Goal: Transaction & Acquisition: Download file/media

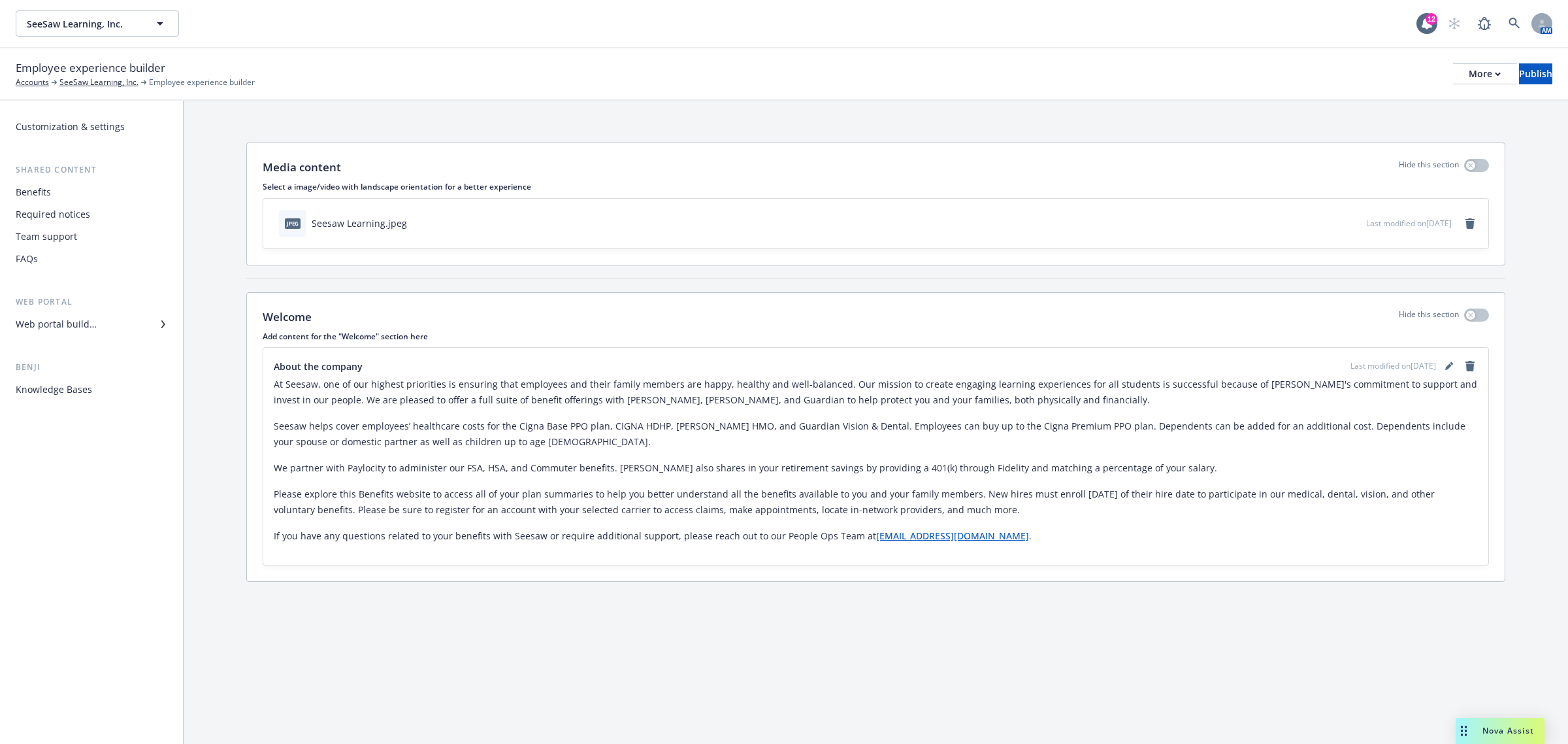
click at [93, 324] on div "Web portal builder" at bounding box center [56, 324] width 81 height 21
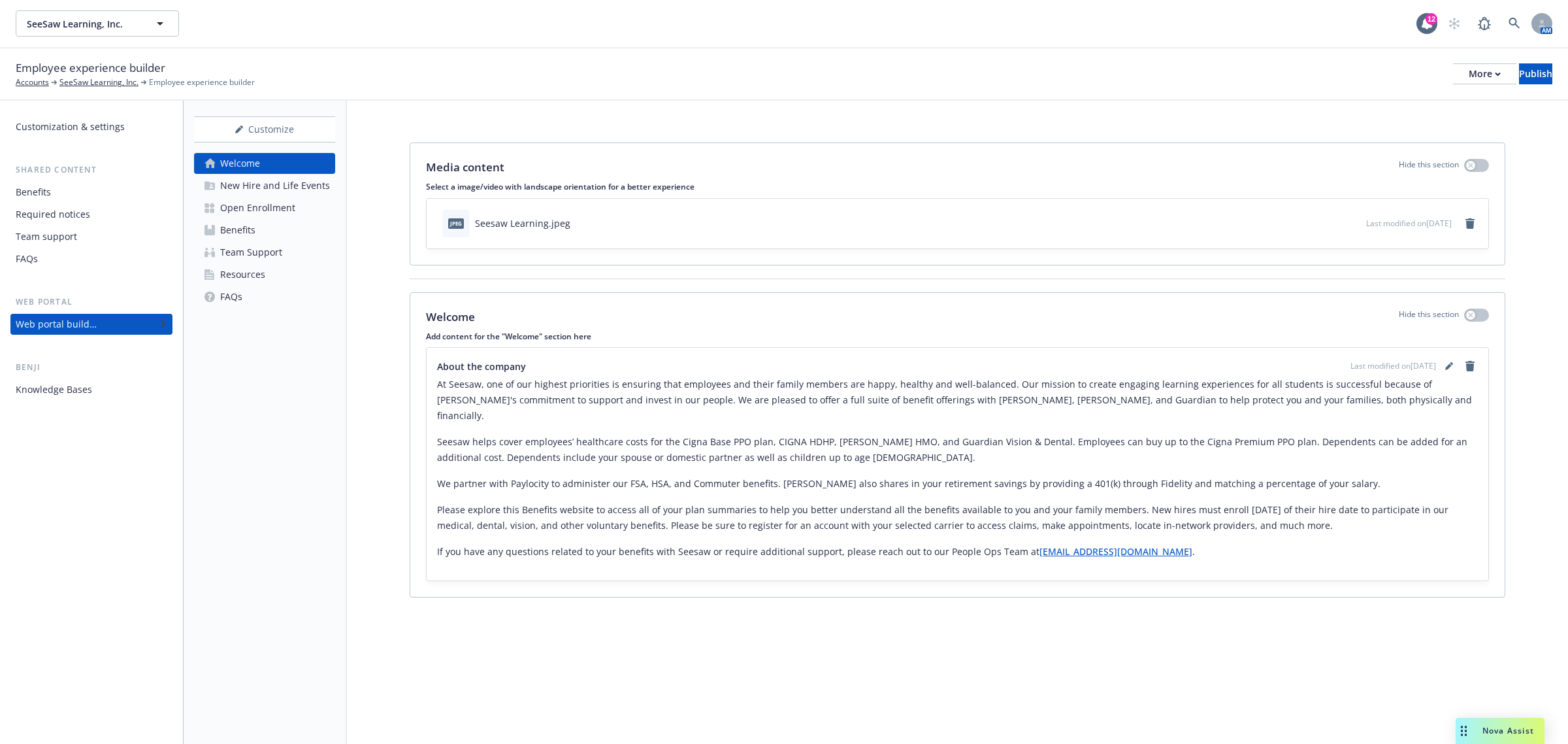
click at [284, 230] on link "Benefits" at bounding box center [264, 229] width 141 height 21
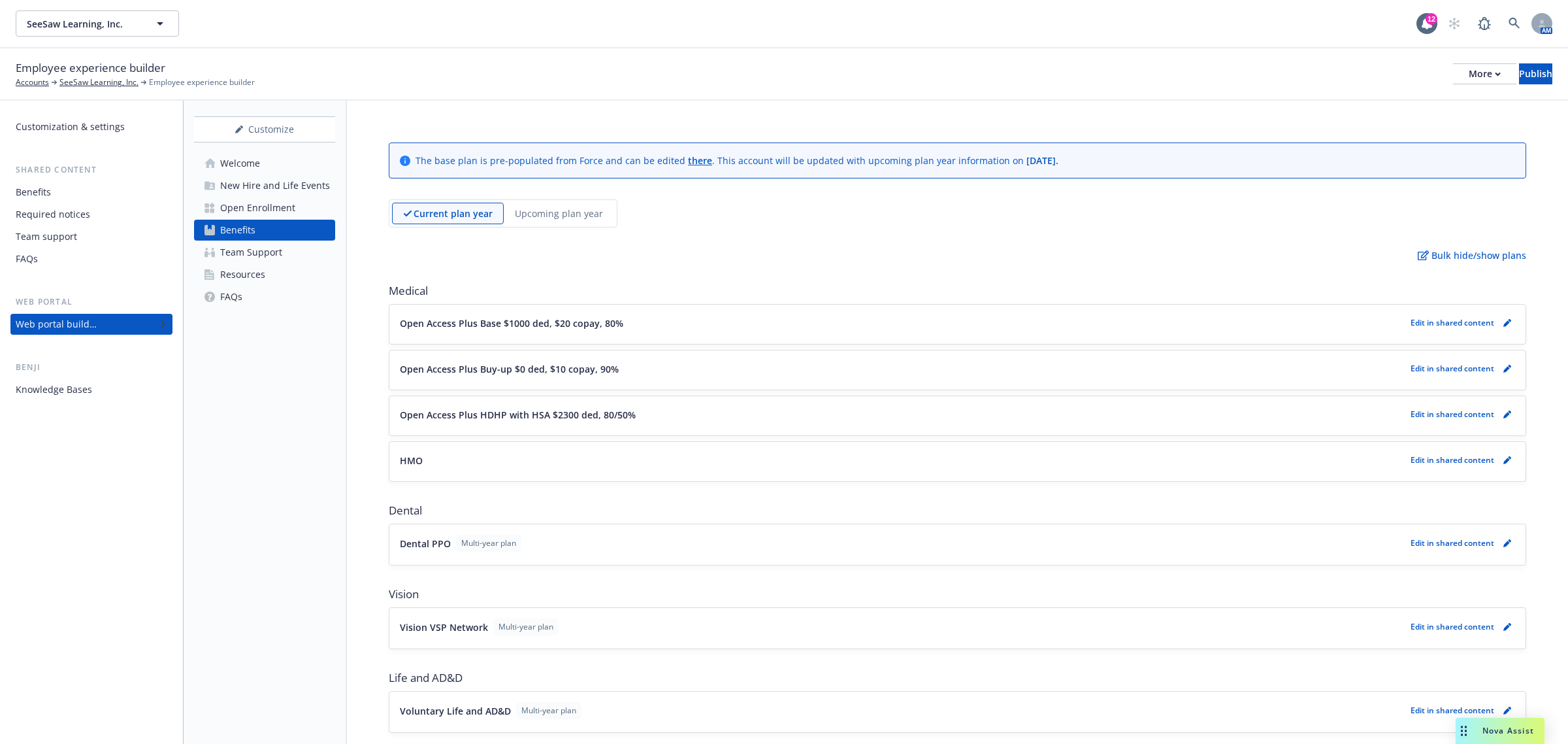
scroll to position [218, 0]
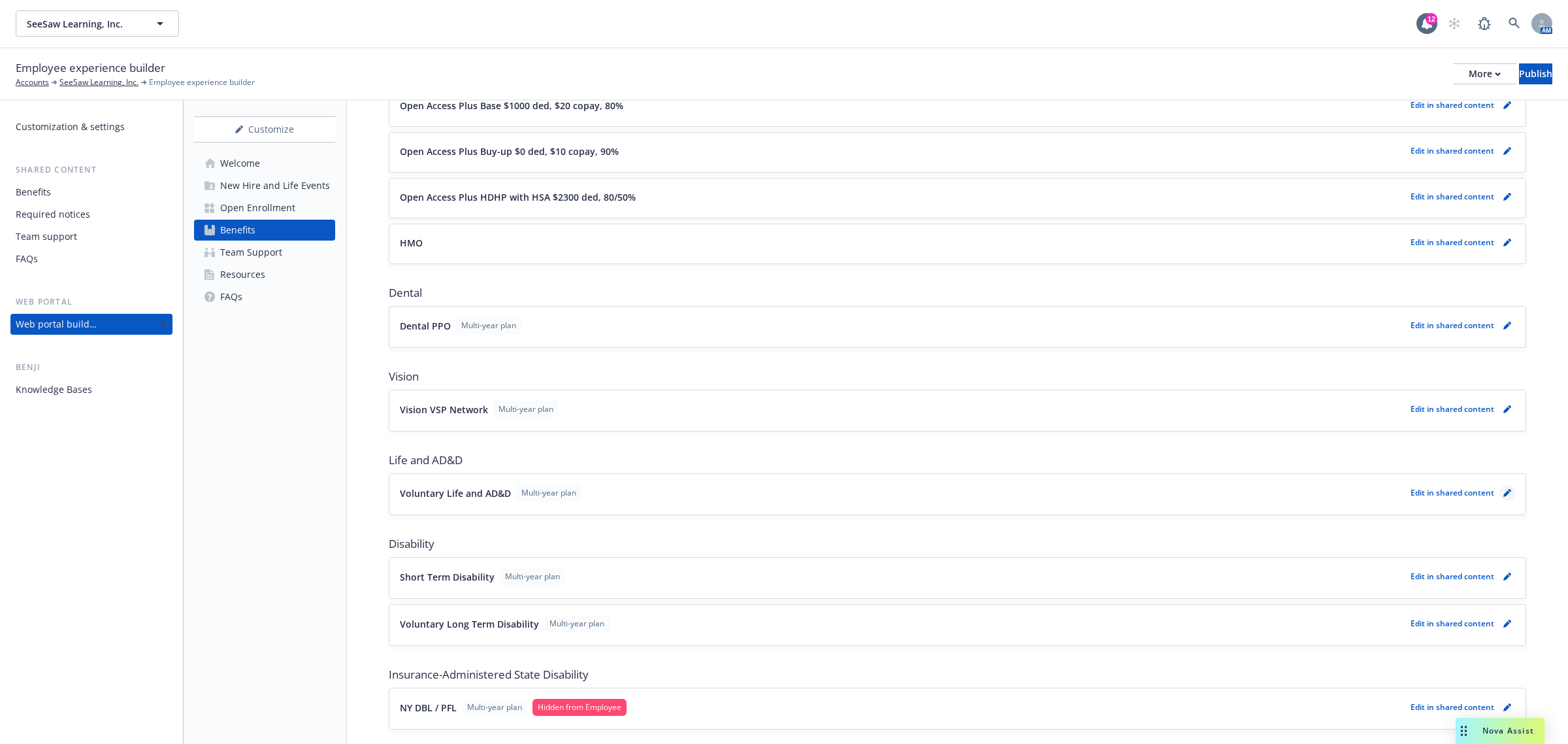
click at [1499, 499] on link "pencil" at bounding box center [1507, 493] width 16 height 16
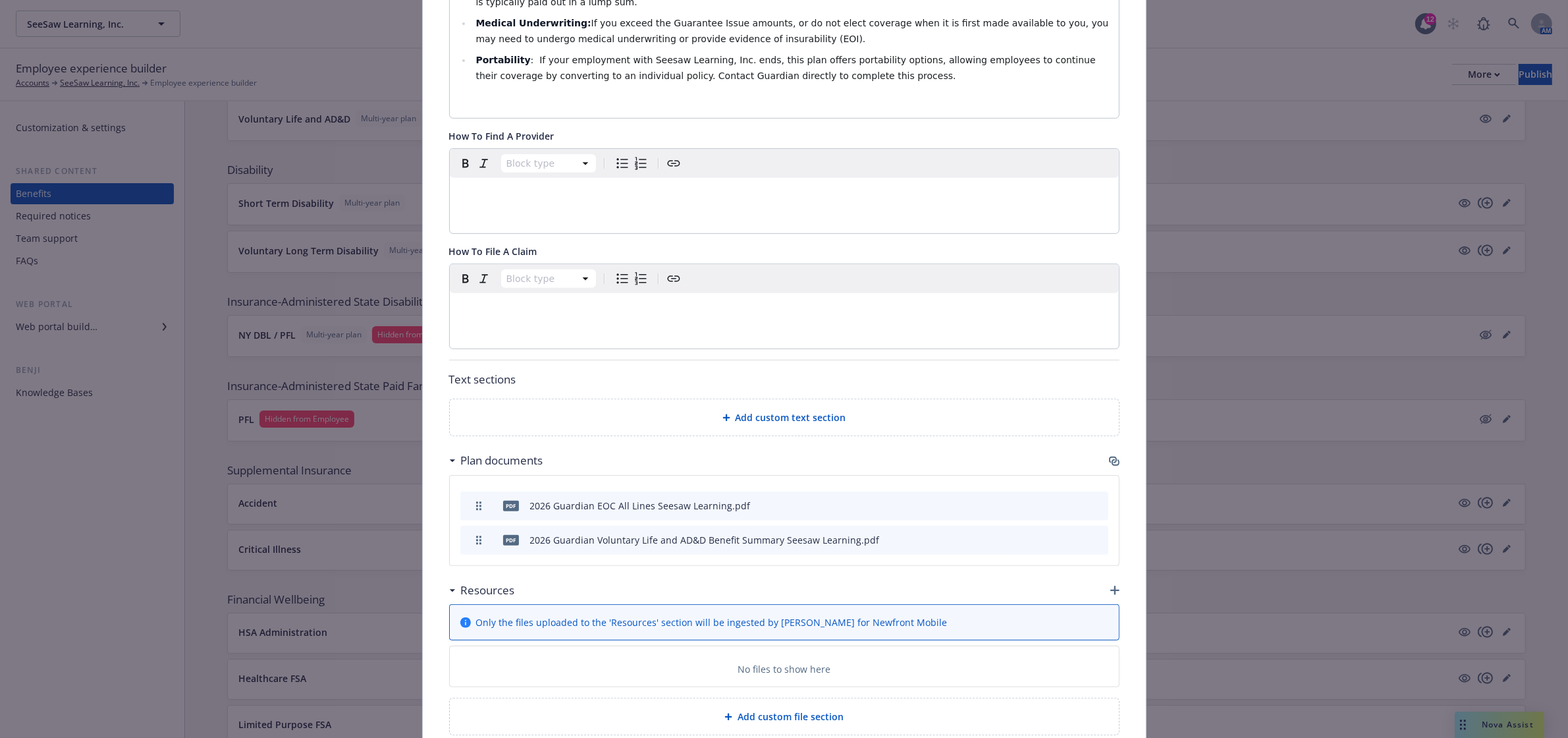
scroll to position [657, 0]
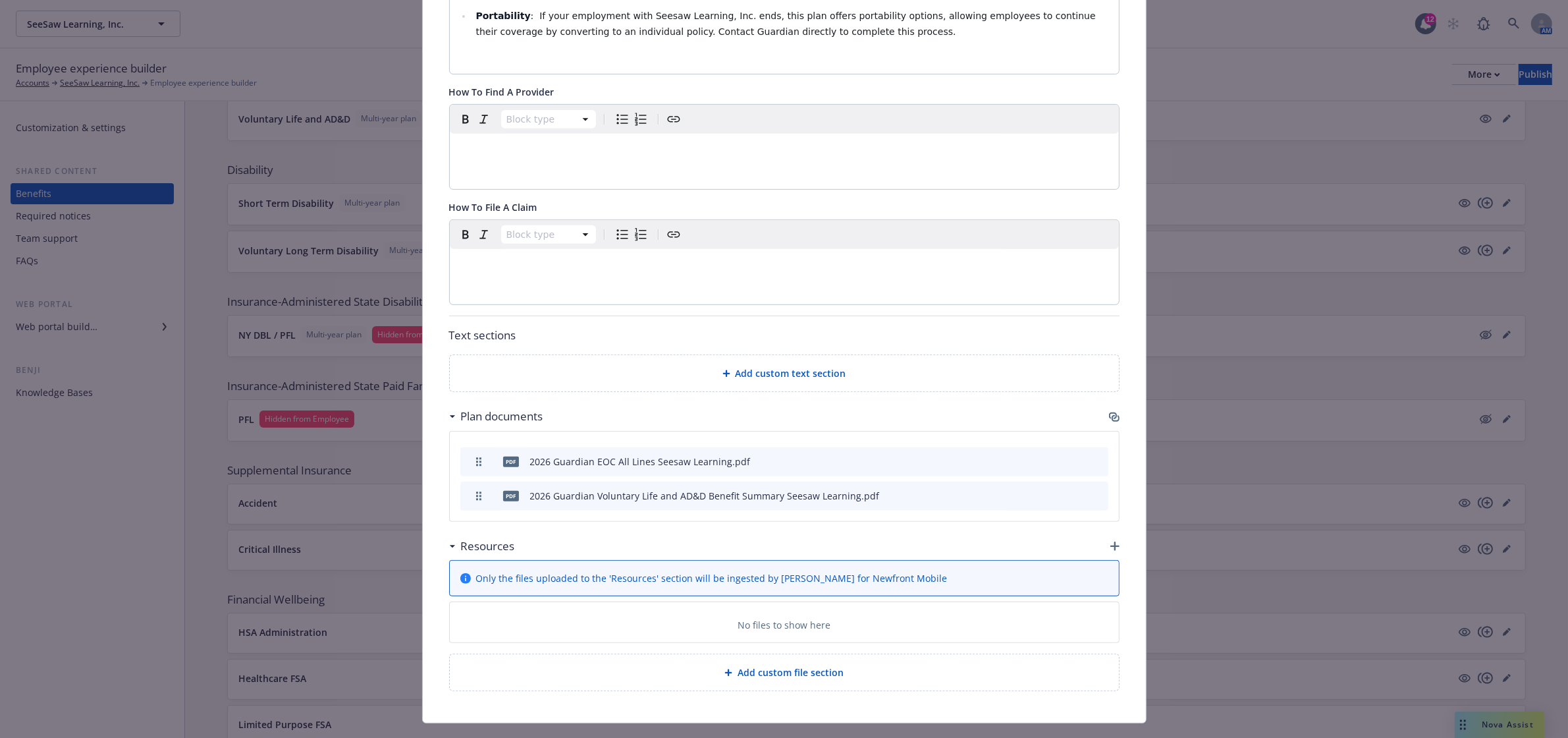
click at [1048, 455] on icon "download file" at bounding box center [1052, 460] width 10 height 10
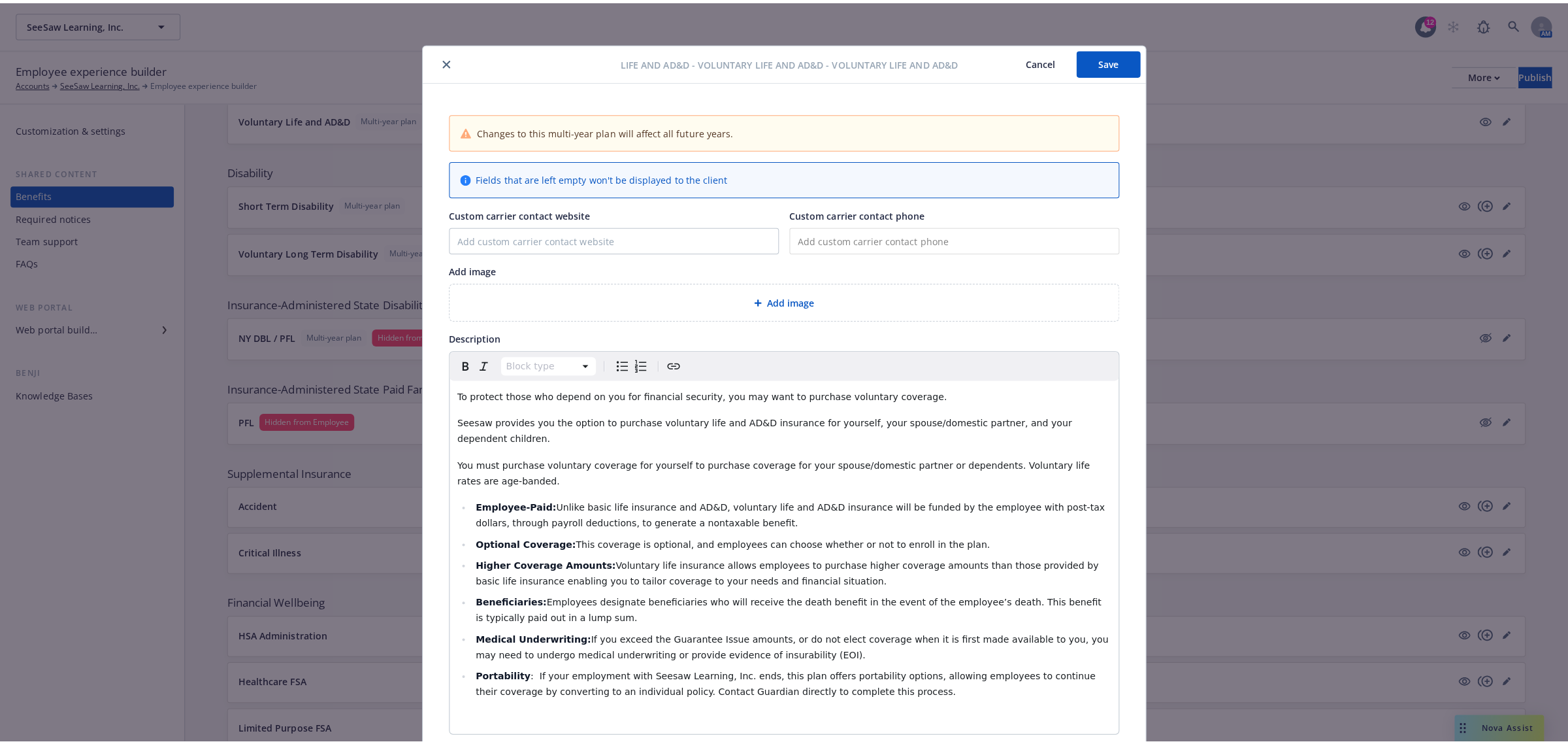
scroll to position [435, 0]
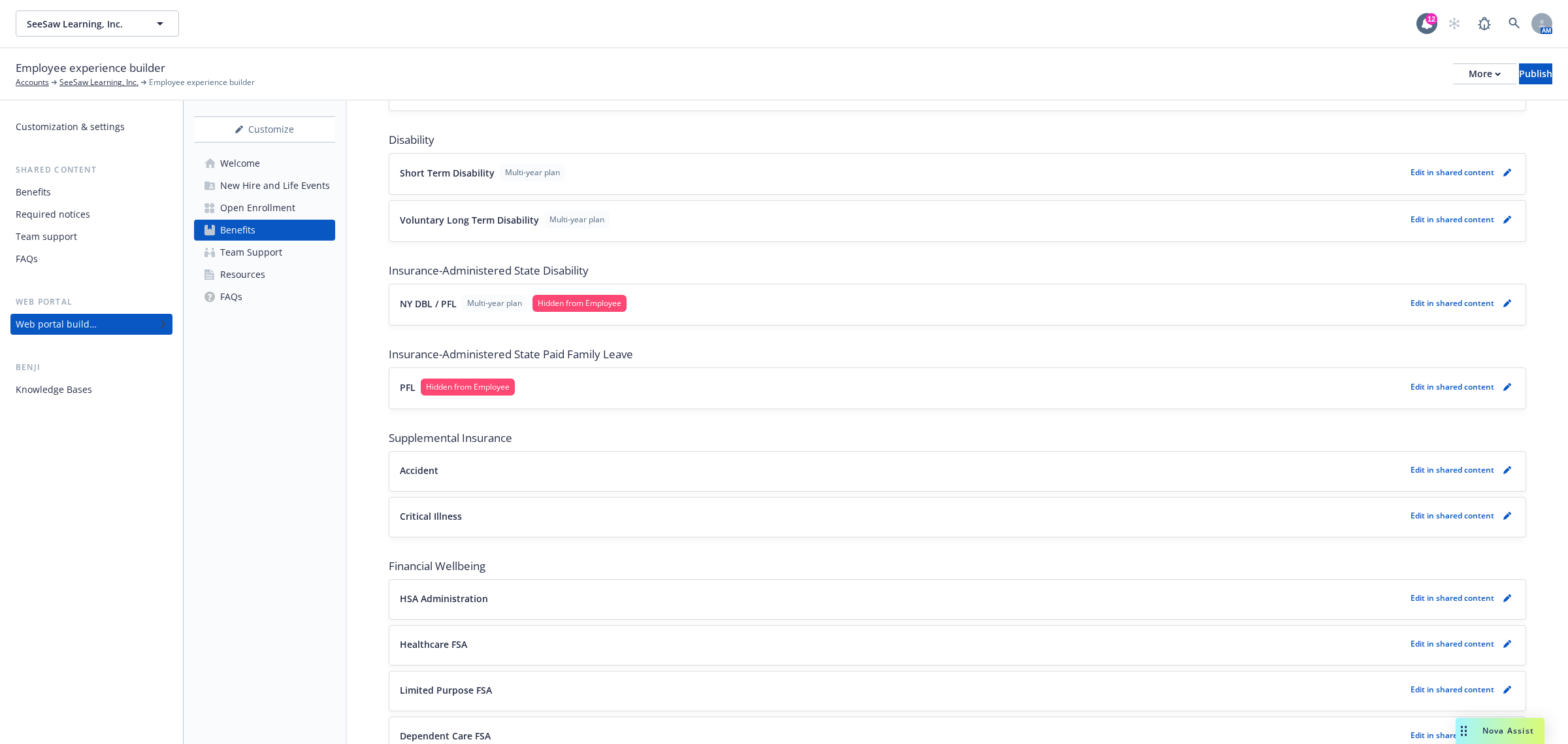
scroll to position [654, 0]
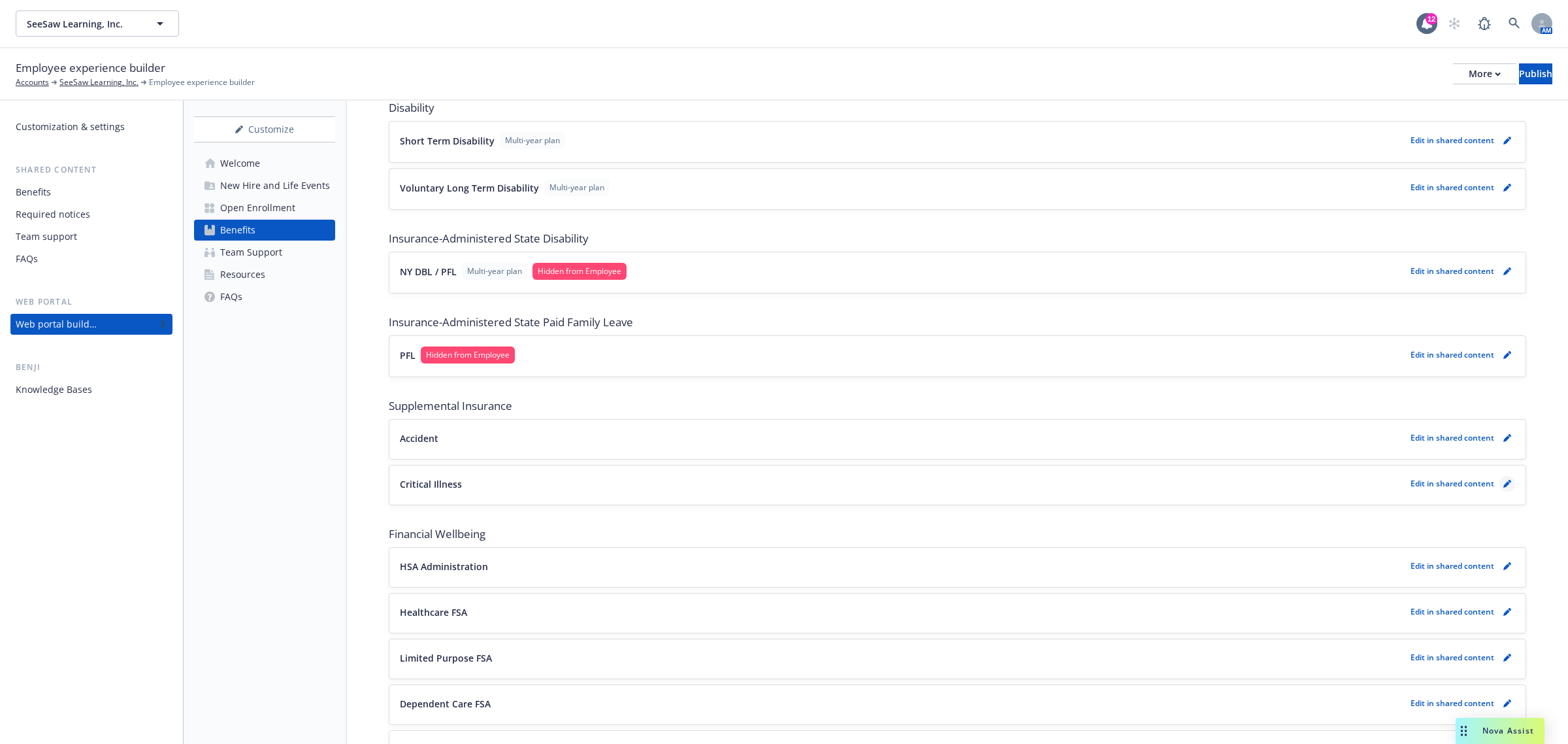
click at [1500, 484] on link "pencil" at bounding box center [1507, 484] width 16 height 16
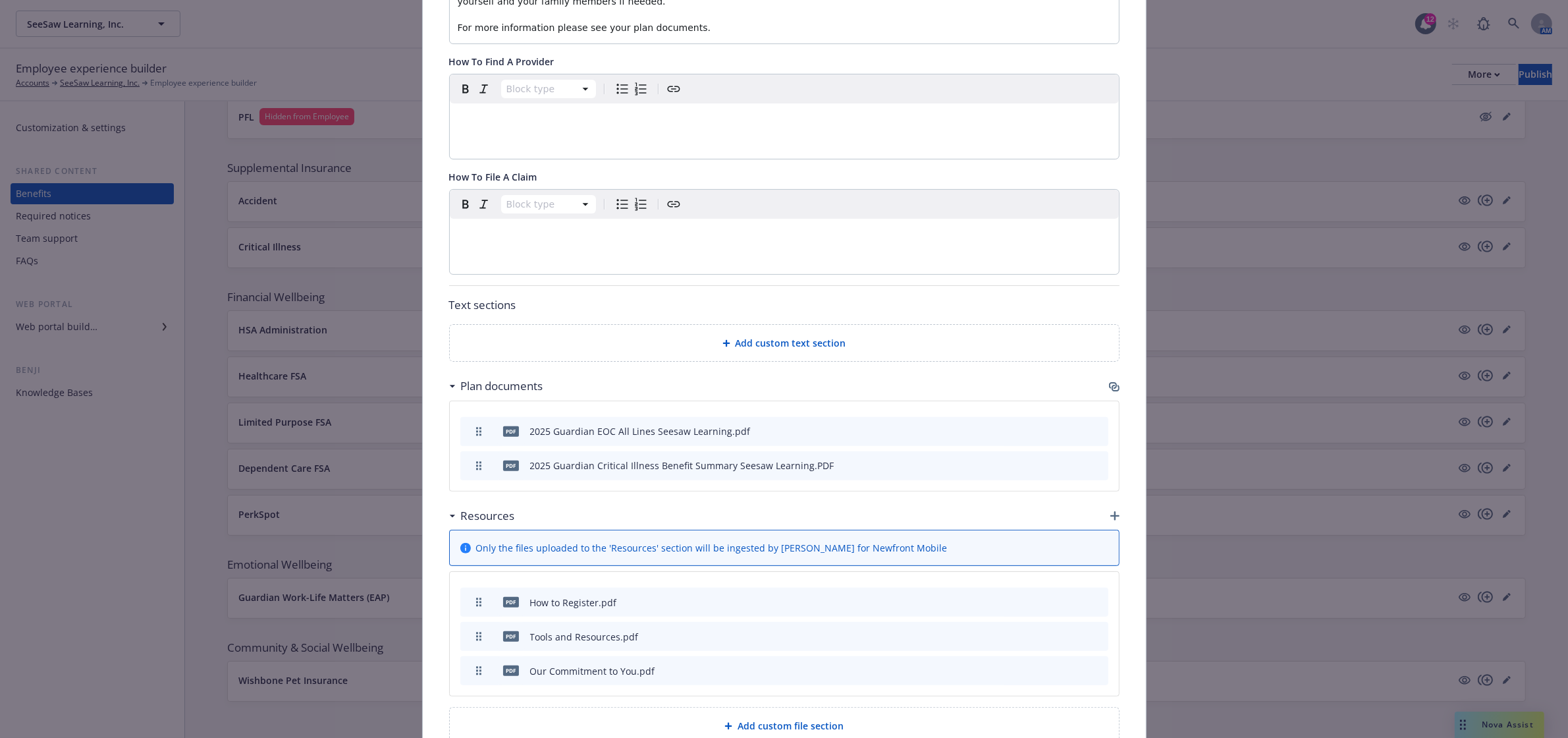
scroll to position [462, 0]
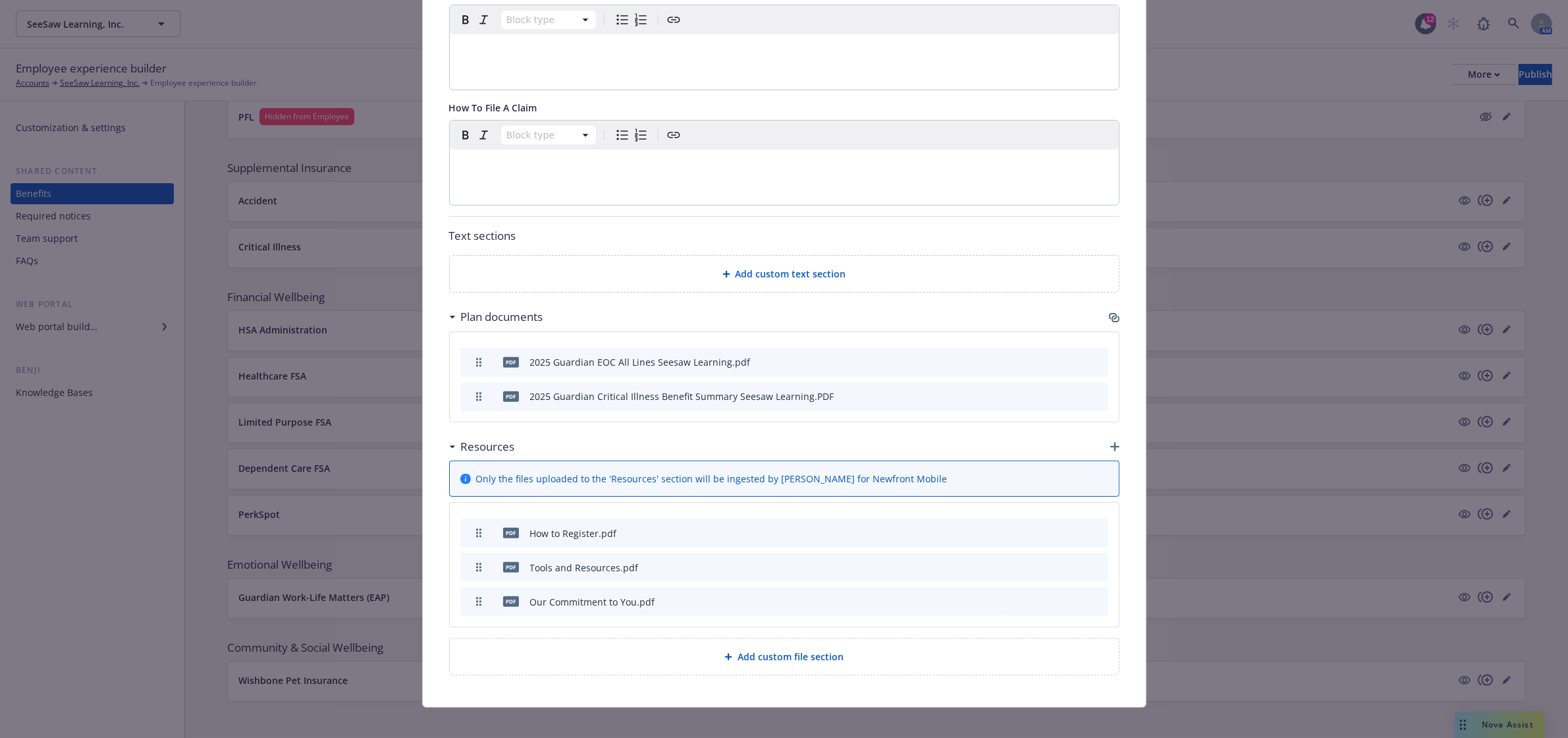
click at [178, 12] on div "Supplemental Insurance - Critical Illness - Critical Illness Cancel Save Fields…" at bounding box center [784, 369] width 1568 height 738
click at [1069, 391] on icon "preview file" at bounding box center [1074, 395] width 12 height 9
click at [1093, 390] on icon "archive file" at bounding box center [1096, 394] width 10 height 10
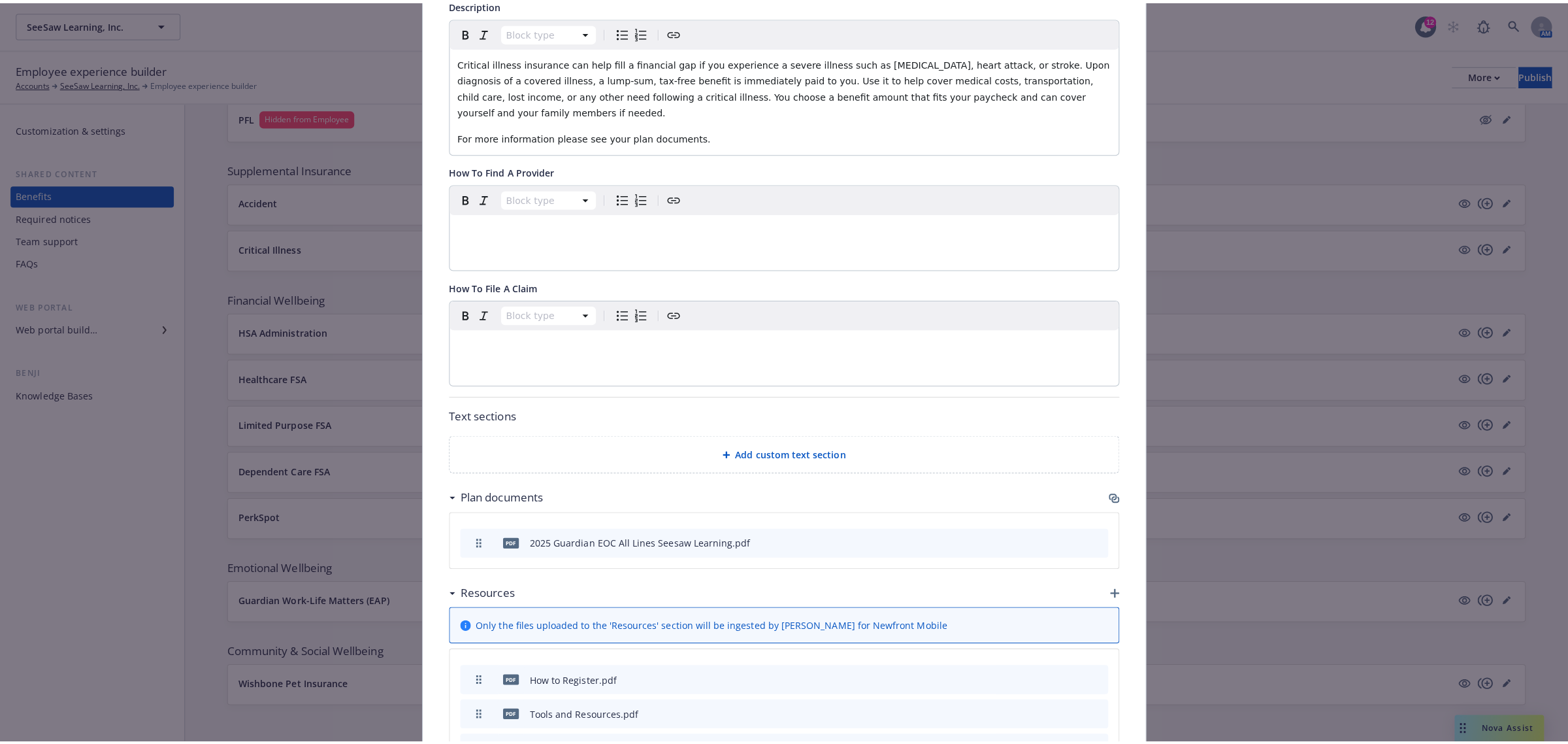
scroll to position [0, 0]
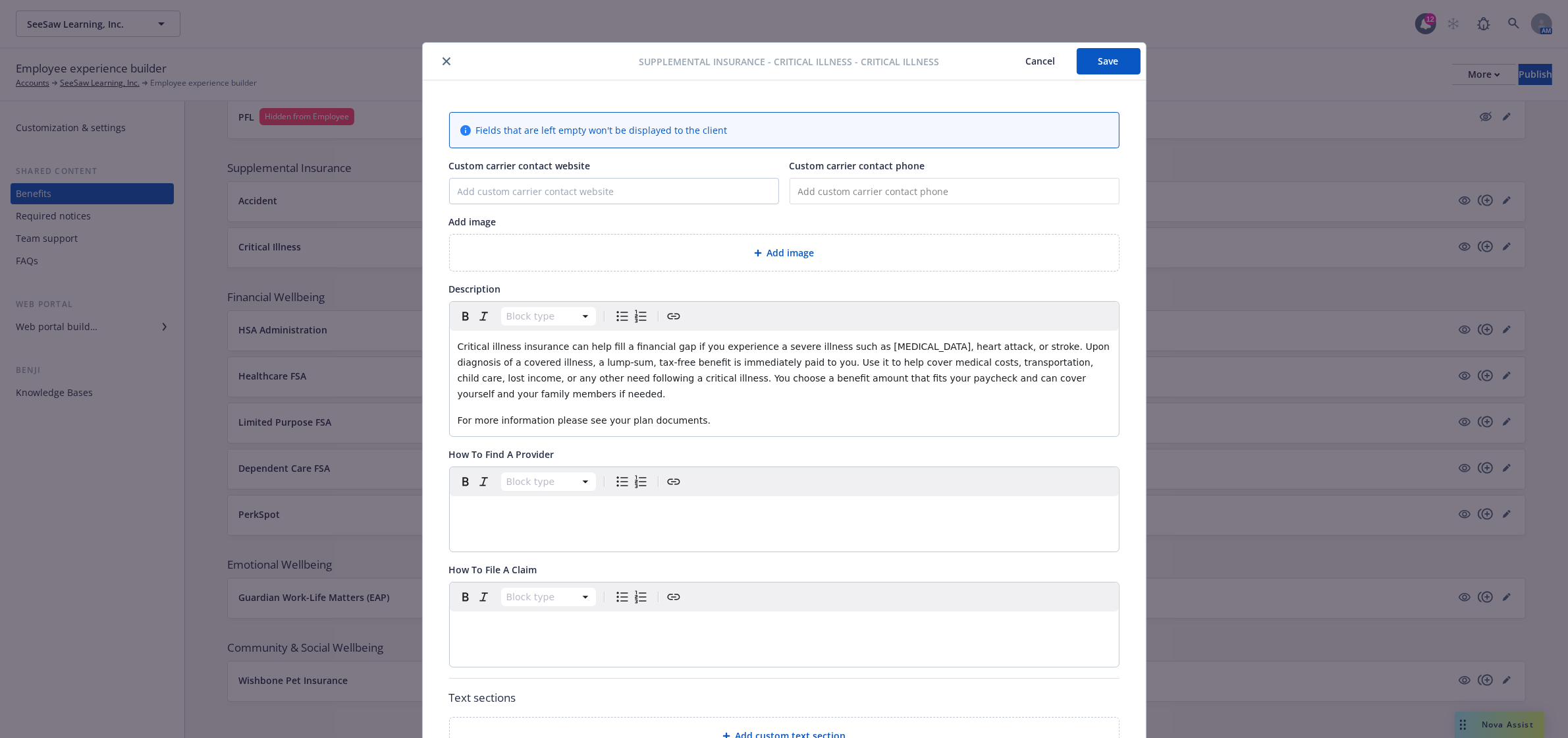
click at [1112, 61] on button "Save" at bounding box center [1108, 61] width 64 height 27
click at [443, 64] on icon "close" at bounding box center [447, 61] width 8 height 8
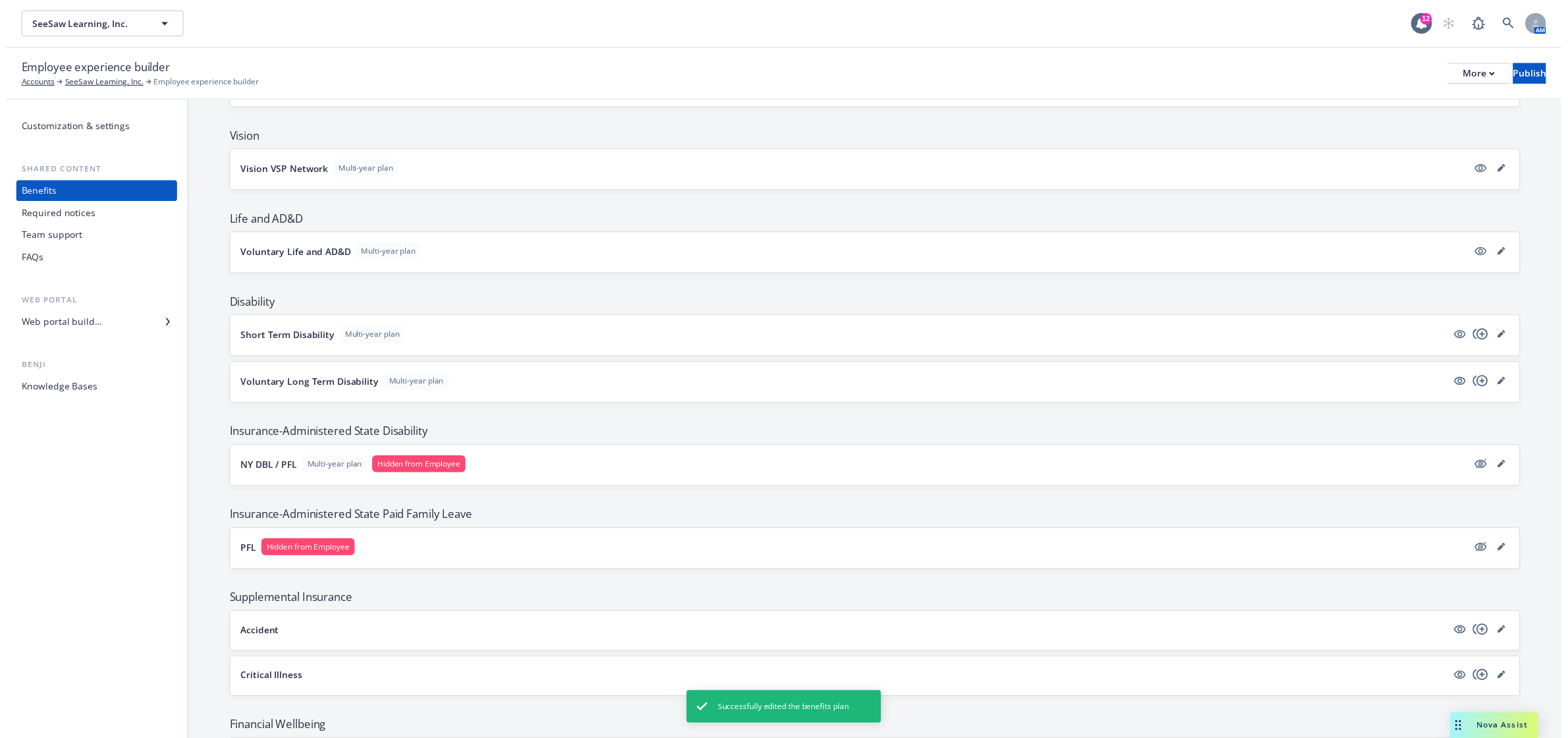
scroll to position [241, 0]
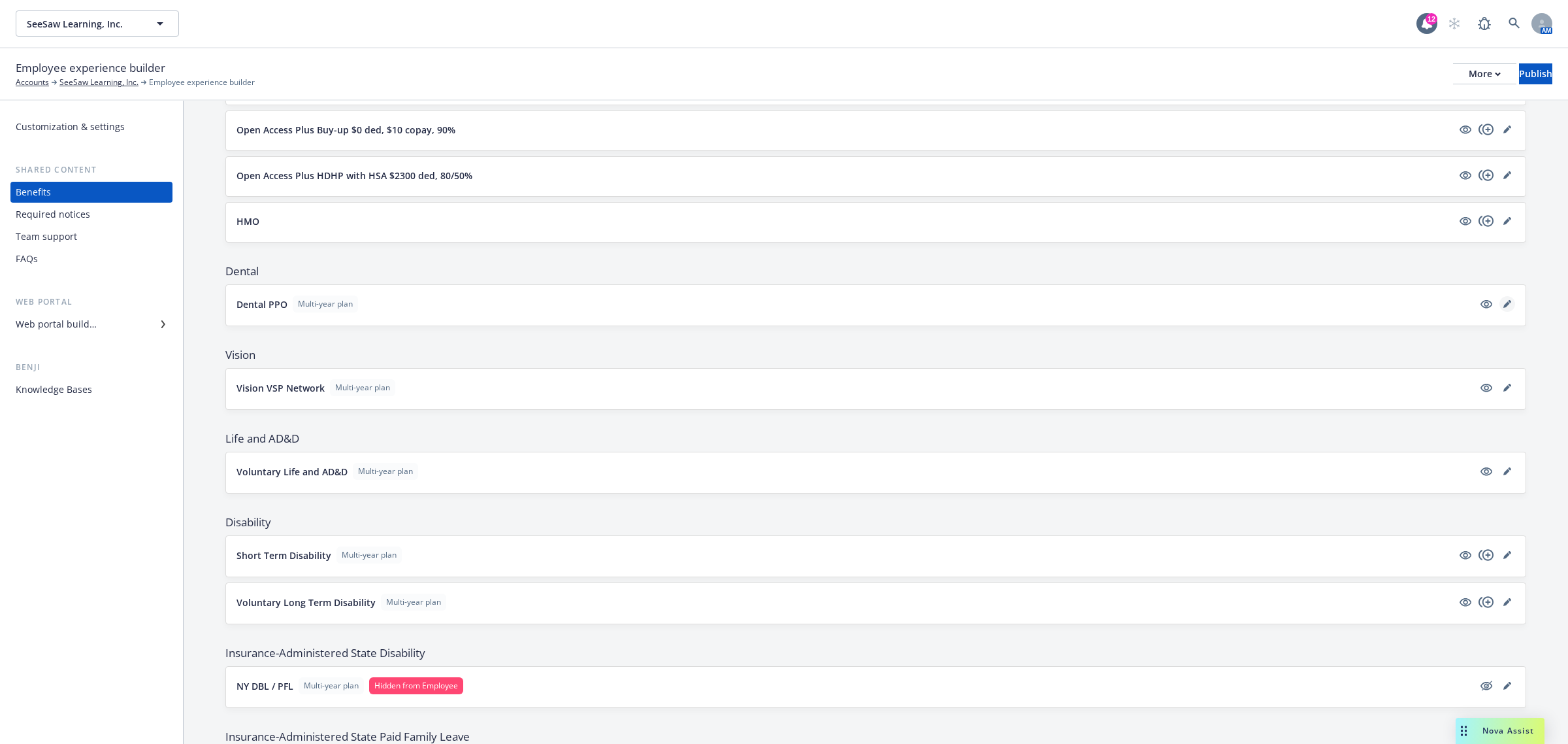
click at [1500, 309] on link "editPencil" at bounding box center [1507, 303] width 16 height 16
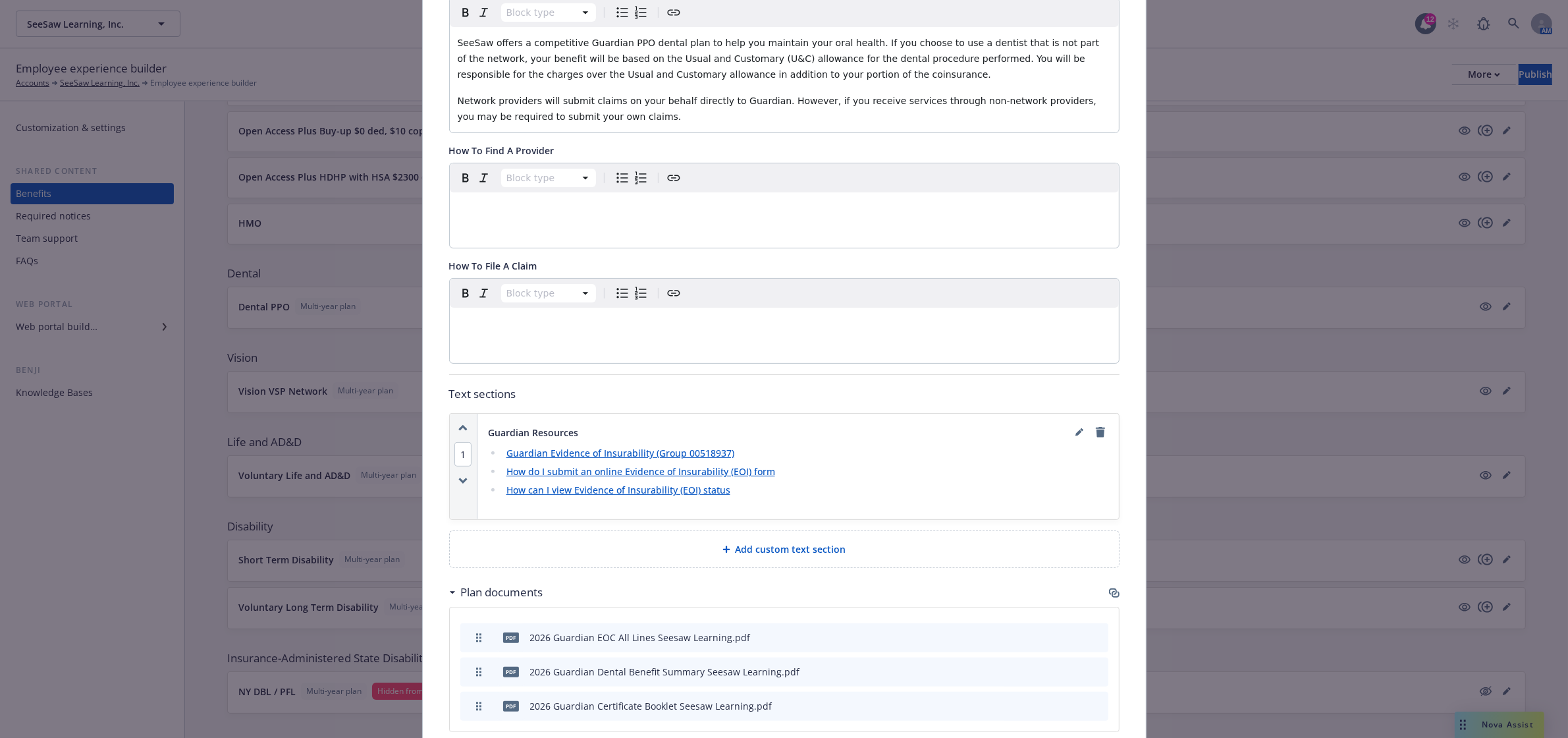
scroll to position [478, 0]
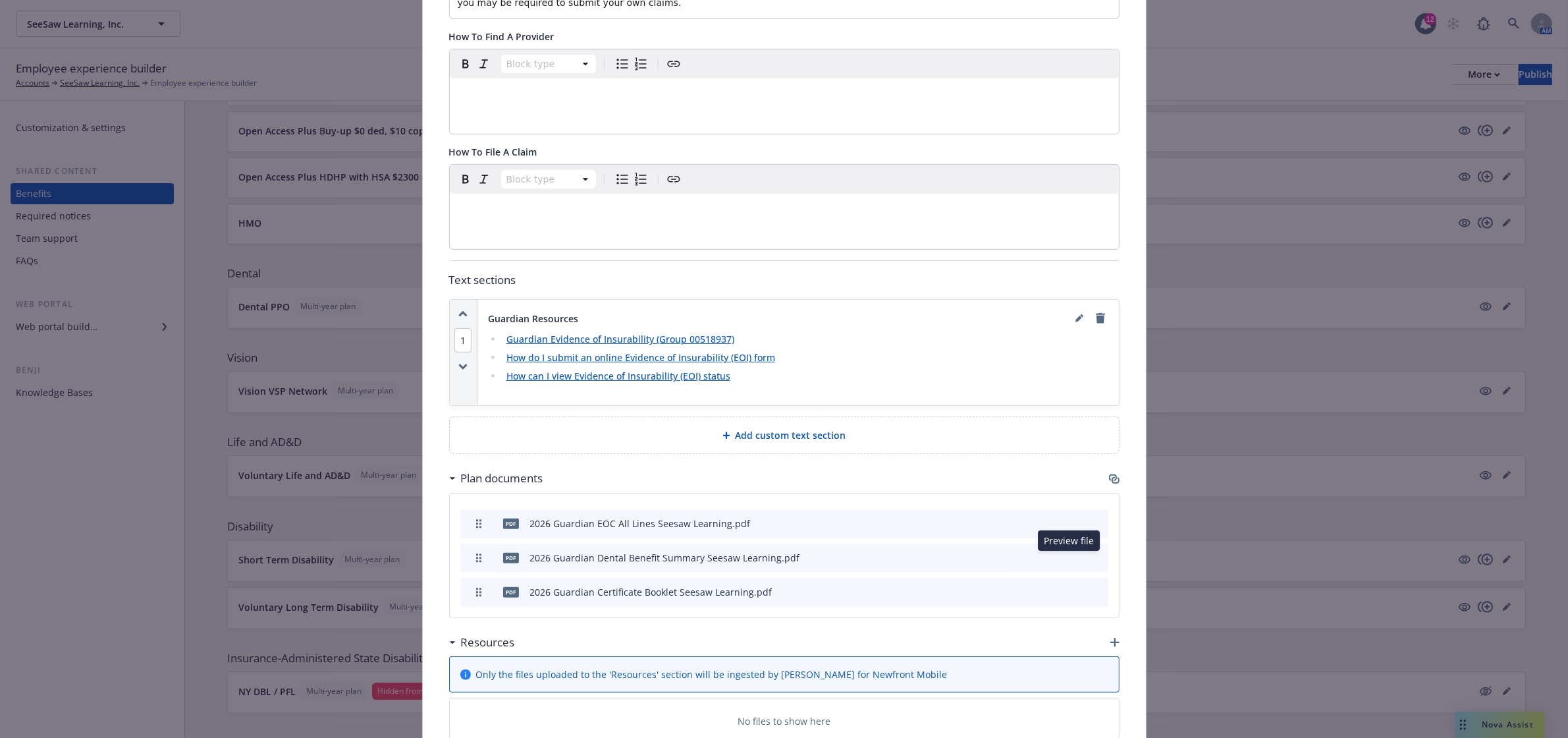
click at [1070, 556] on icon "preview file" at bounding box center [1074, 557] width 12 height 9
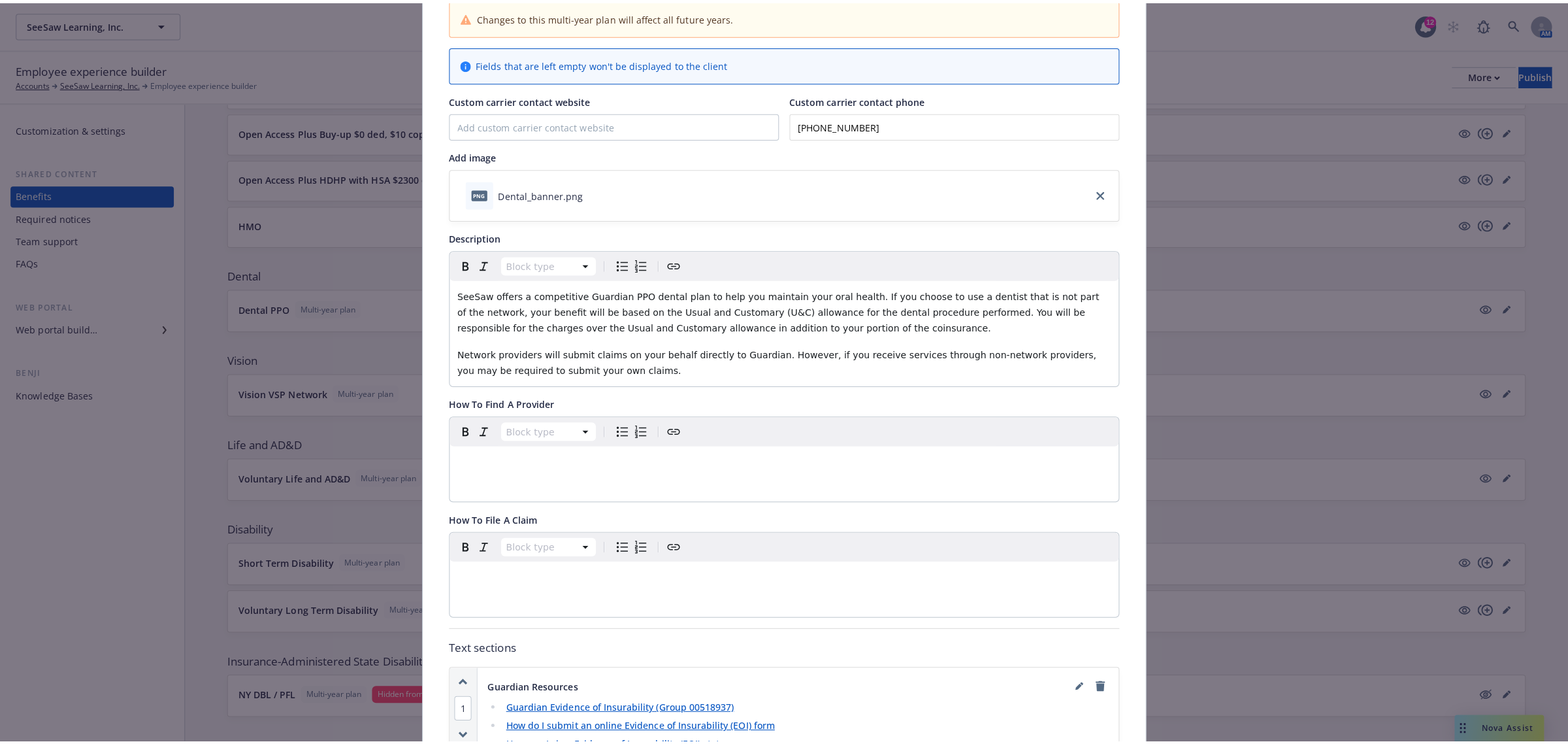
scroll to position [0, 0]
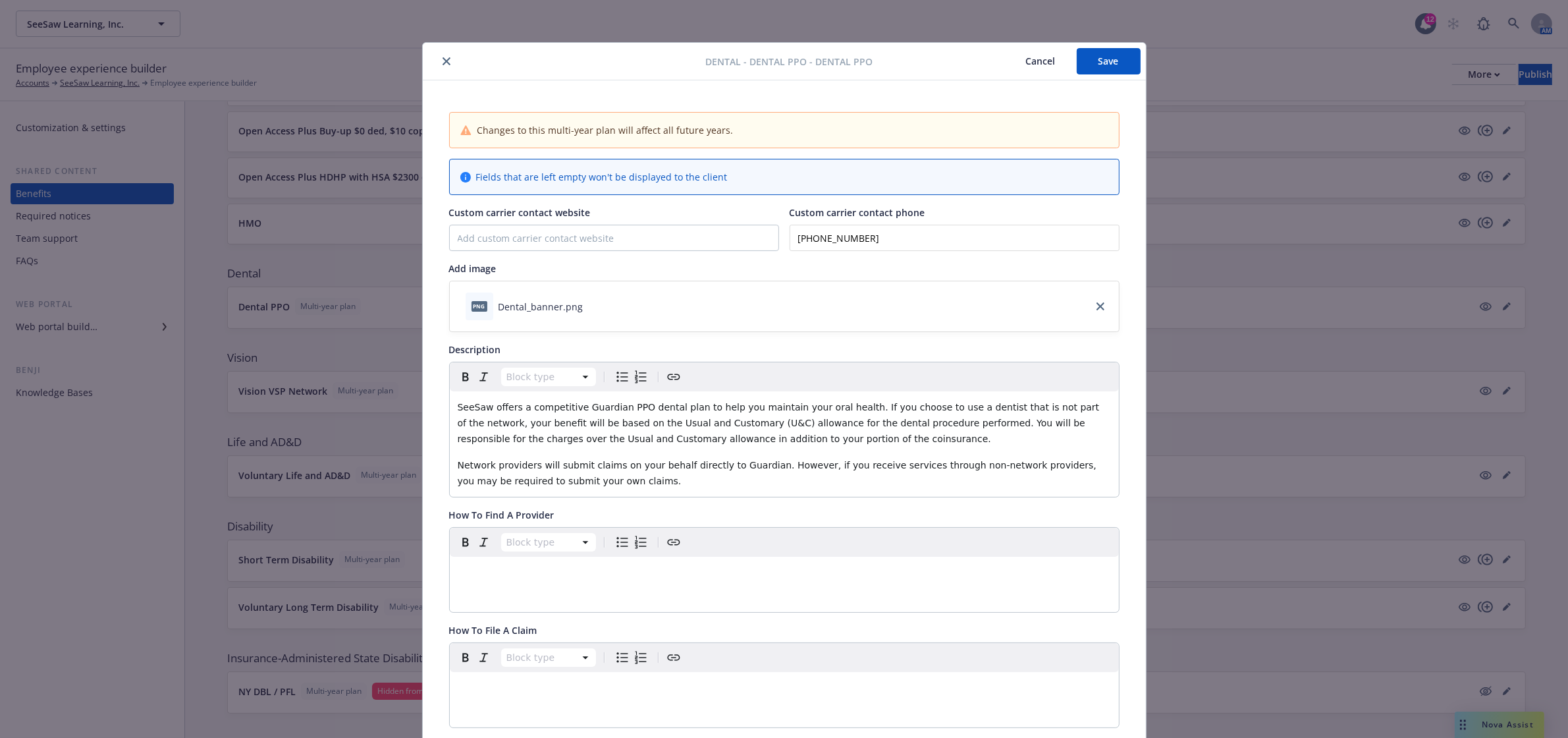
click at [443, 64] on icon "close" at bounding box center [447, 61] width 8 height 8
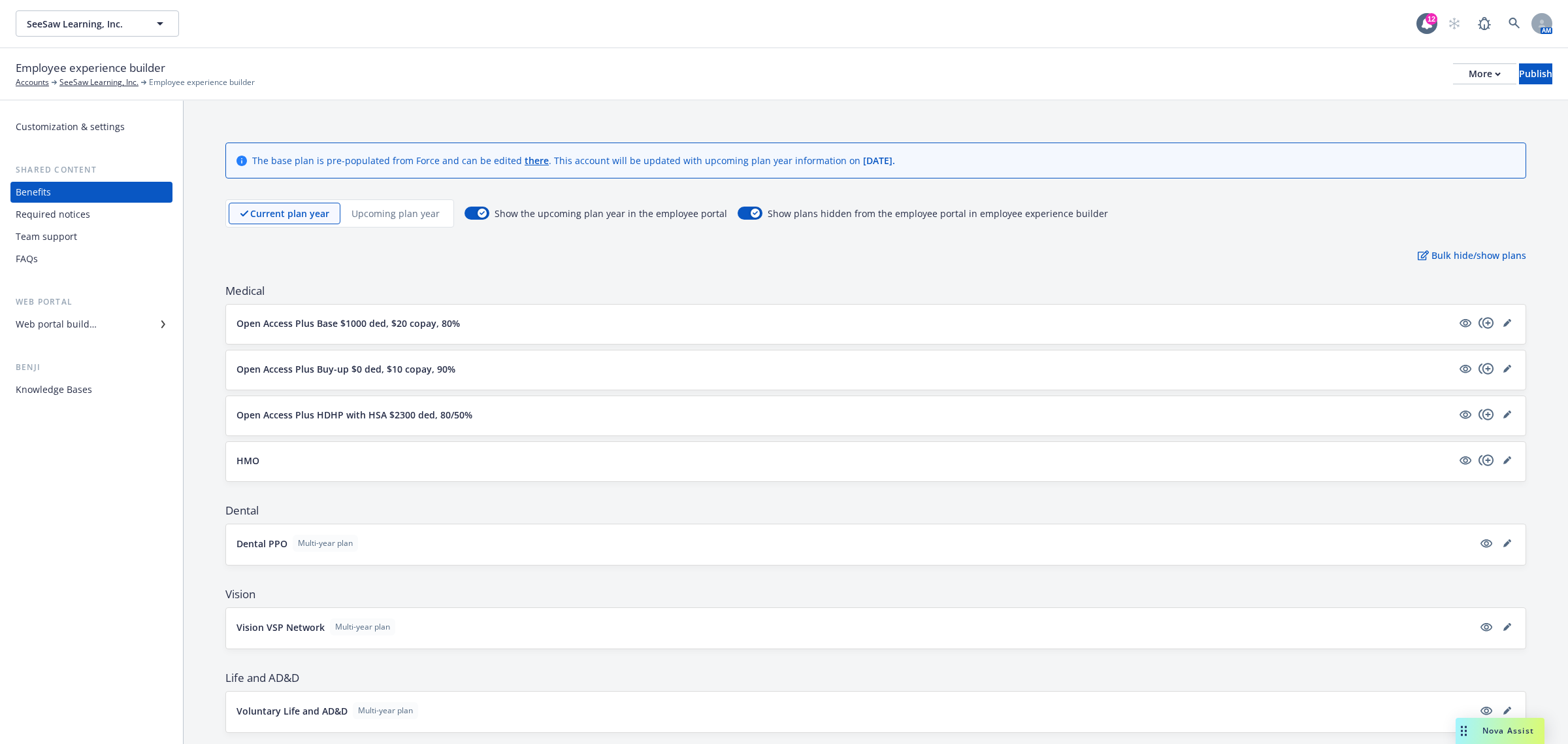
click at [270, 203] on div "Current plan year" at bounding box center [284, 214] width 111 height 22
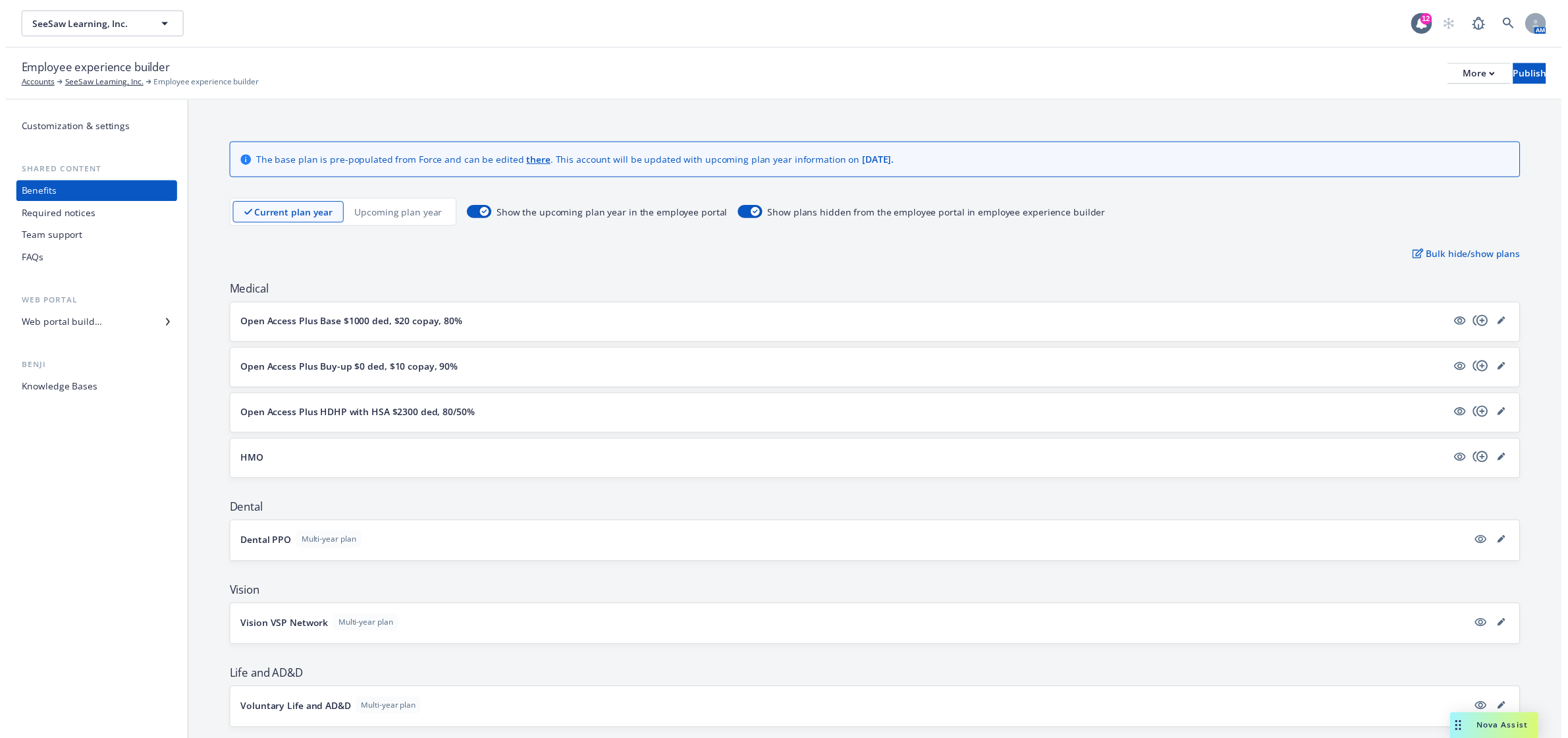
scroll to position [219, 0]
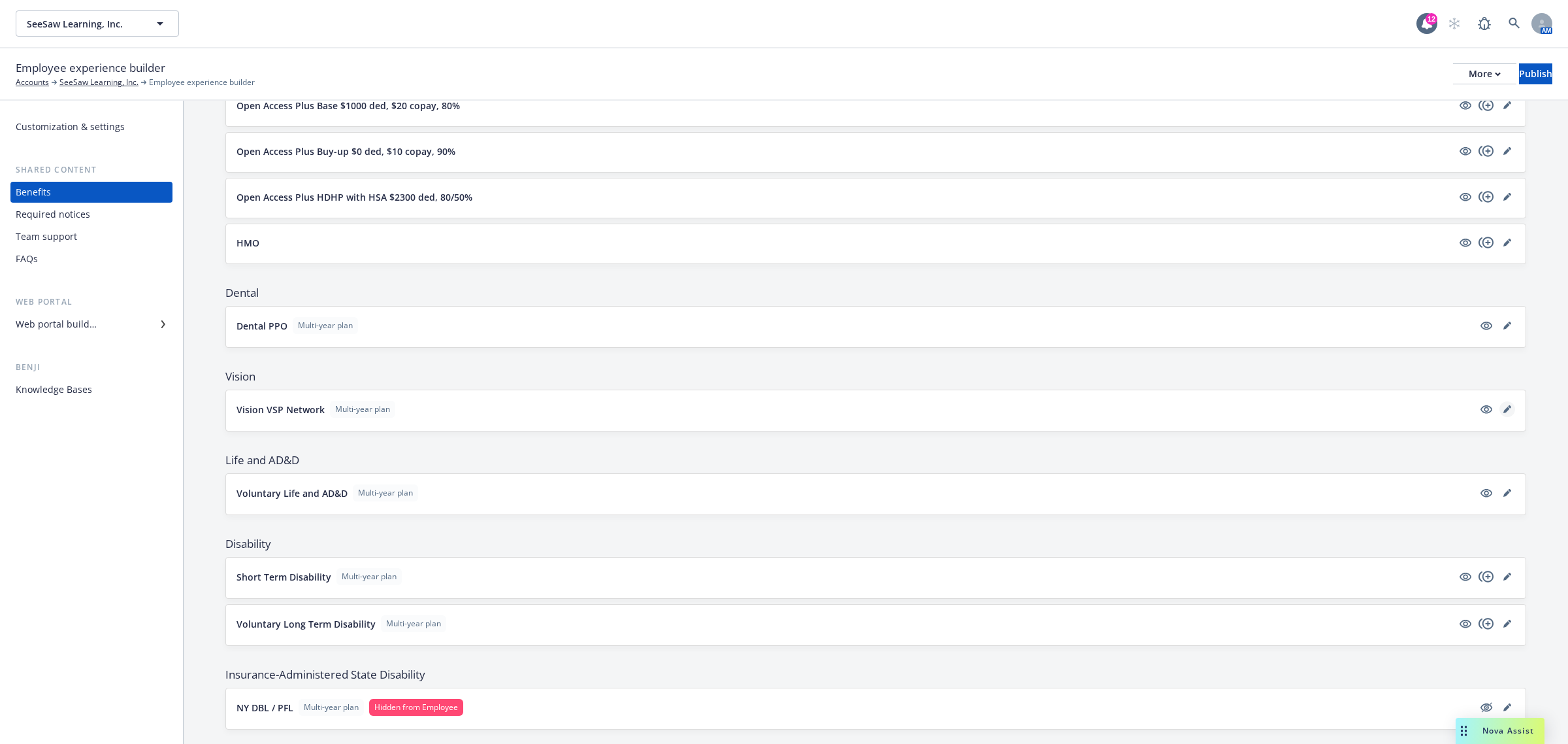
click at [1503, 409] on icon "editPencil" at bounding box center [1507, 409] width 8 height 8
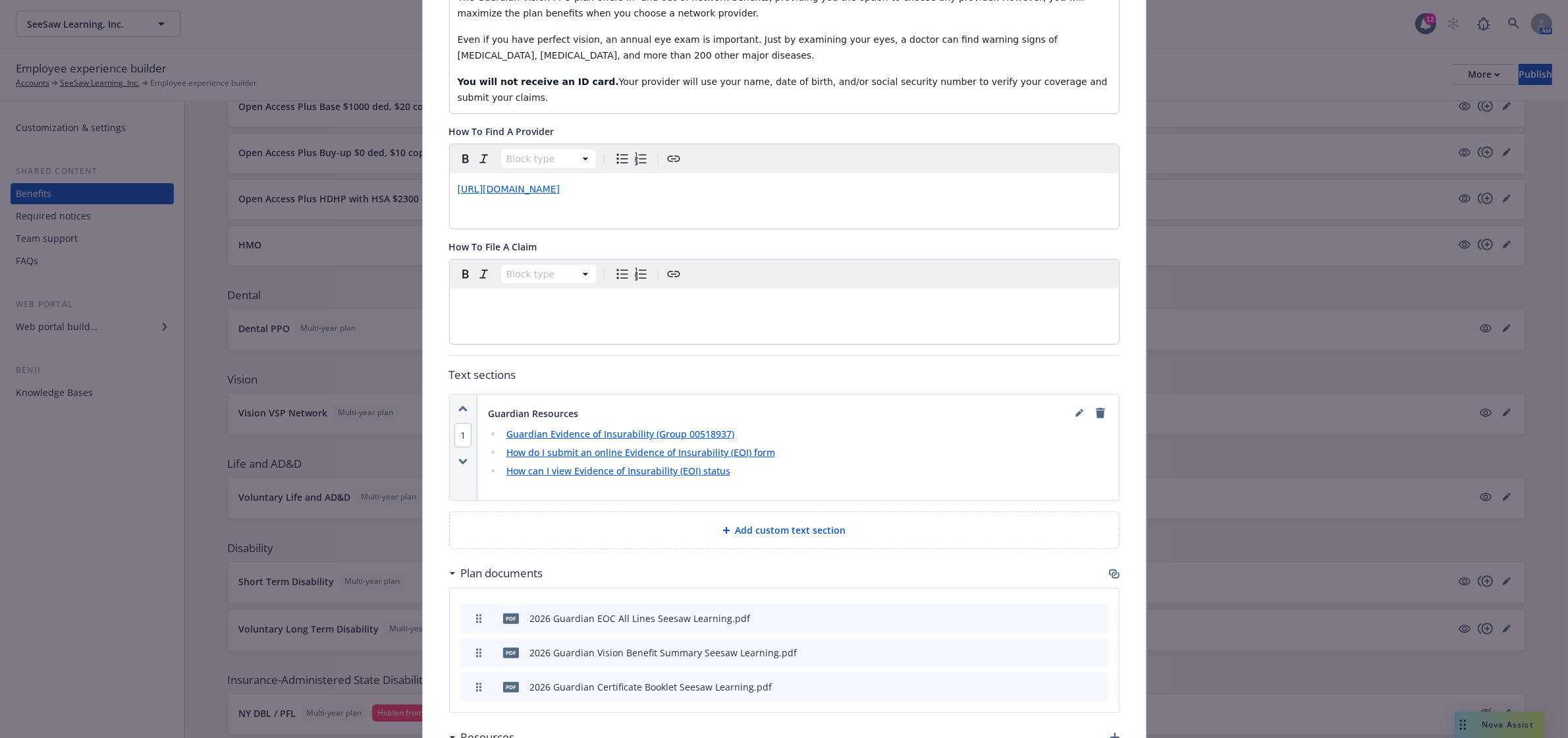
scroll to position [478, 0]
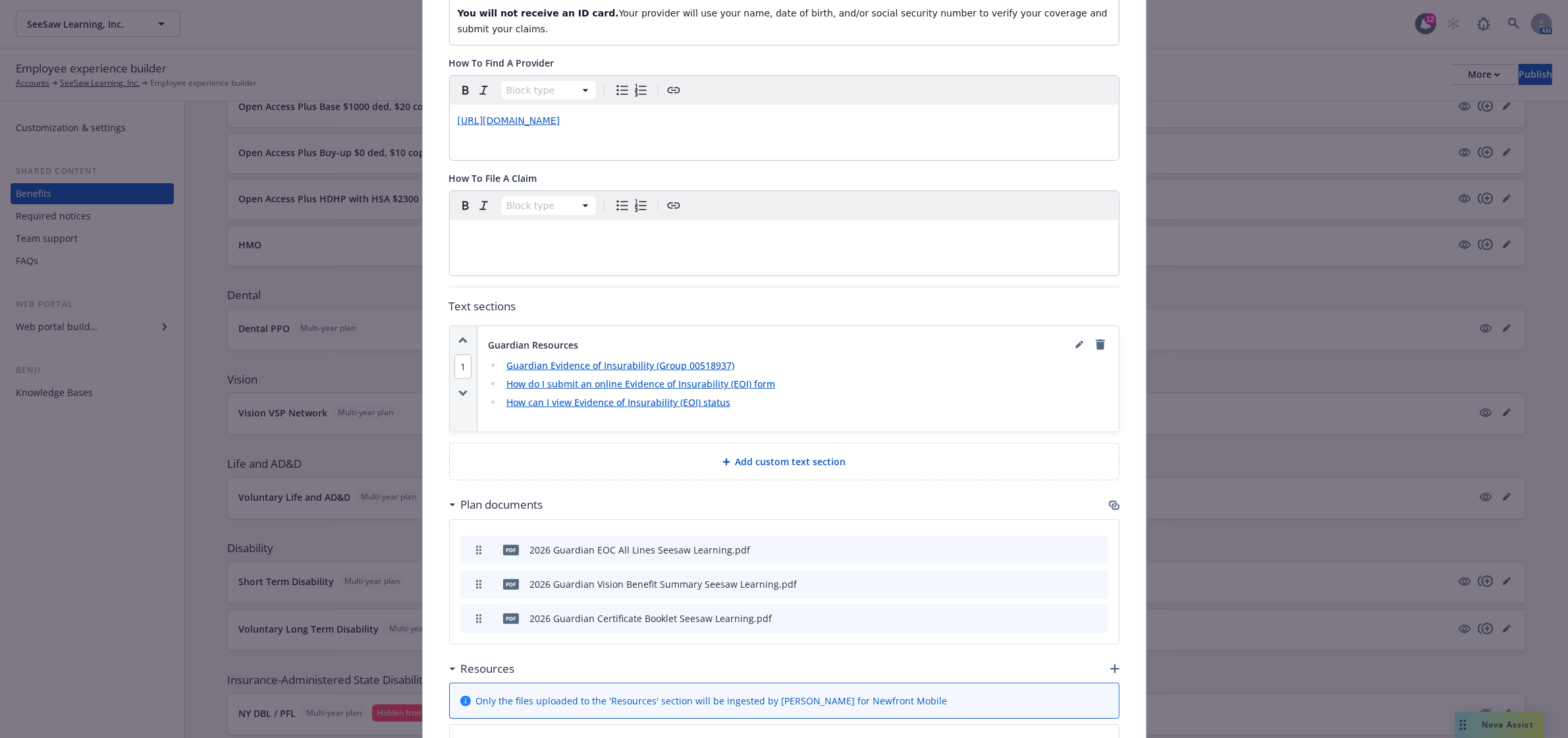
click at [1072, 580] on icon "preview file" at bounding box center [1074, 584] width 12 height 9
click at [1071, 613] on icon "preview file" at bounding box center [1074, 617] width 12 height 9
click at [1069, 545] on icon "preview file" at bounding box center [1074, 549] width 12 height 9
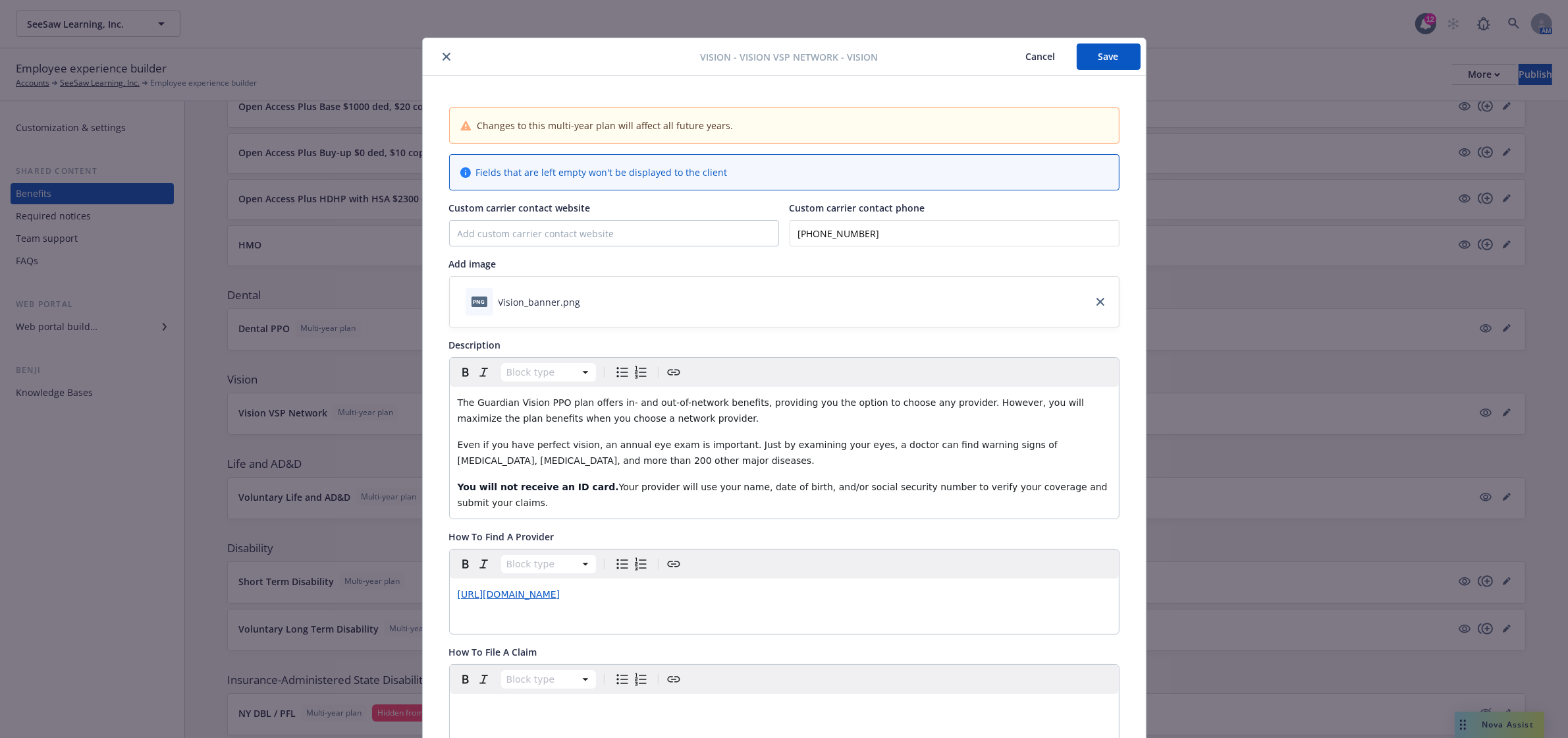
scroll to position [0, 0]
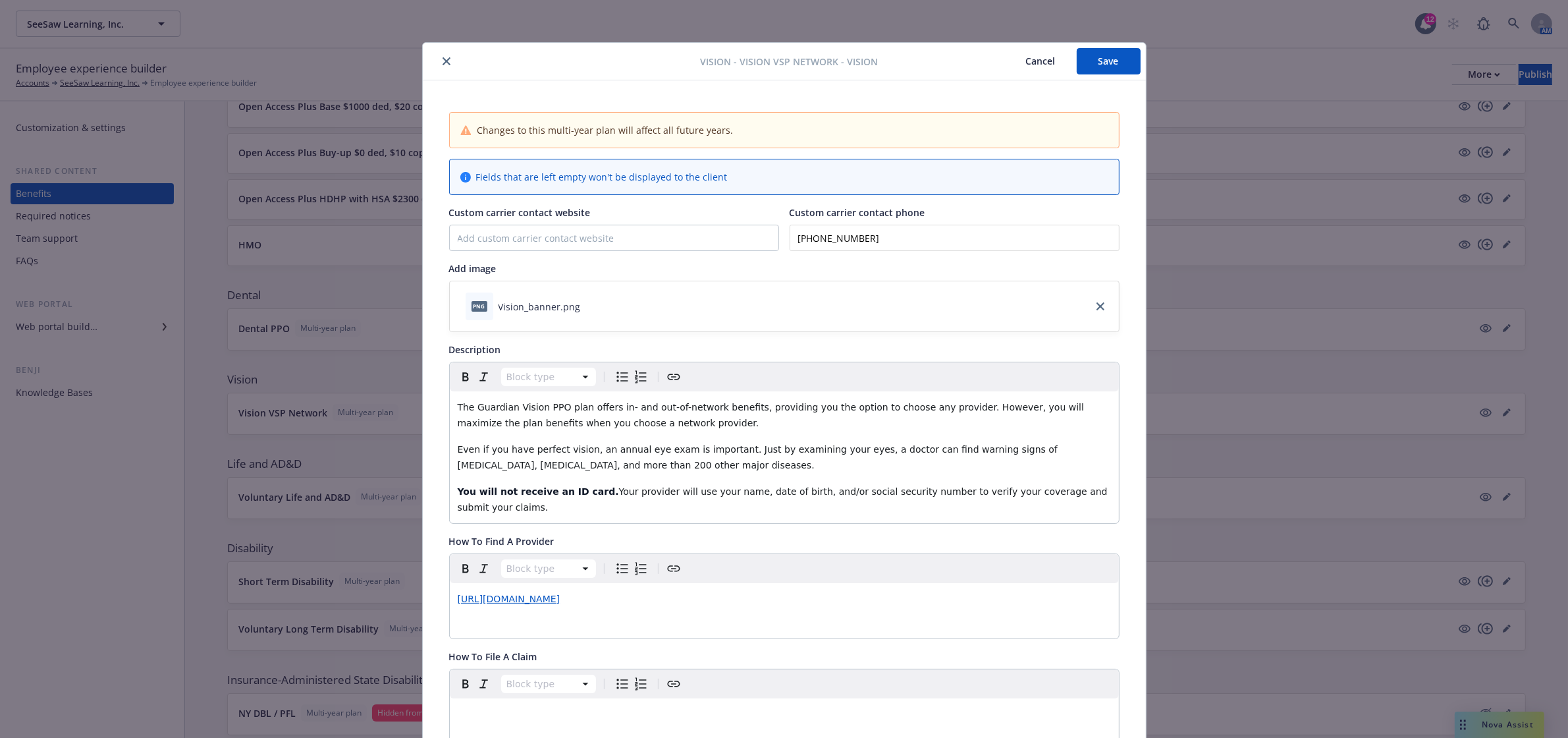
click at [443, 64] on icon "close" at bounding box center [447, 61] width 8 height 8
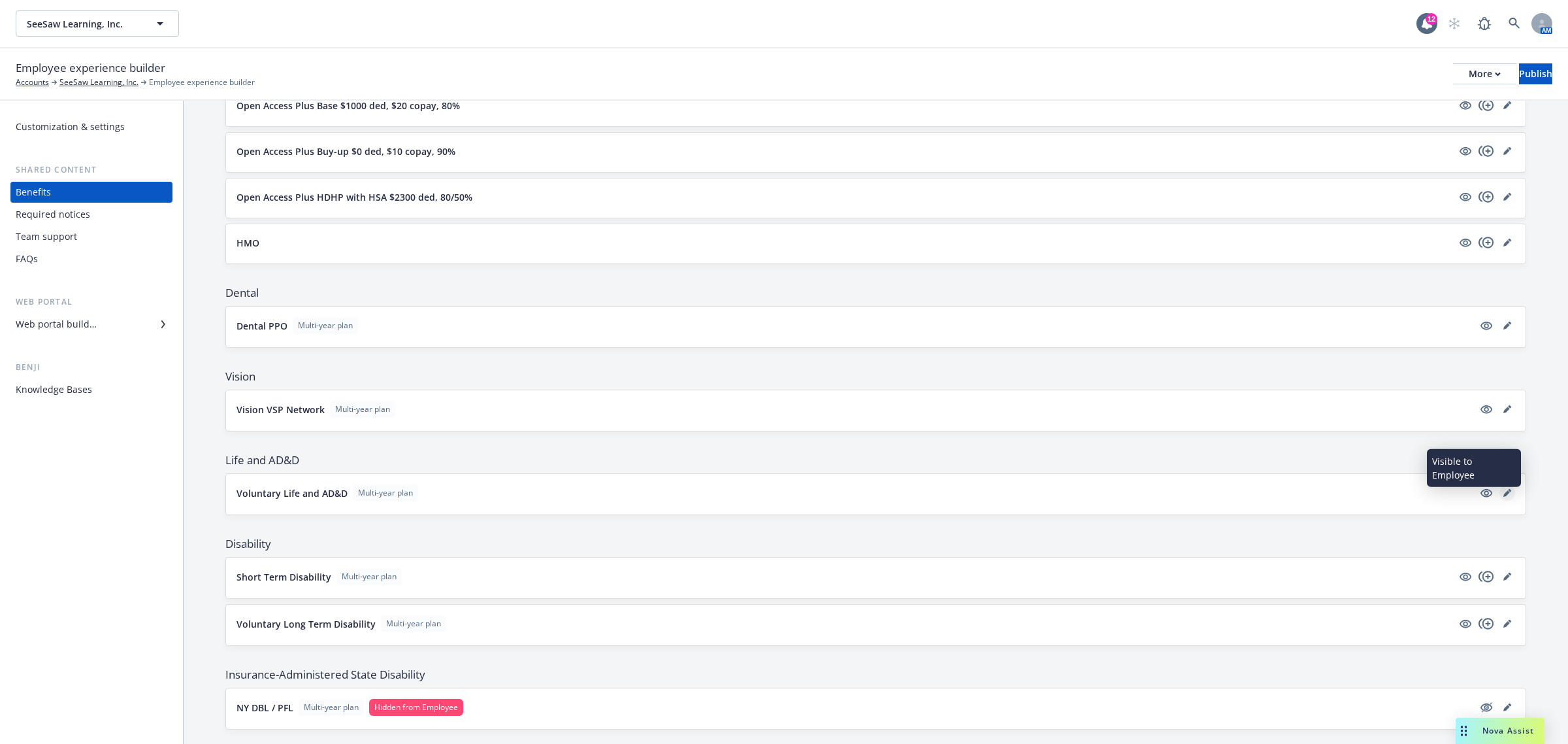
click at [1503, 495] on icon "editPencil" at bounding box center [1507, 493] width 8 height 8
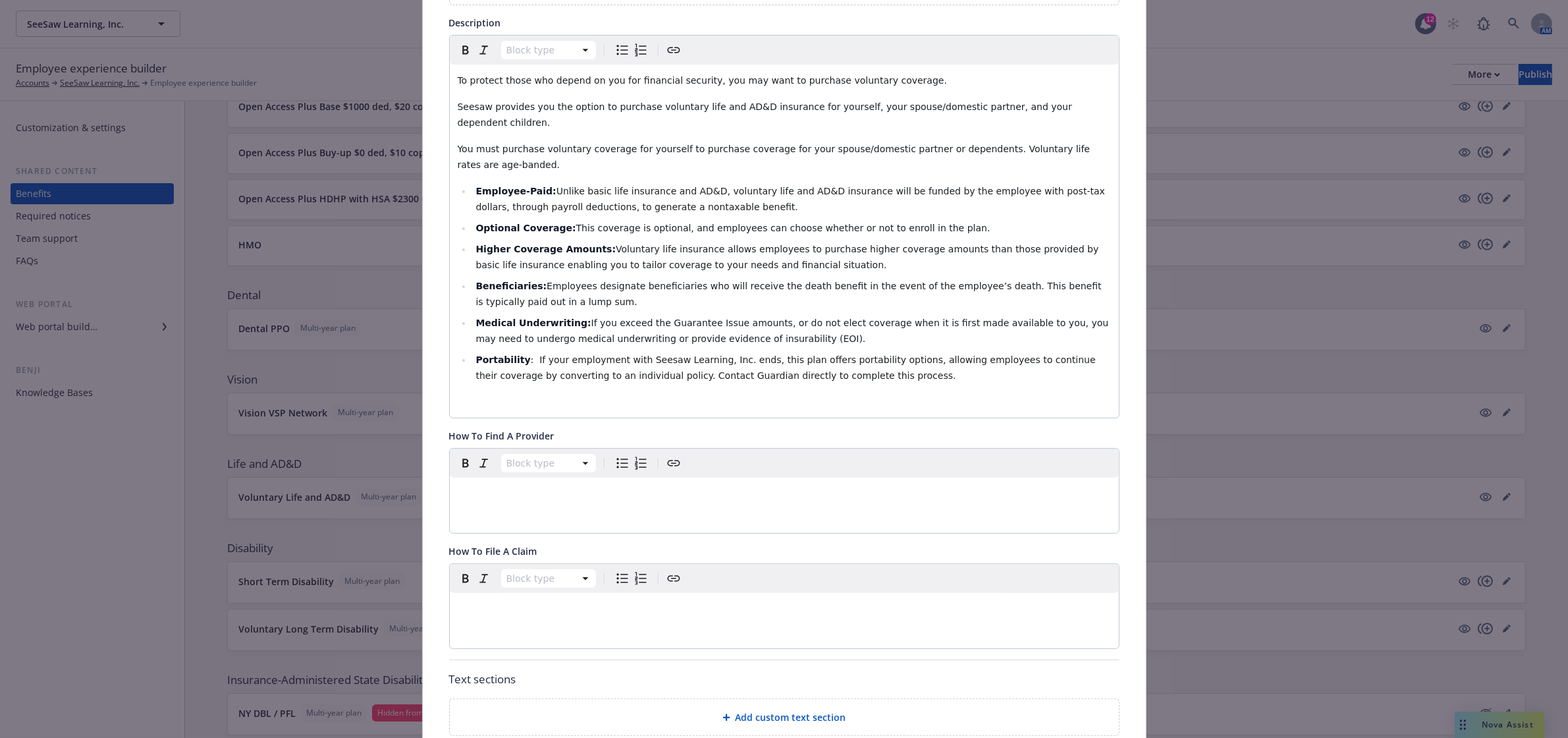
scroll to position [478, 0]
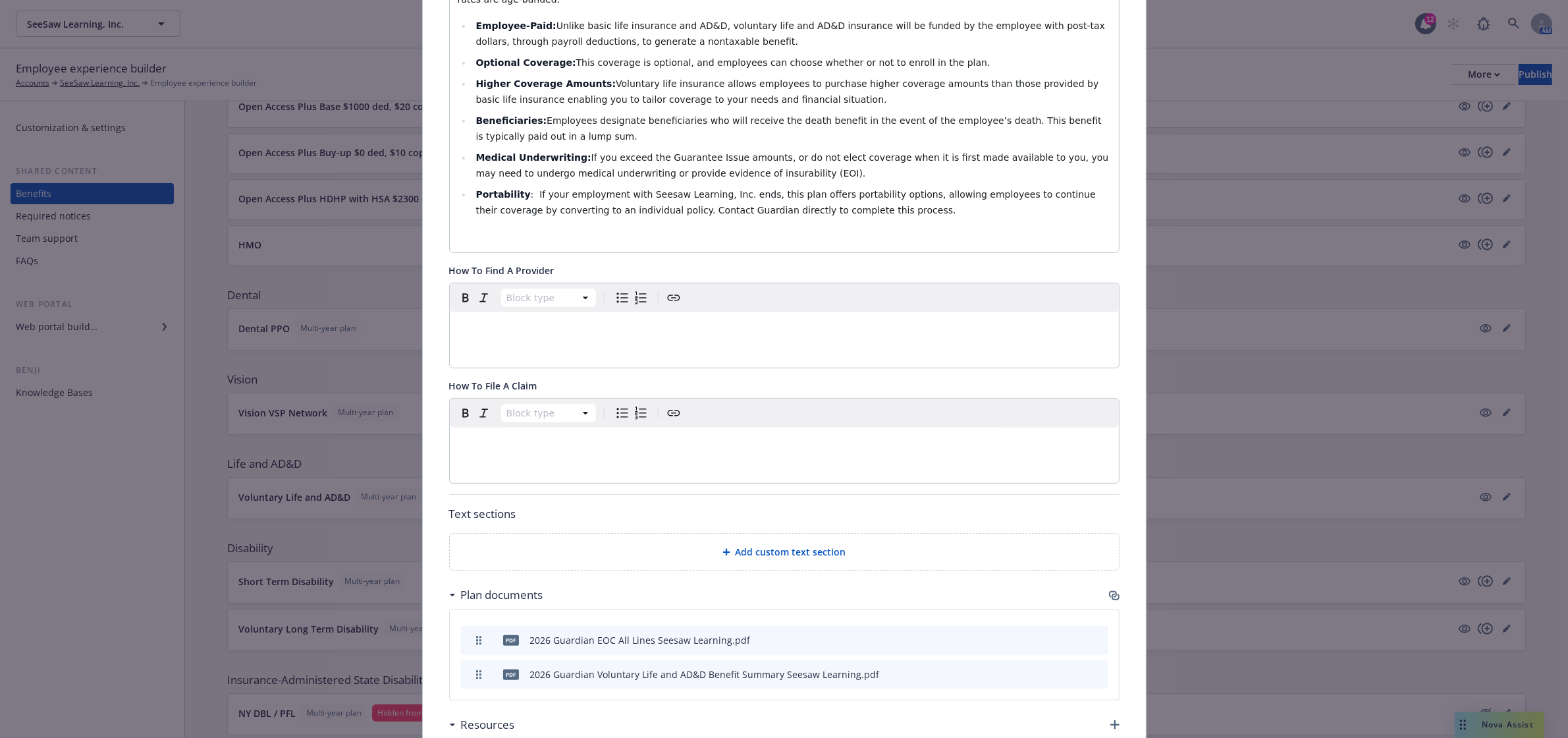
click at [1069, 669] on icon "preview file" at bounding box center [1074, 674] width 12 height 9
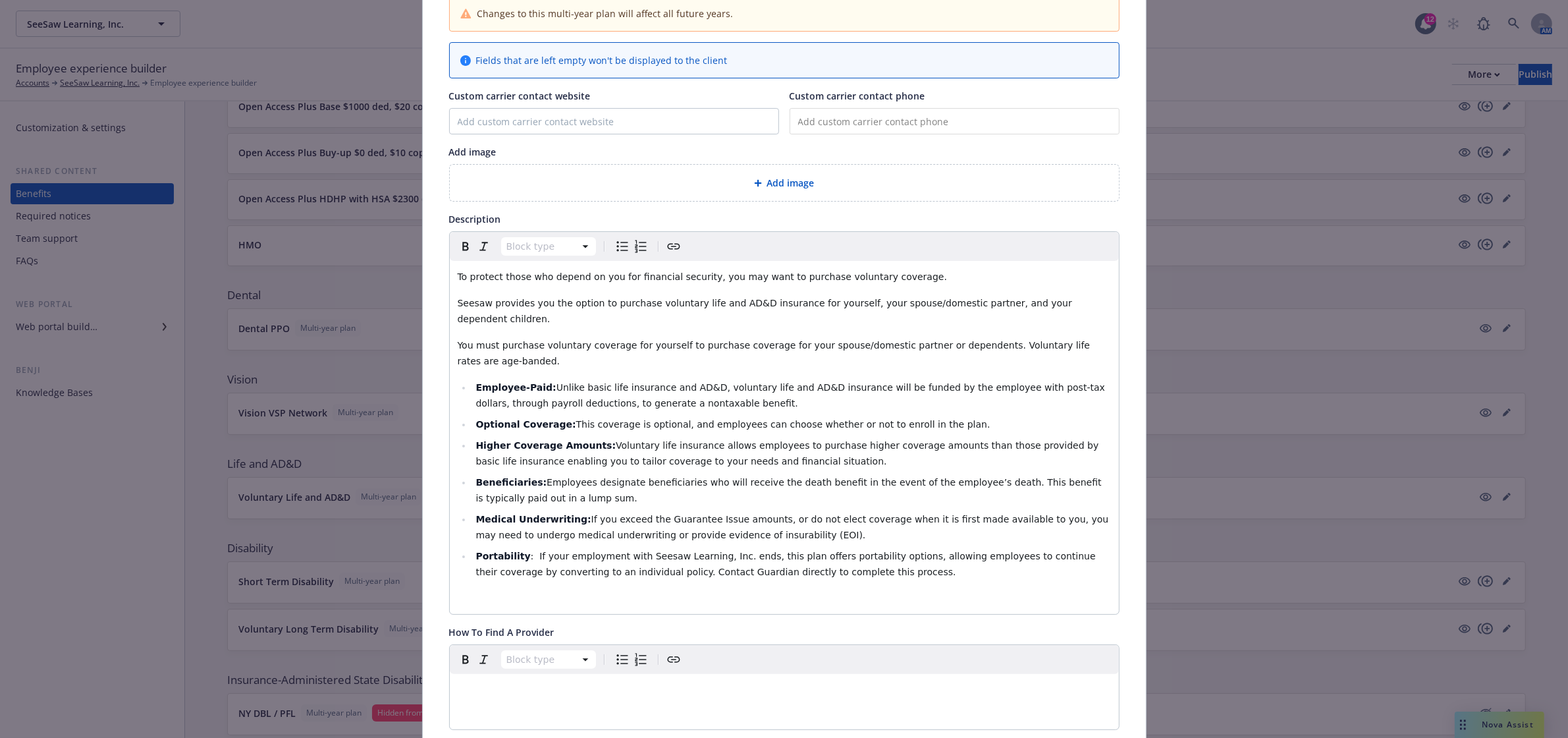
scroll to position [0, 0]
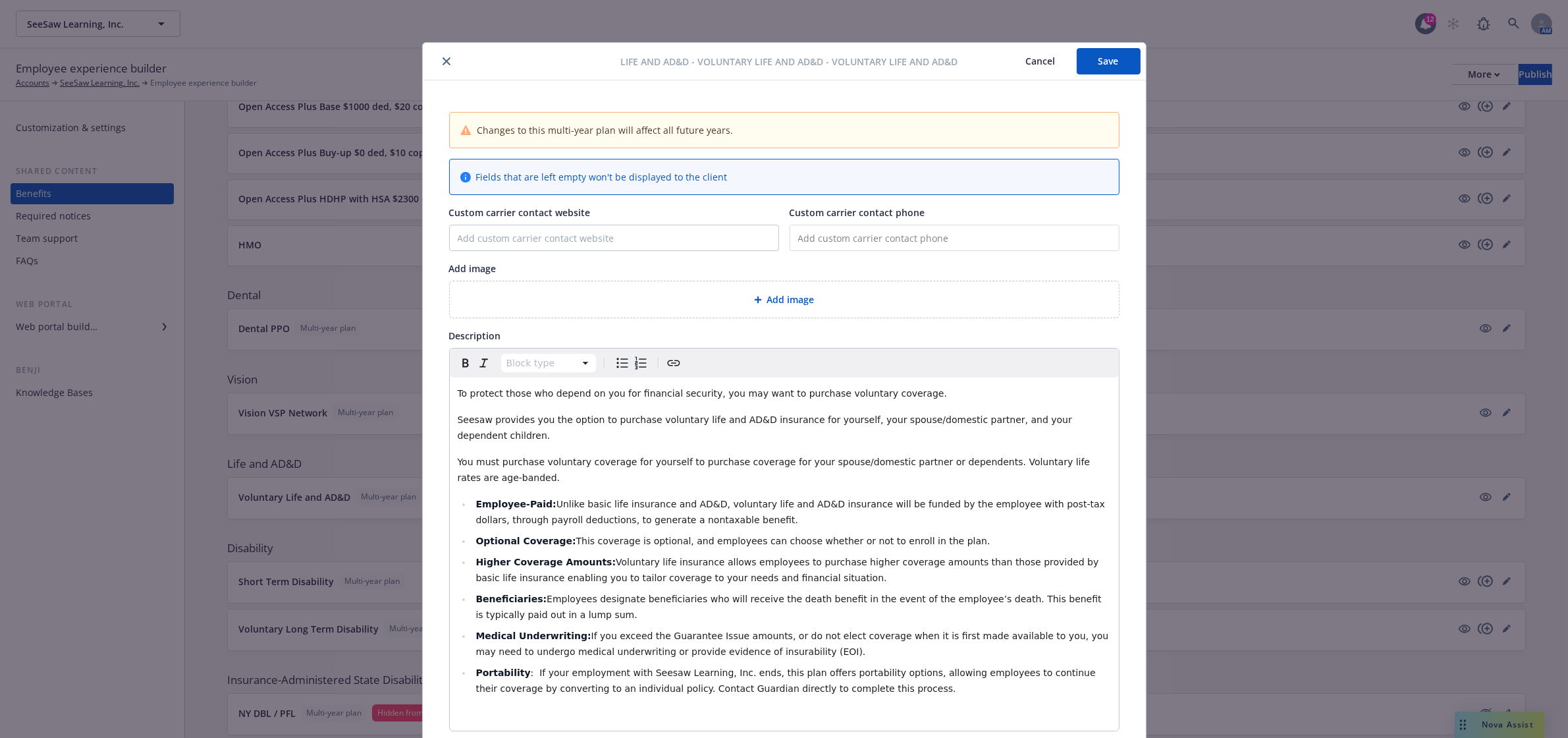
click at [443, 63] on icon "close" at bounding box center [447, 61] width 8 height 8
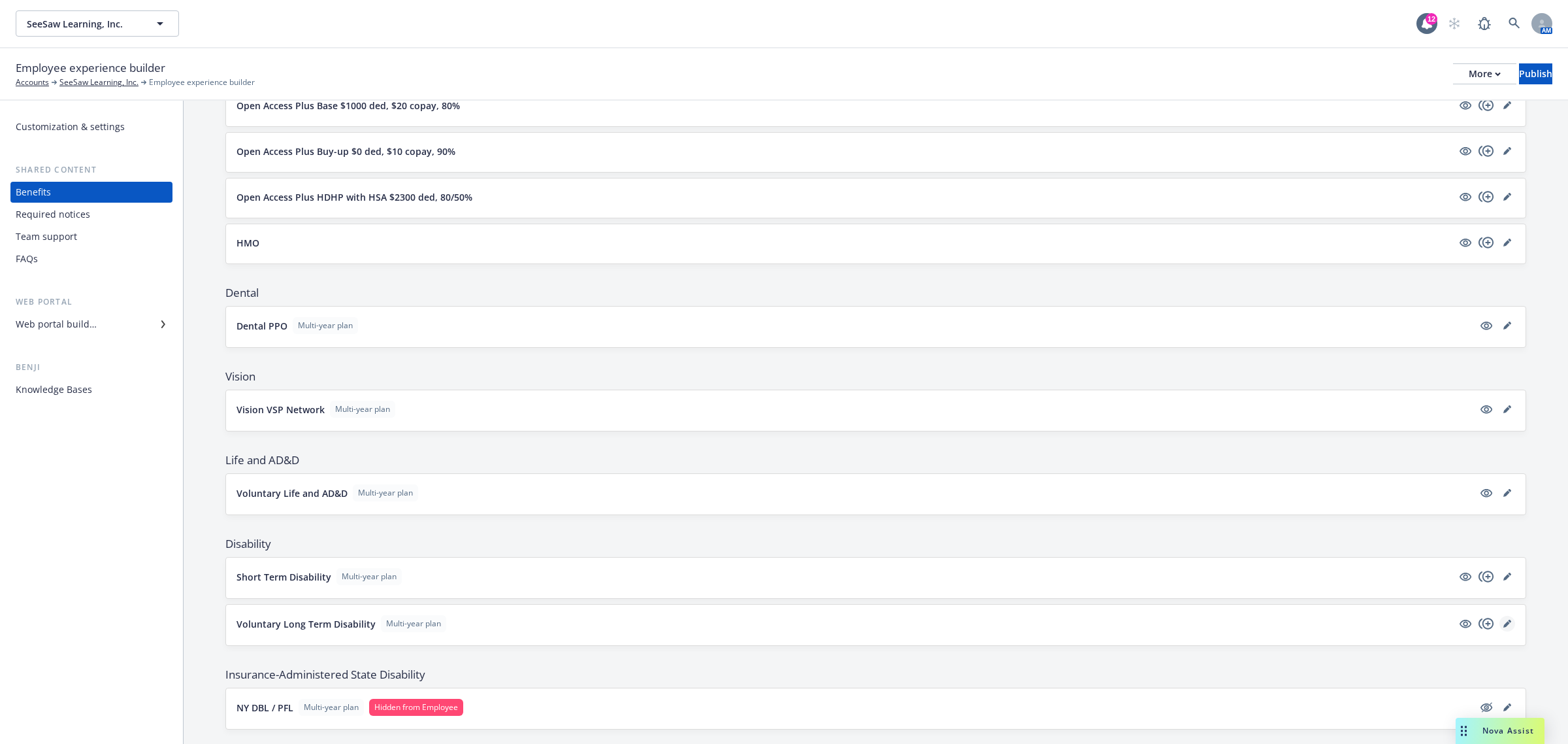
click at [1503, 627] on icon "editPencil" at bounding box center [1506, 623] width 6 height 6
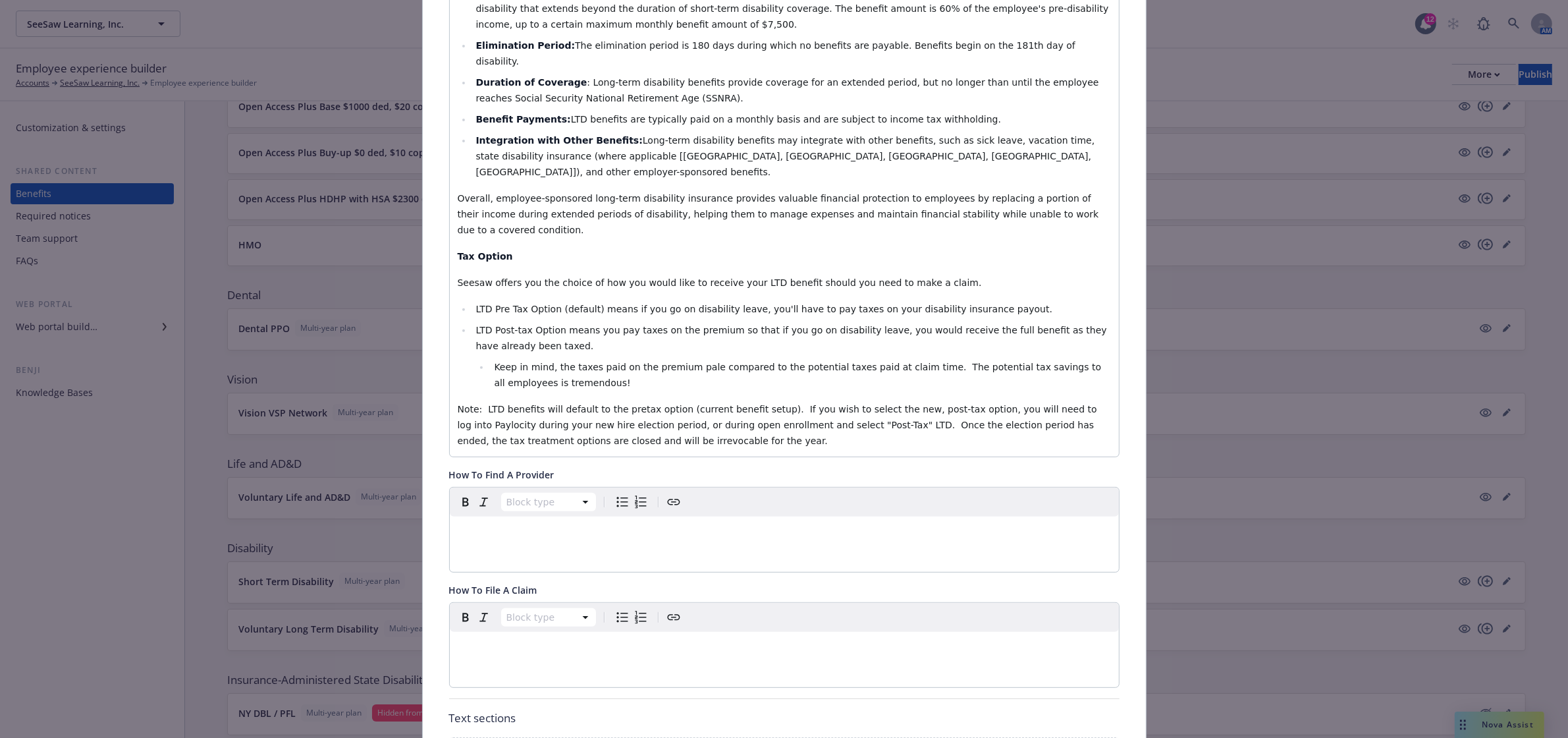
scroll to position [918, 0]
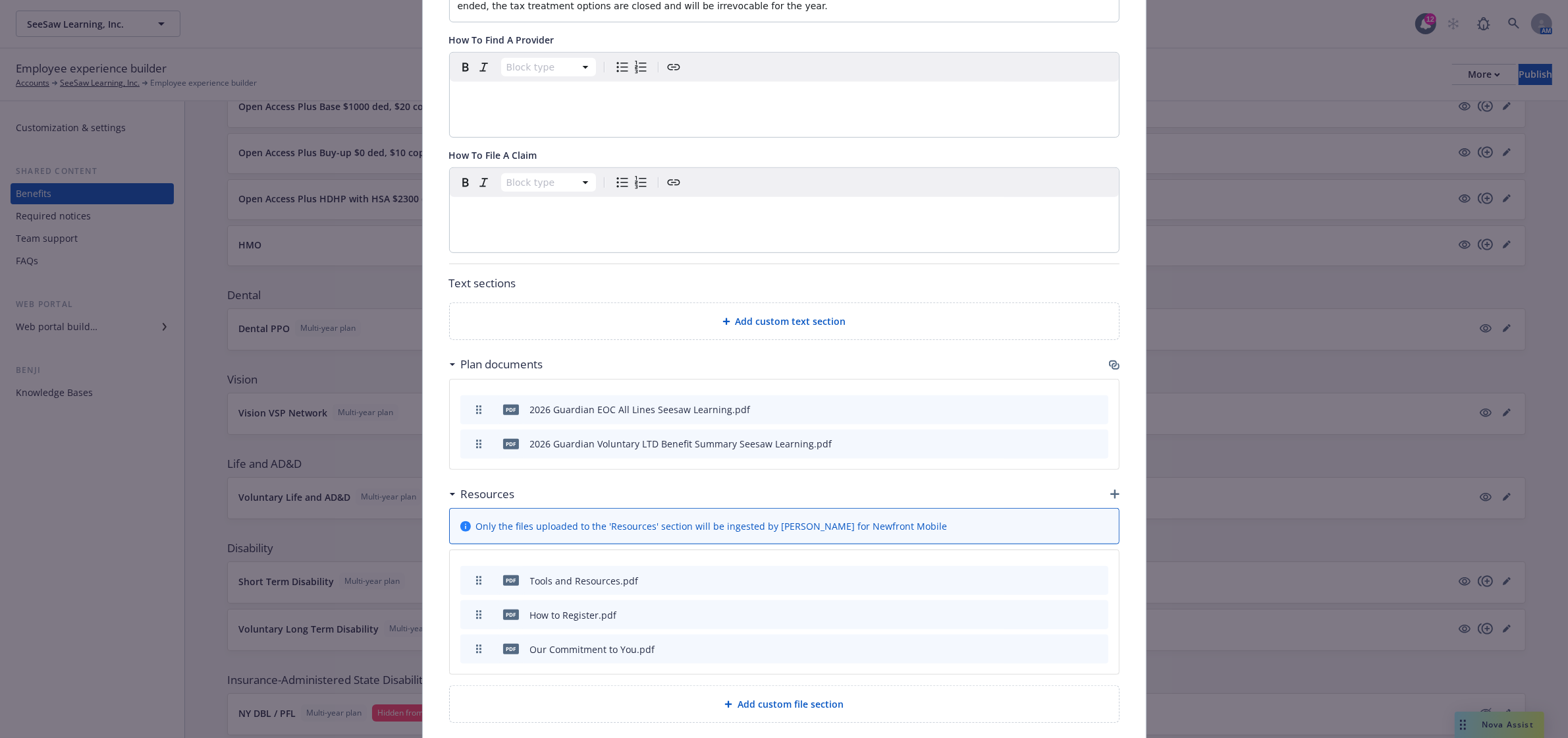
click at [1072, 439] on icon "preview file" at bounding box center [1074, 443] width 12 height 9
click at [848, 685] on div "Add custom file section" at bounding box center [784, 703] width 669 height 36
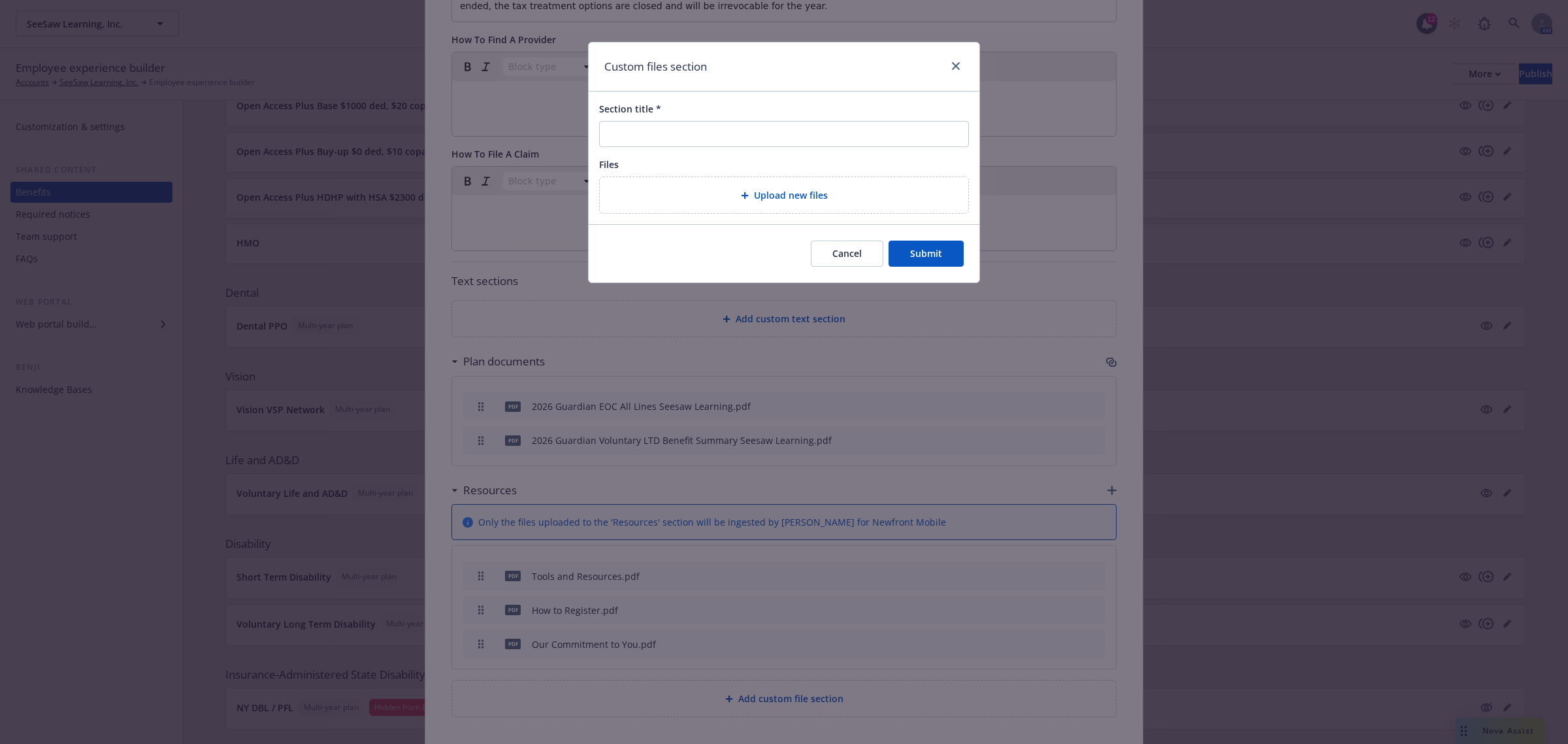
click at [850, 249] on button "Cancel" at bounding box center [846, 253] width 72 height 27
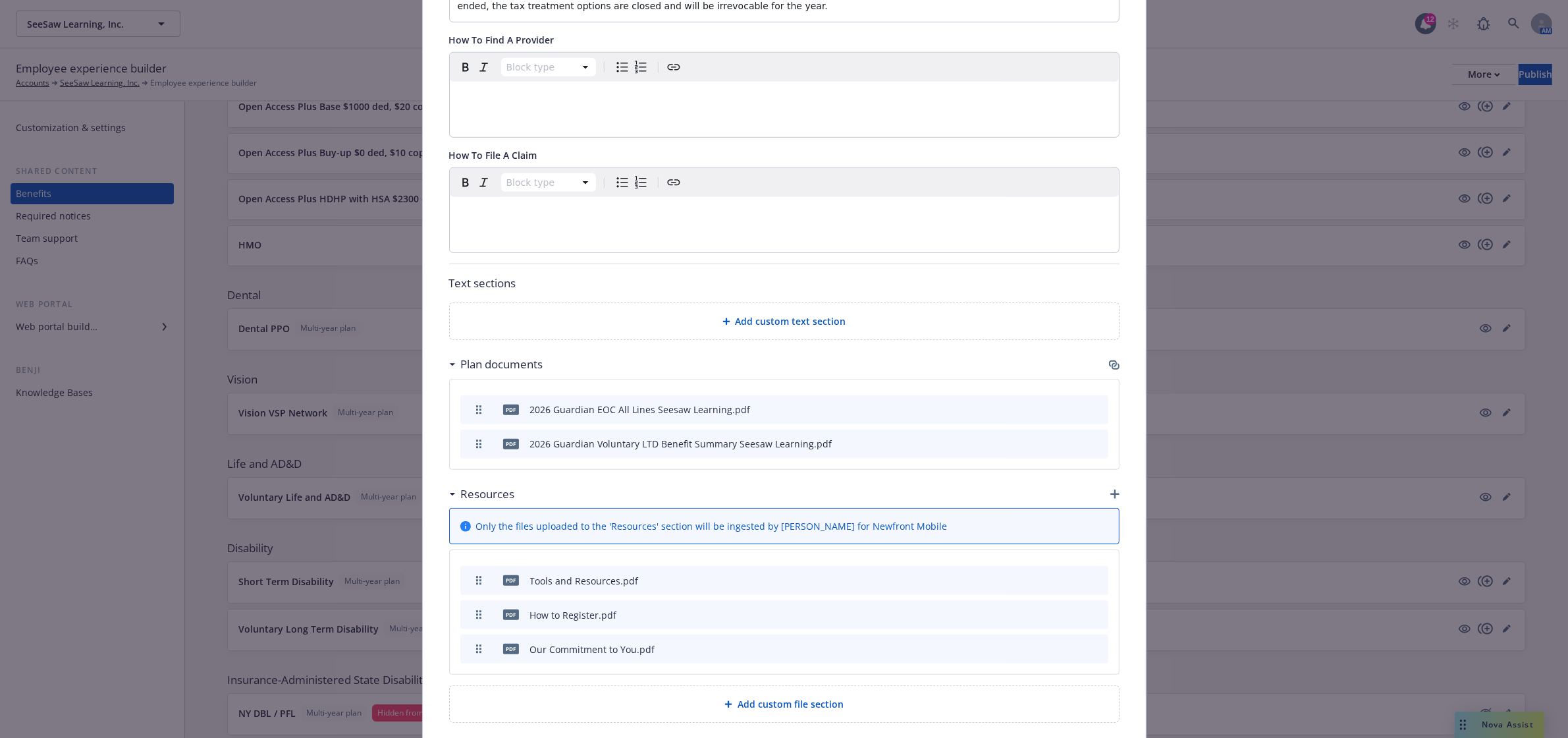
click at [1094, 438] on icon "archive file" at bounding box center [1097, 442] width 9 height 10
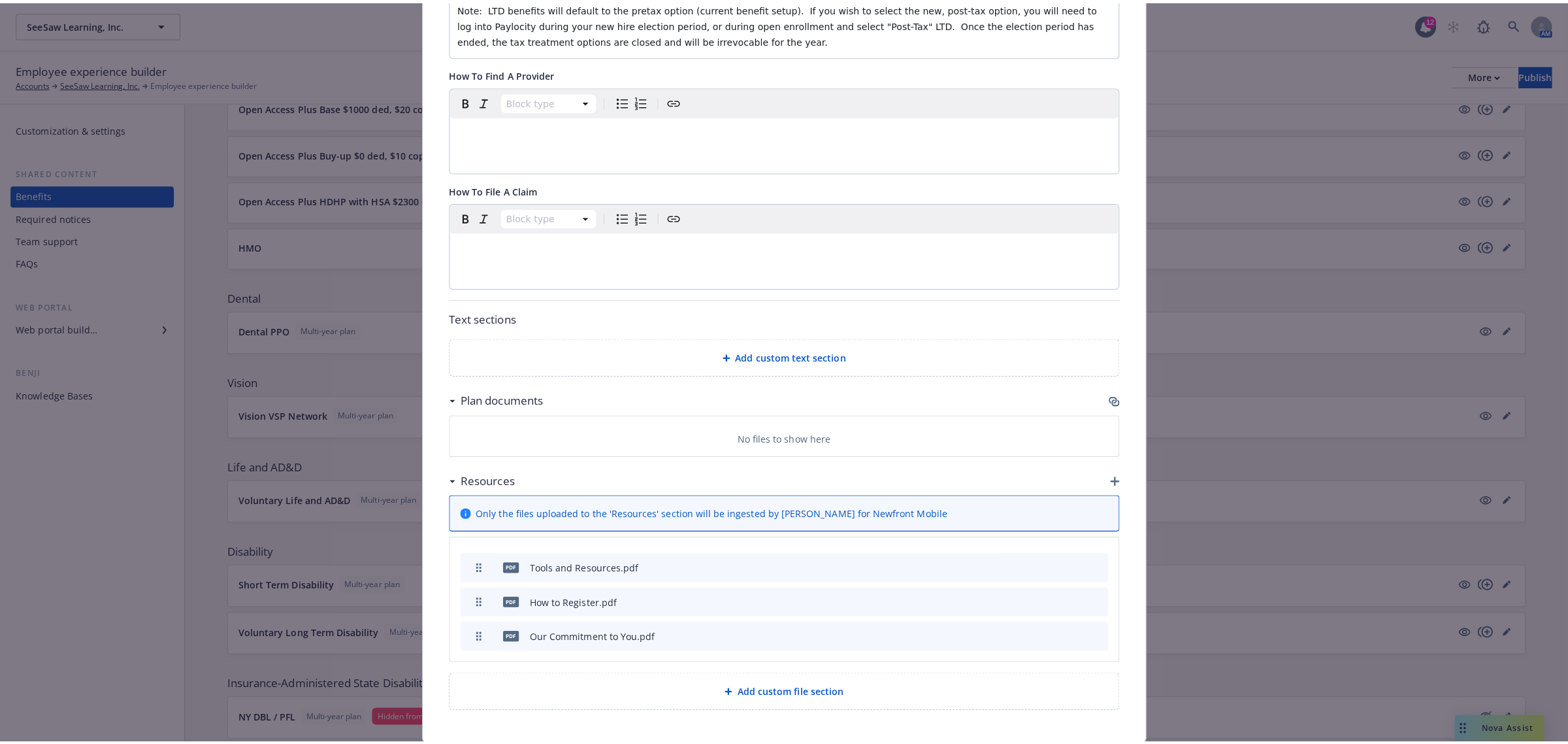
scroll to position [892, 0]
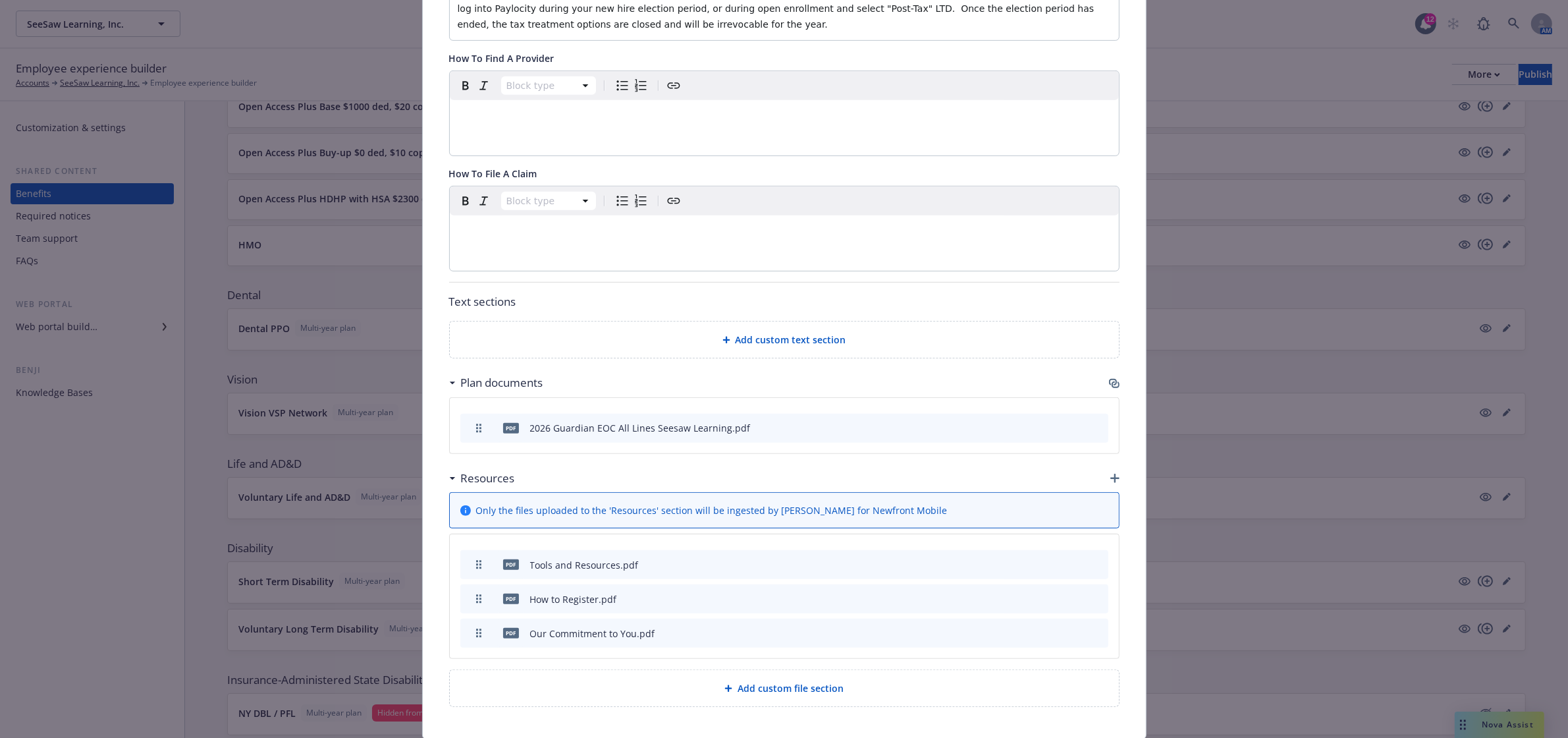
click at [1109, 378] on icon "button" at bounding box center [1113, 382] width 10 height 10
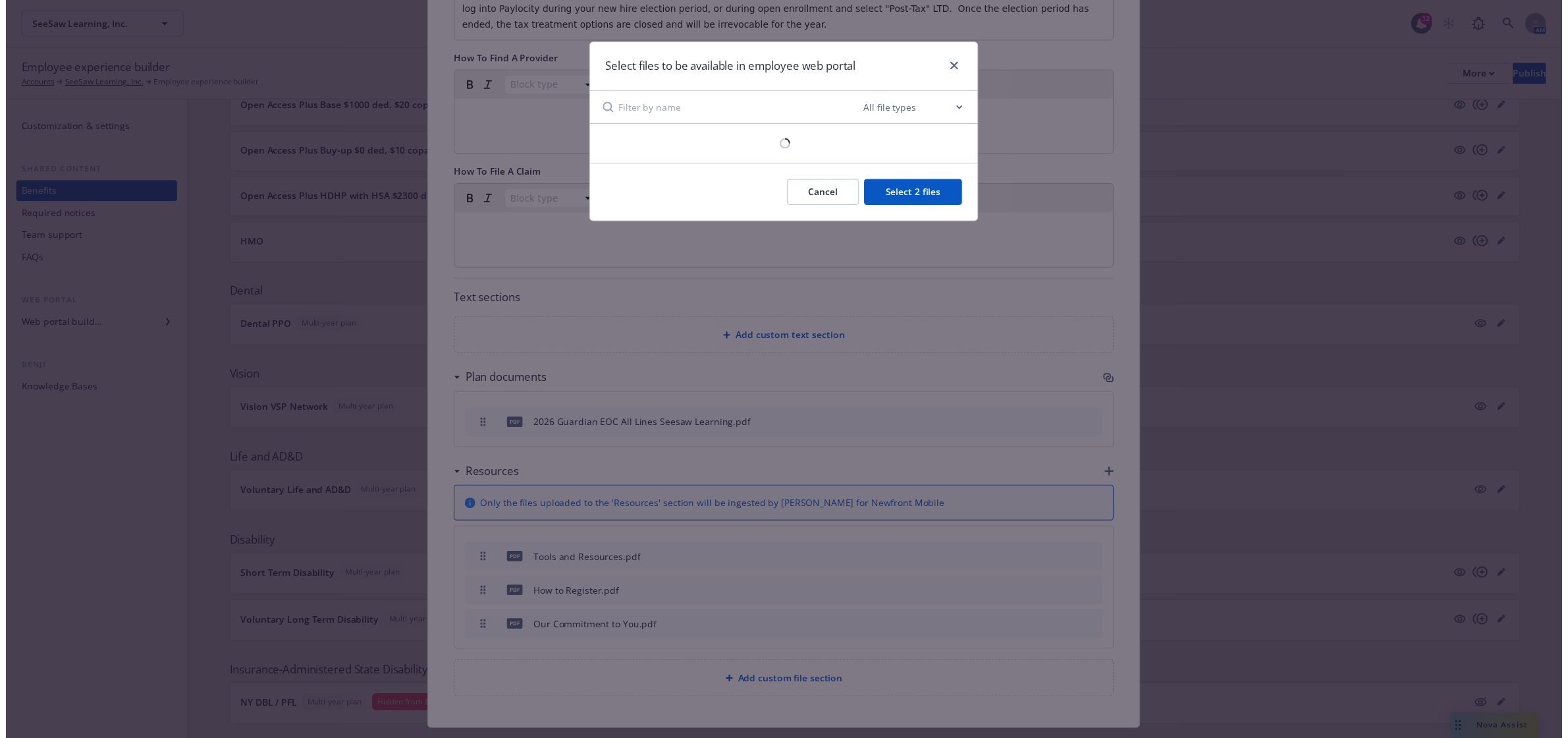
scroll to position [886, 0]
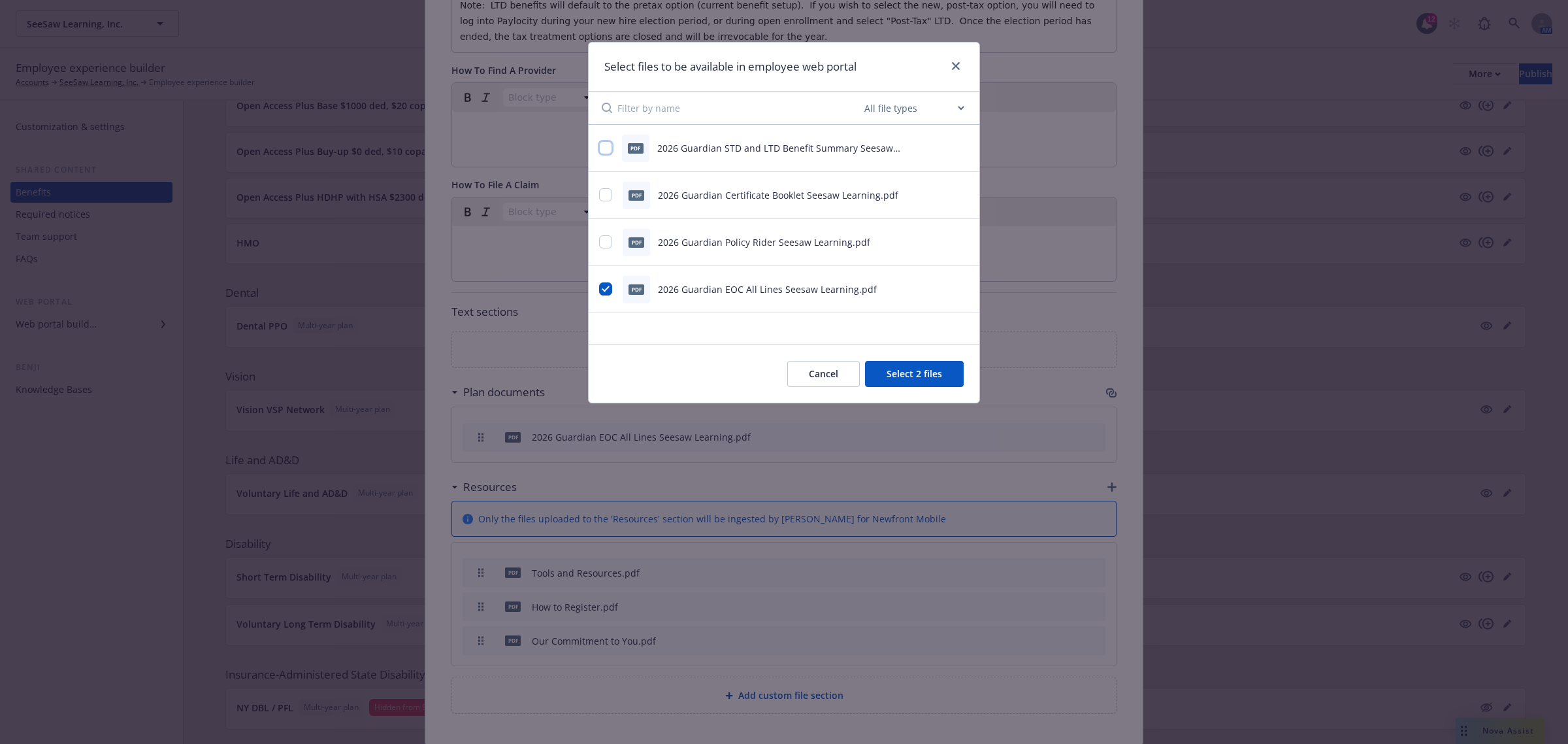
click at [601, 151] on input "checkbox" at bounding box center [606, 147] width 13 height 13
checkbox input "true"
click at [906, 367] on button "Select 3 files" at bounding box center [915, 374] width 99 height 27
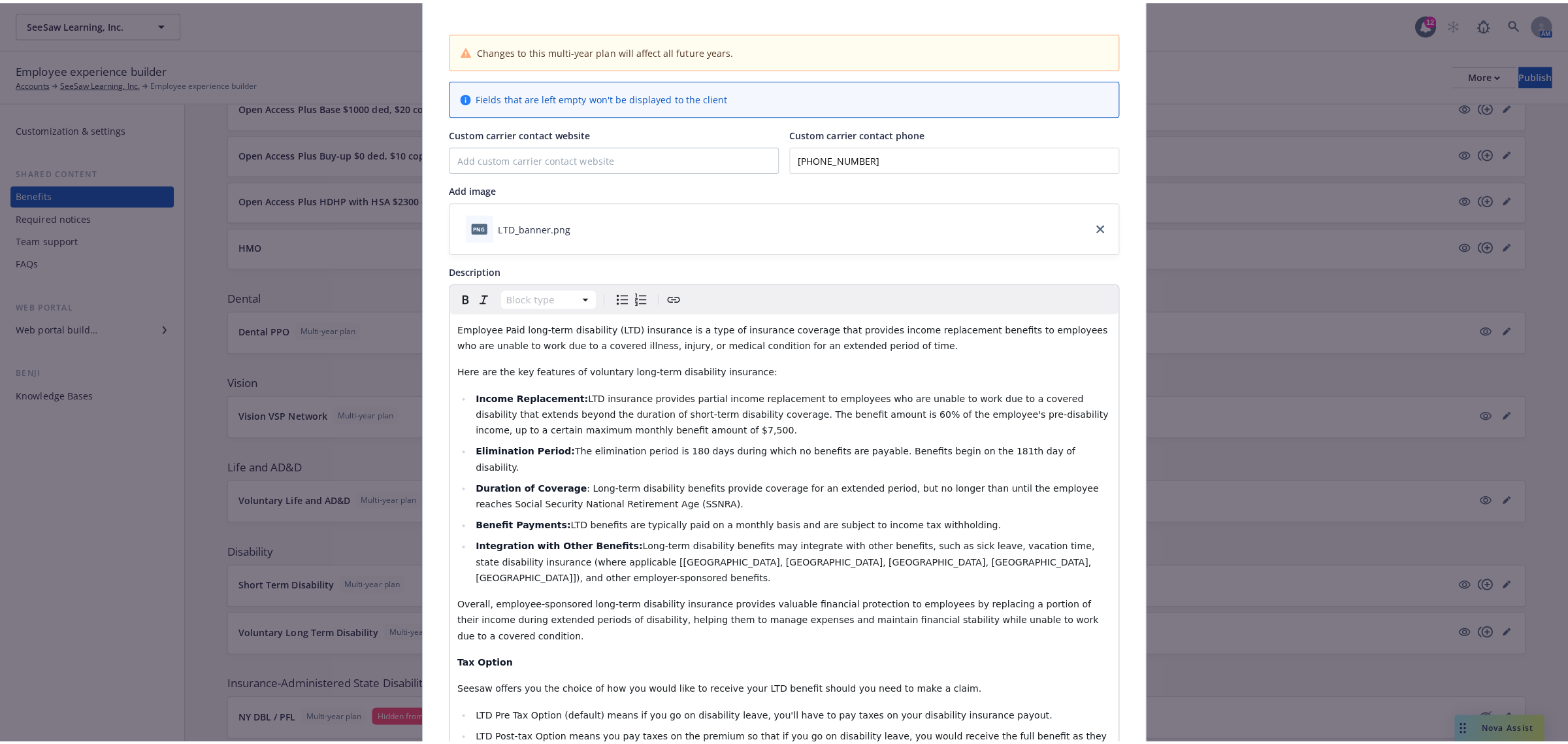
scroll to position [8, 0]
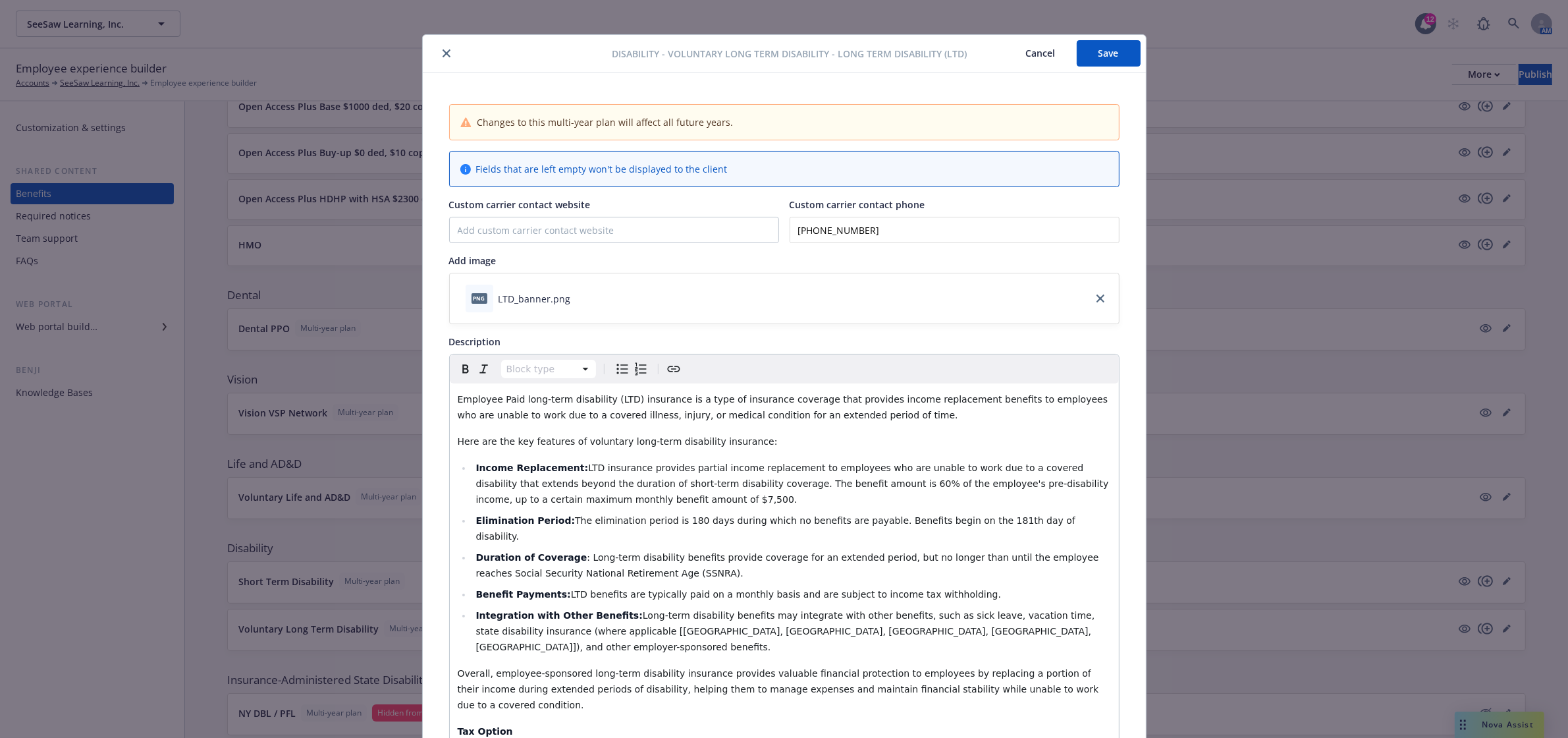
click at [1089, 58] on button "Save" at bounding box center [1108, 53] width 64 height 27
click at [443, 53] on icon "close" at bounding box center [447, 53] width 8 height 8
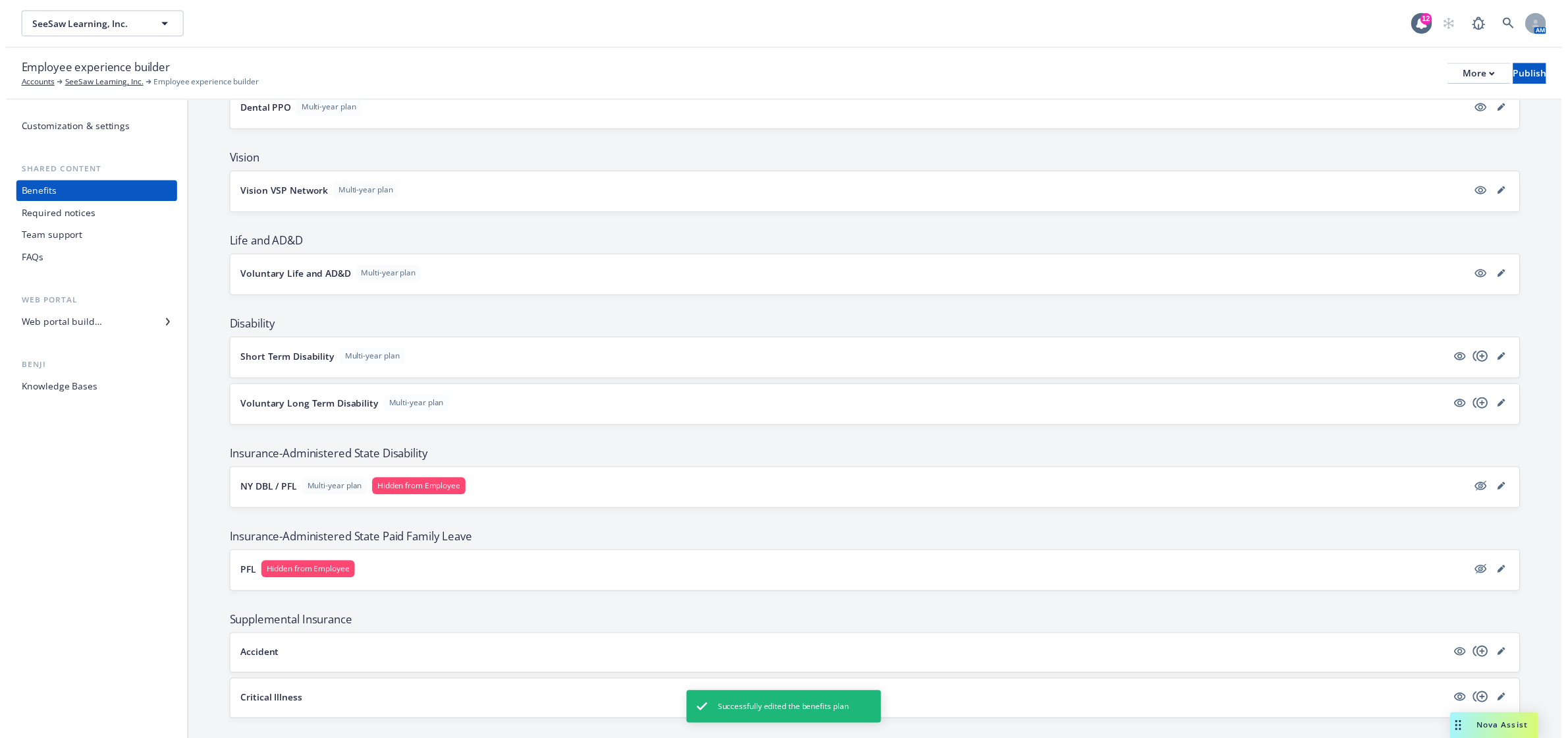
scroll to position [659, 0]
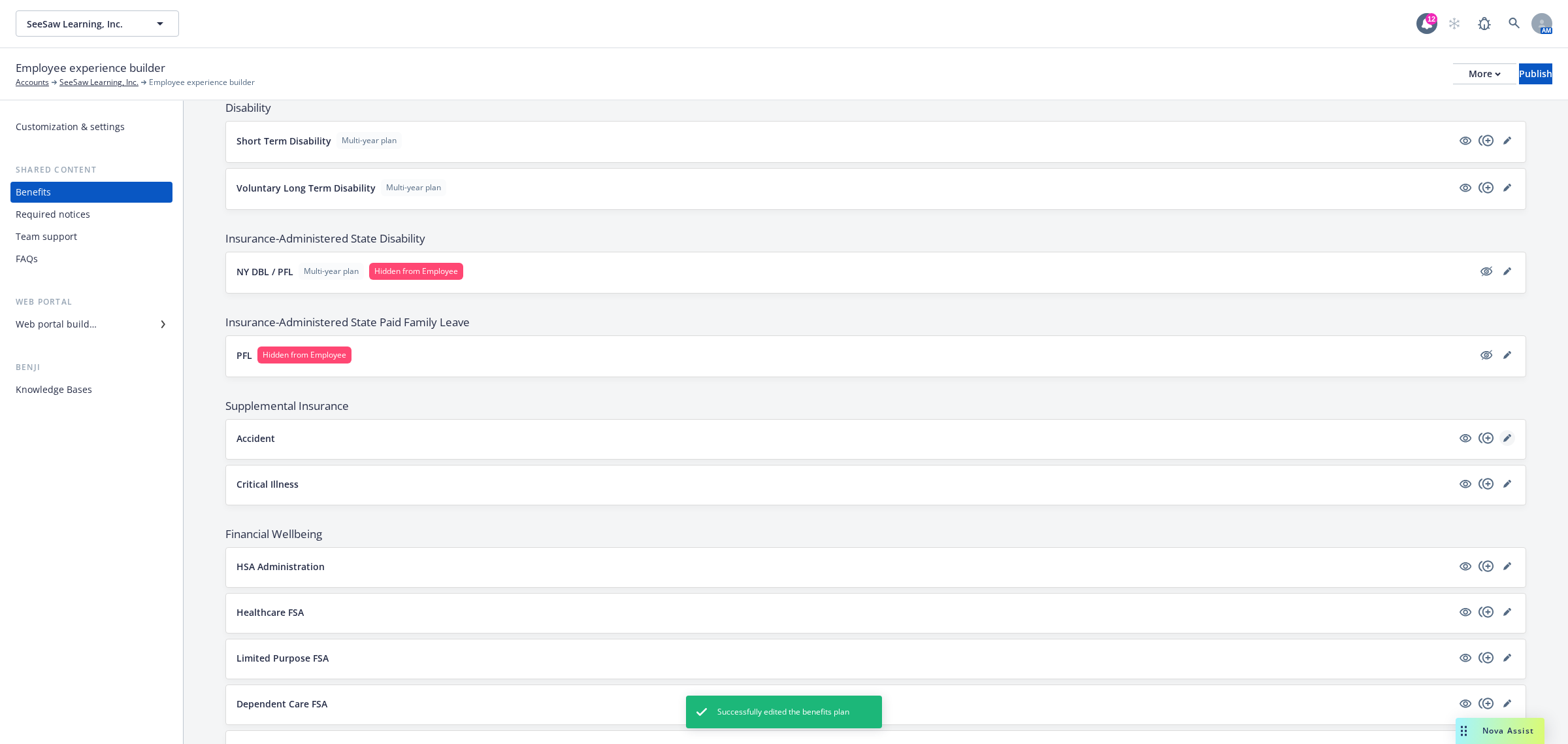
click at [1503, 441] on icon "editPencil" at bounding box center [1506, 438] width 6 height 6
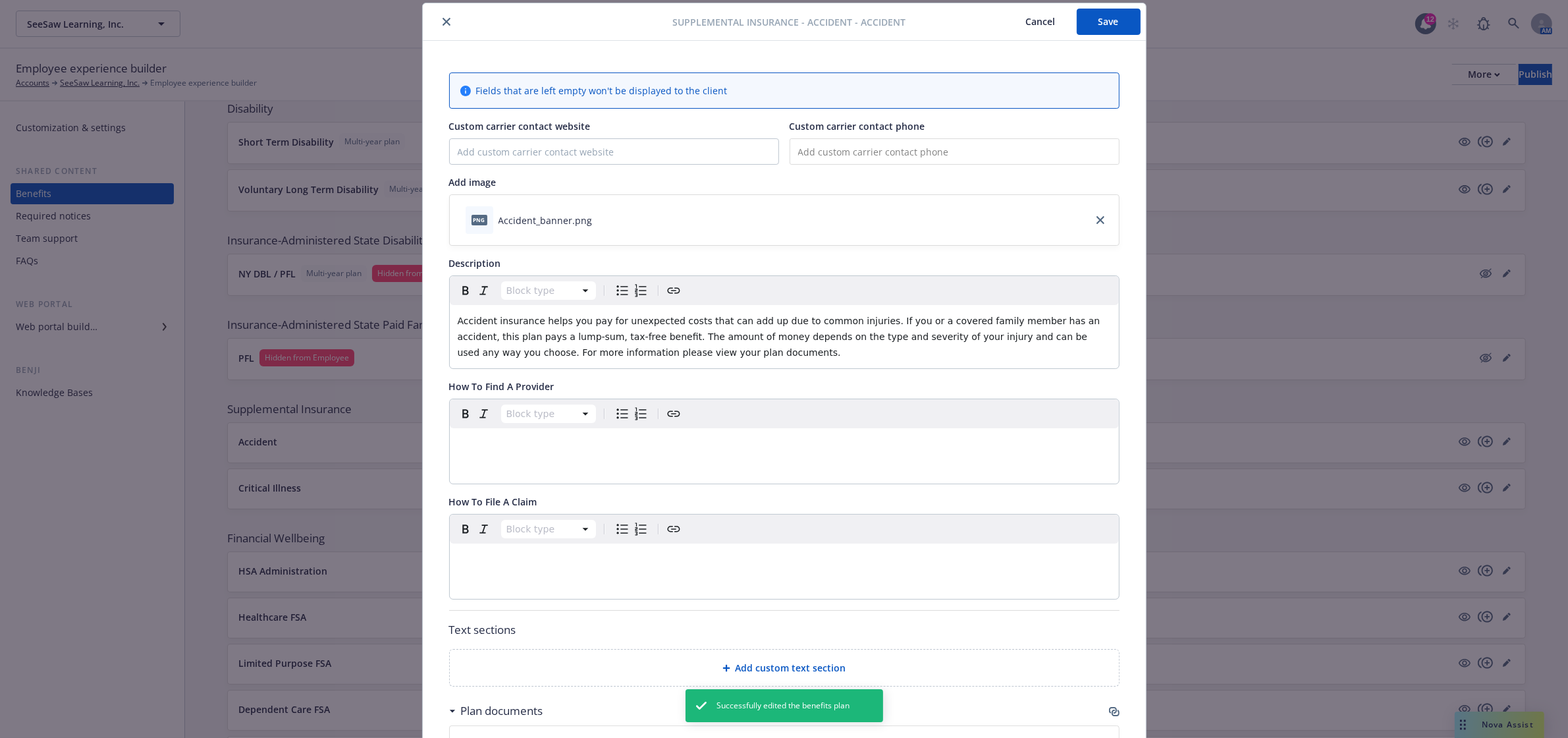
scroll to position [259, 0]
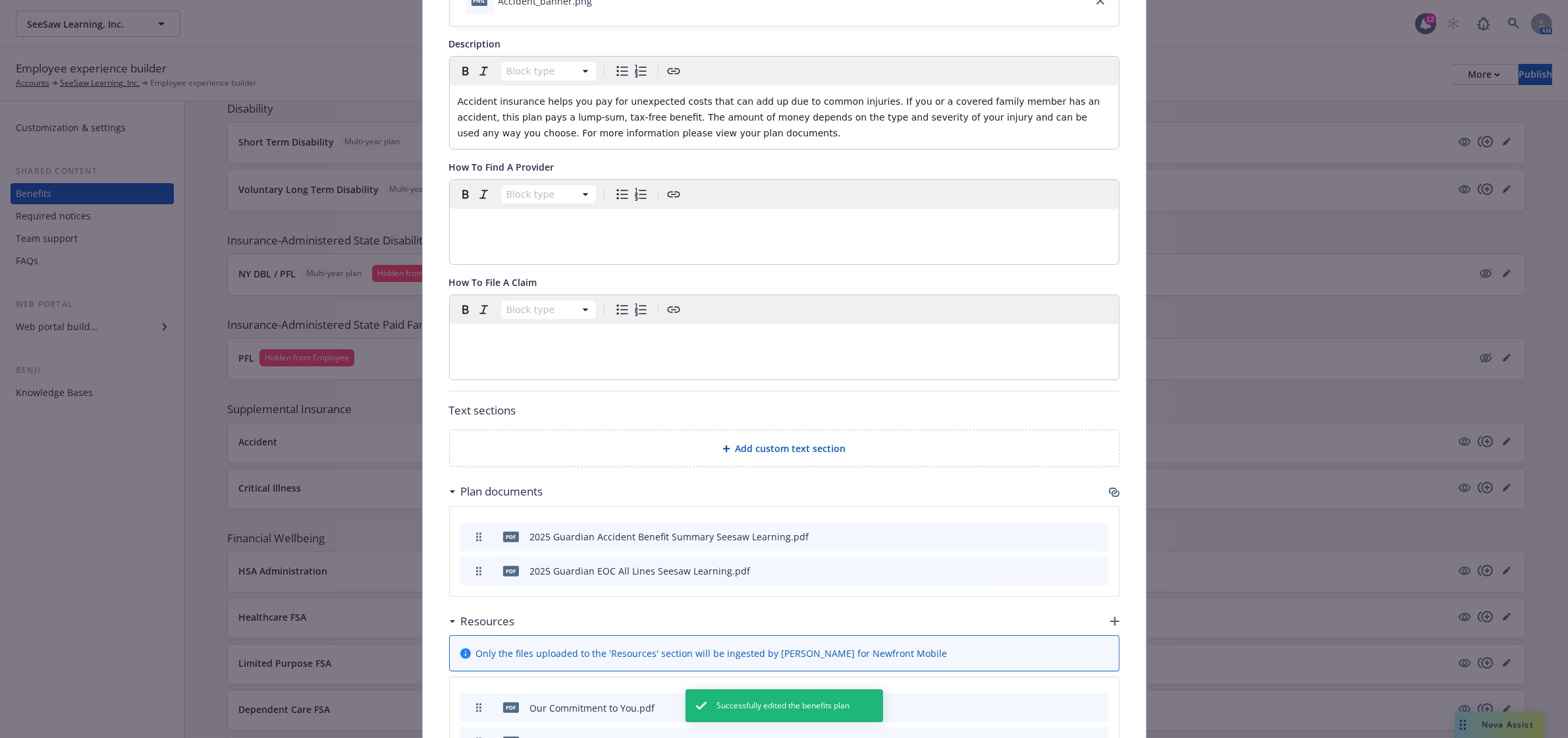
click at [1070, 537] on icon "preview file" at bounding box center [1074, 535] width 12 height 9
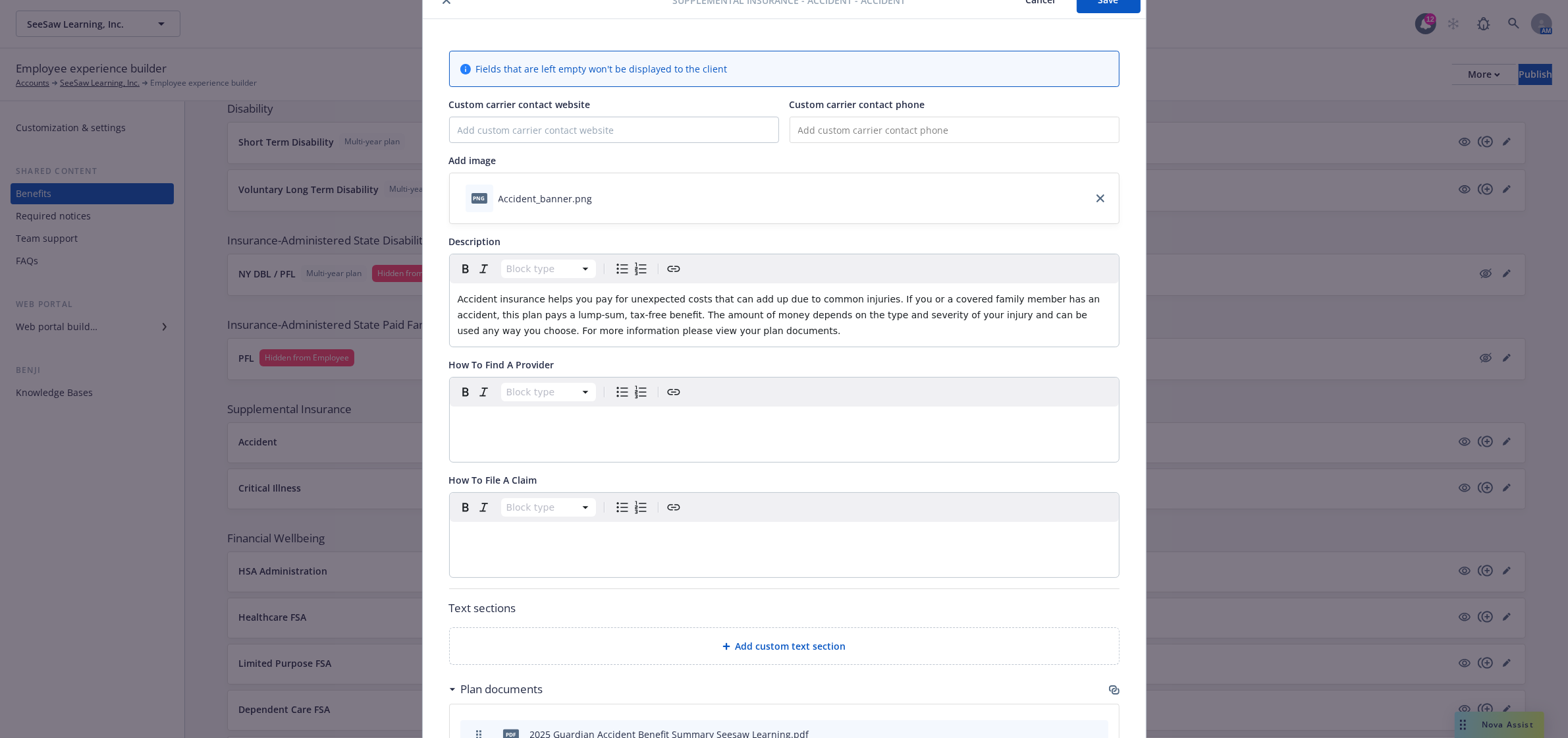
scroll to position [0, 0]
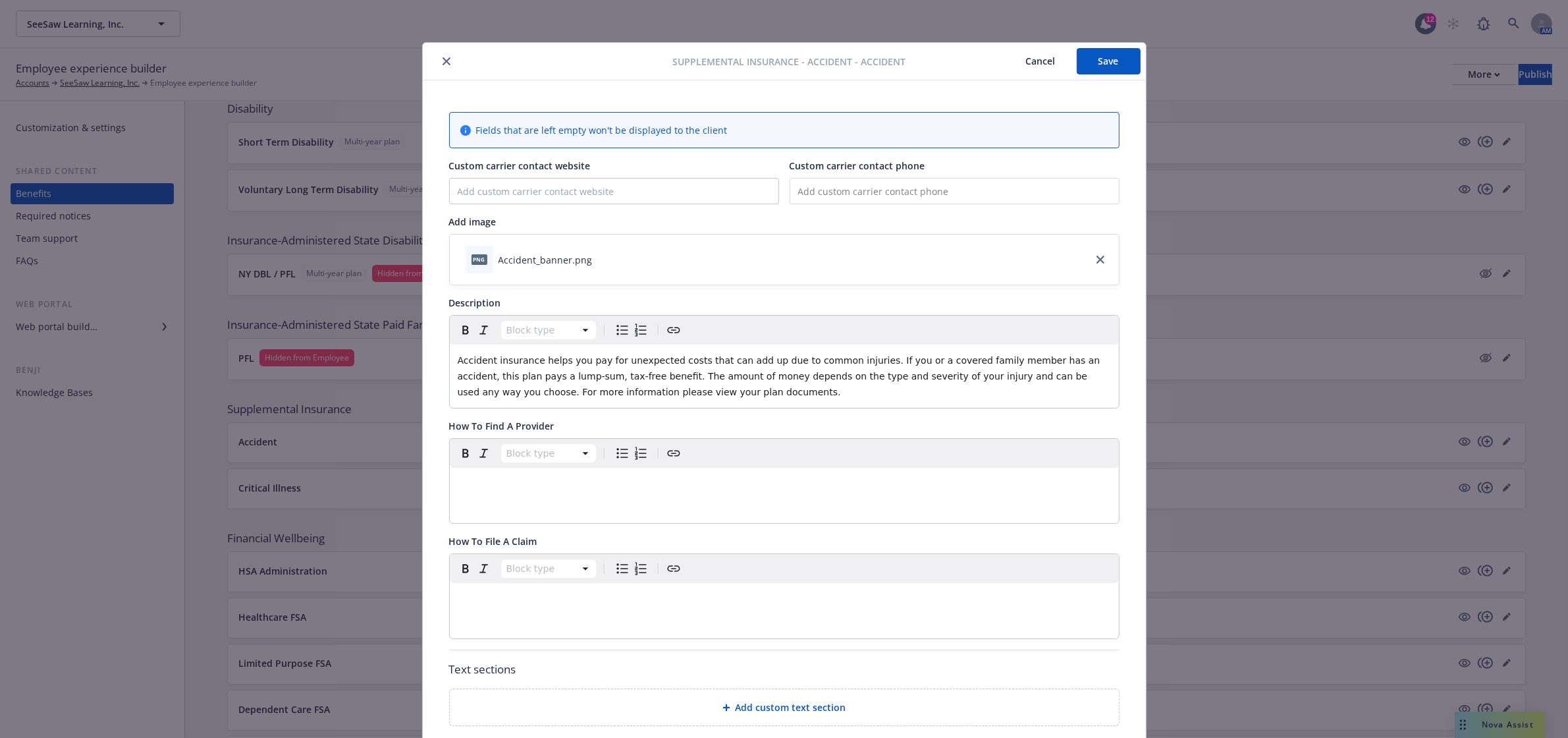
click at [443, 64] on icon "close" at bounding box center [447, 61] width 8 height 8
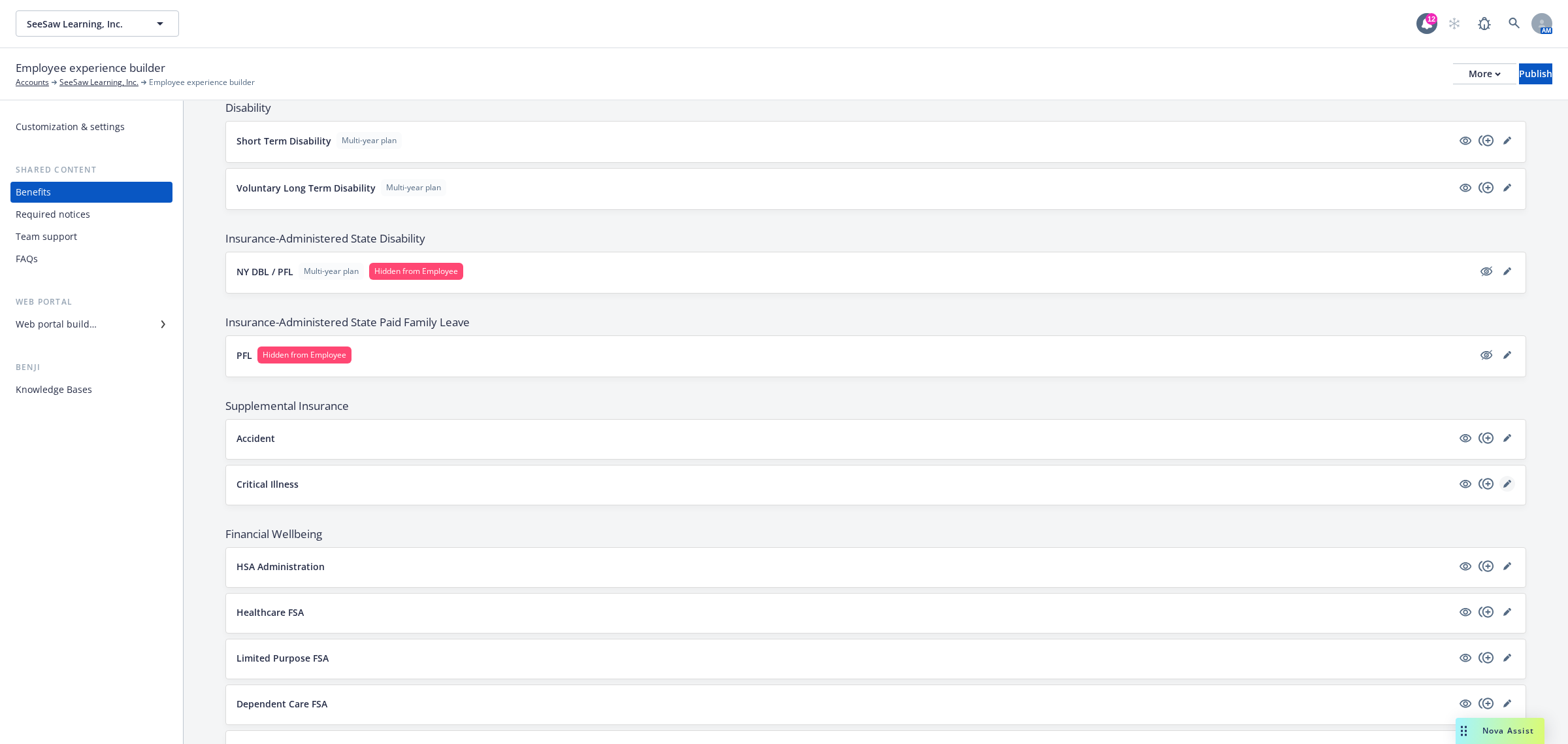
click at [1503, 487] on icon "editPencil" at bounding box center [1507, 484] width 8 height 8
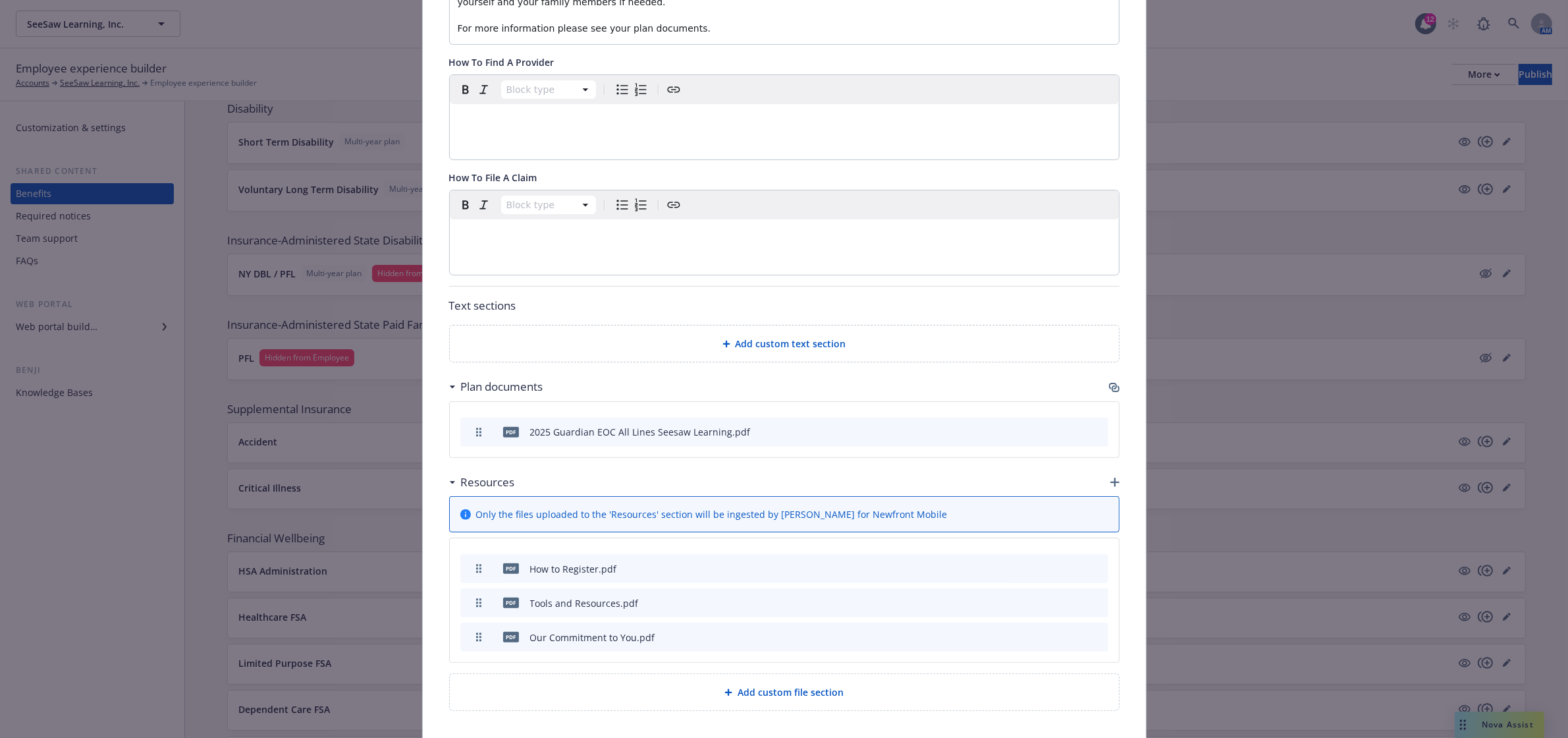
scroll to position [427, 0]
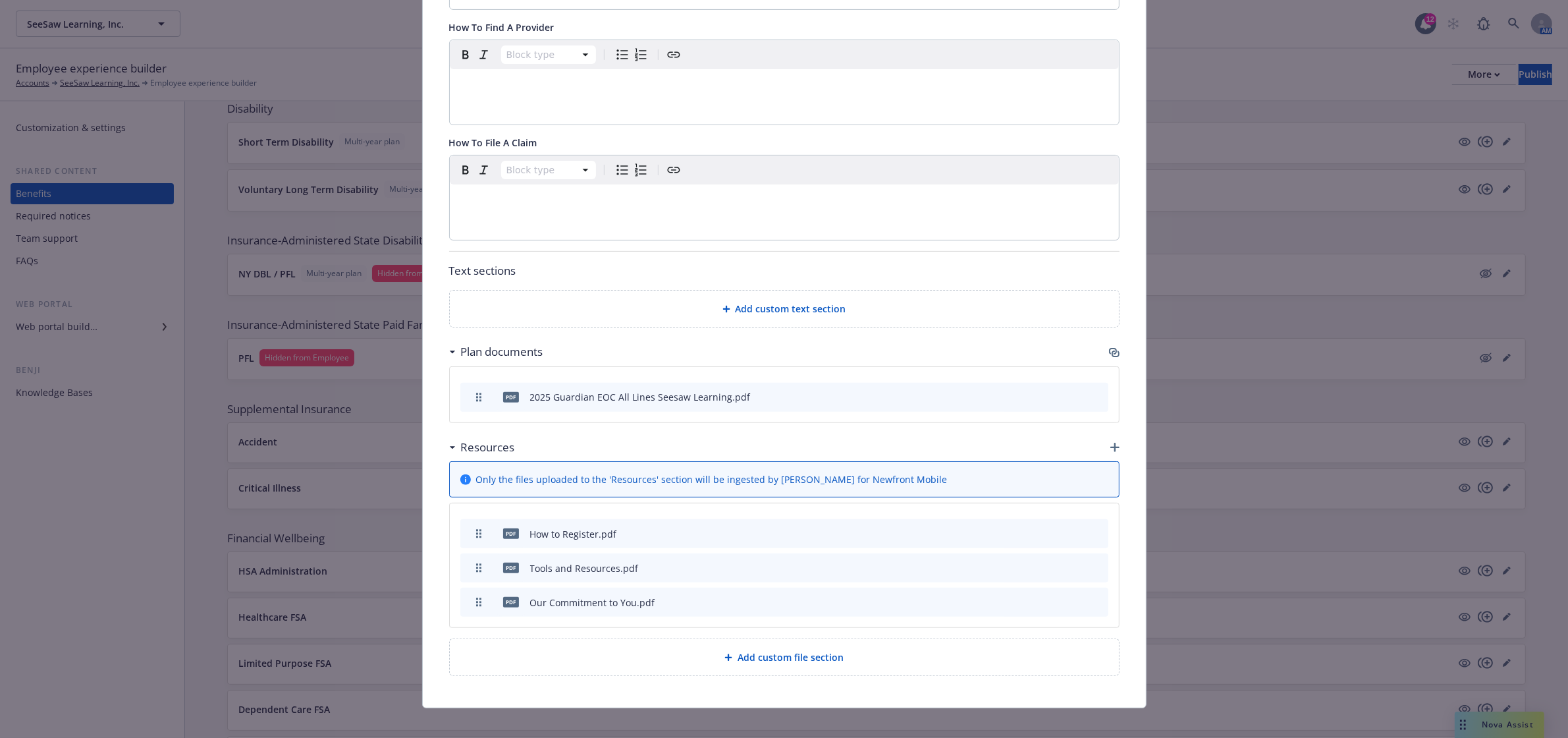
click at [1109, 347] on icon "button" at bounding box center [1113, 352] width 10 height 10
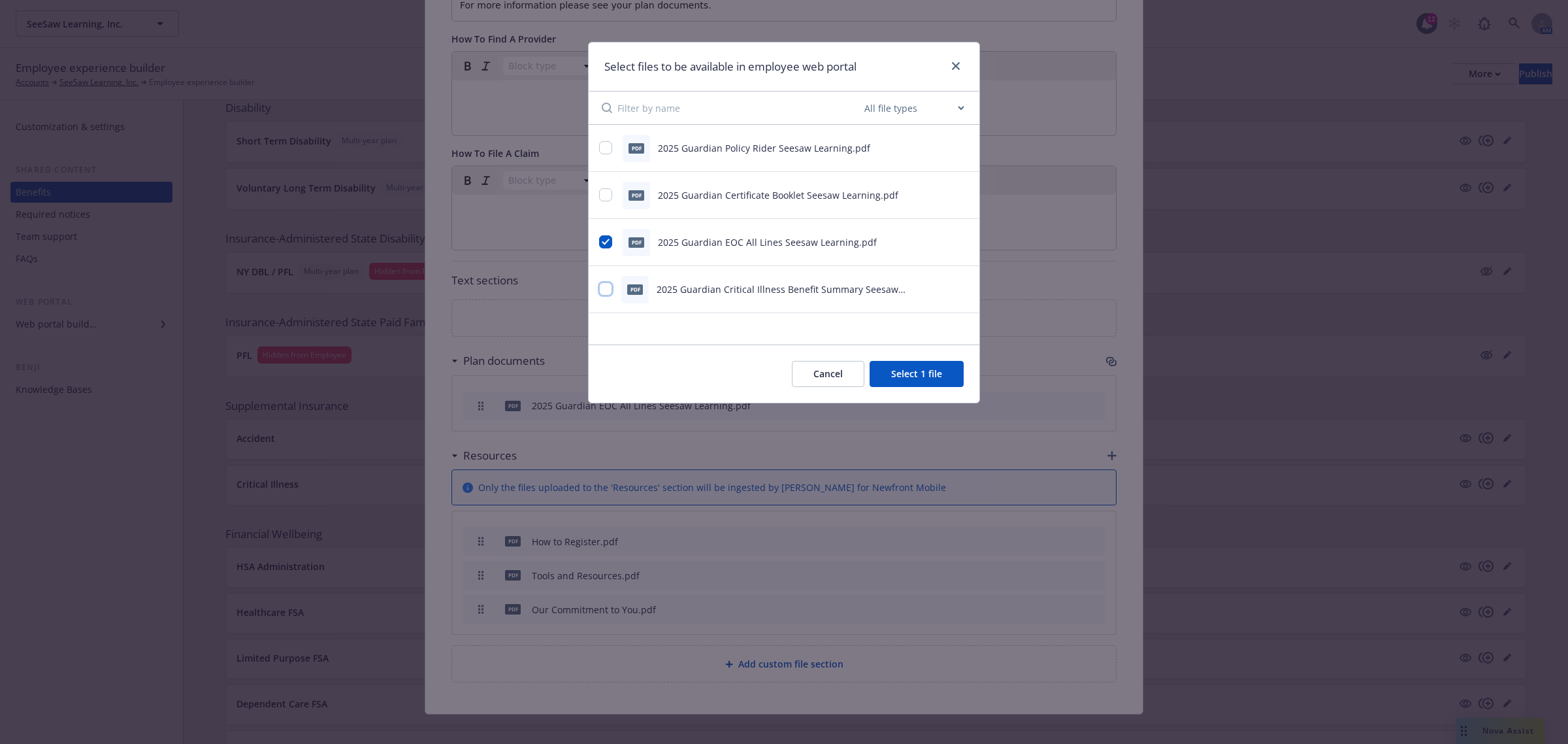
click at [604, 292] on input "checkbox" at bounding box center [606, 289] width 13 height 13
checkbox input "true"
click at [960, 290] on icon "preview file" at bounding box center [961, 289] width 12 height 9
click at [832, 379] on button "Cancel" at bounding box center [823, 374] width 72 height 27
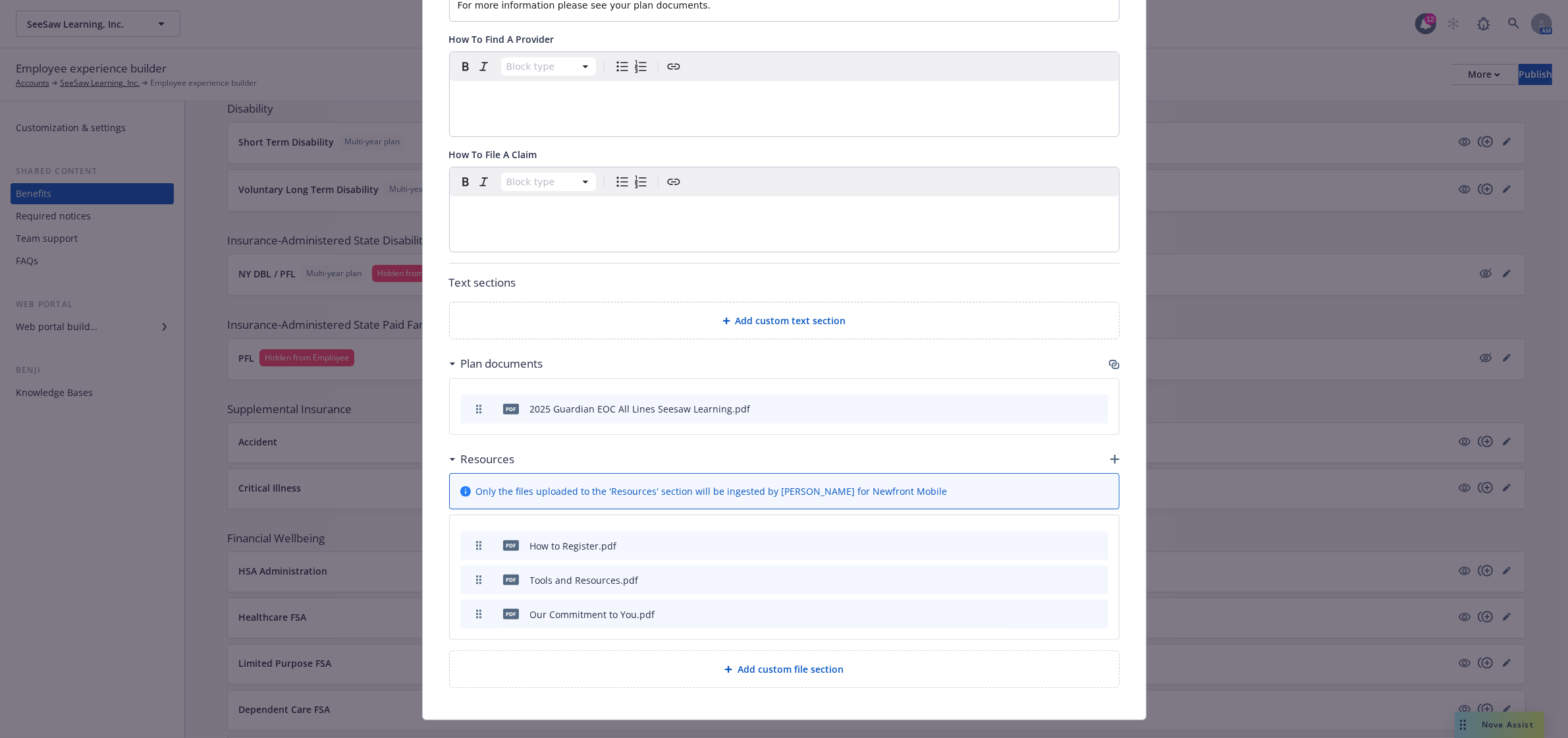
click at [1109, 359] on icon "button" at bounding box center [1113, 364] width 10 height 10
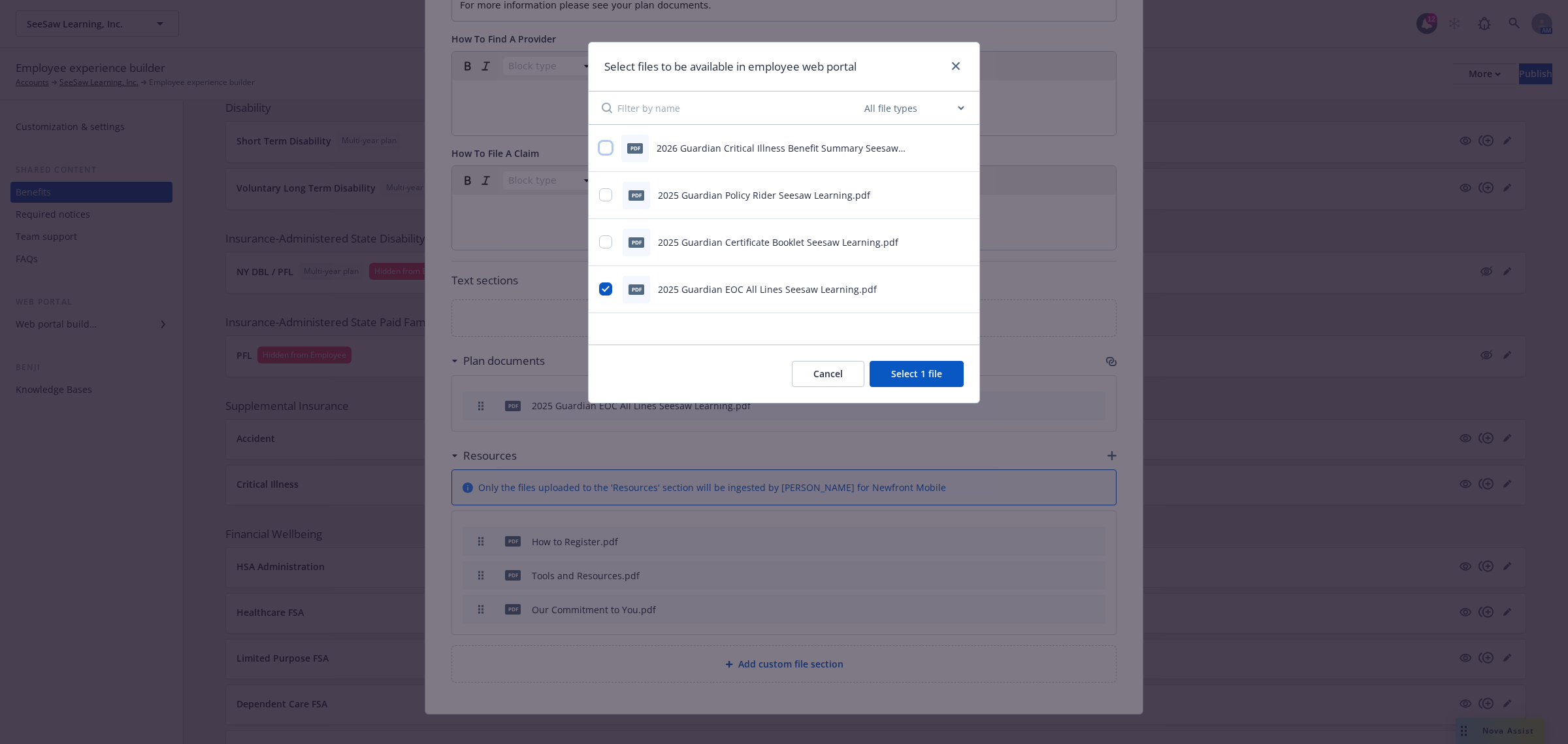
click at [605, 144] on input "checkbox" at bounding box center [606, 147] width 13 height 13
checkbox input "true"
click at [915, 359] on div "Cancel Select 2 files" at bounding box center [784, 374] width 391 height 58
click at [923, 375] on button "Select 2 files" at bounding box center [915, 374] width 99 height 27
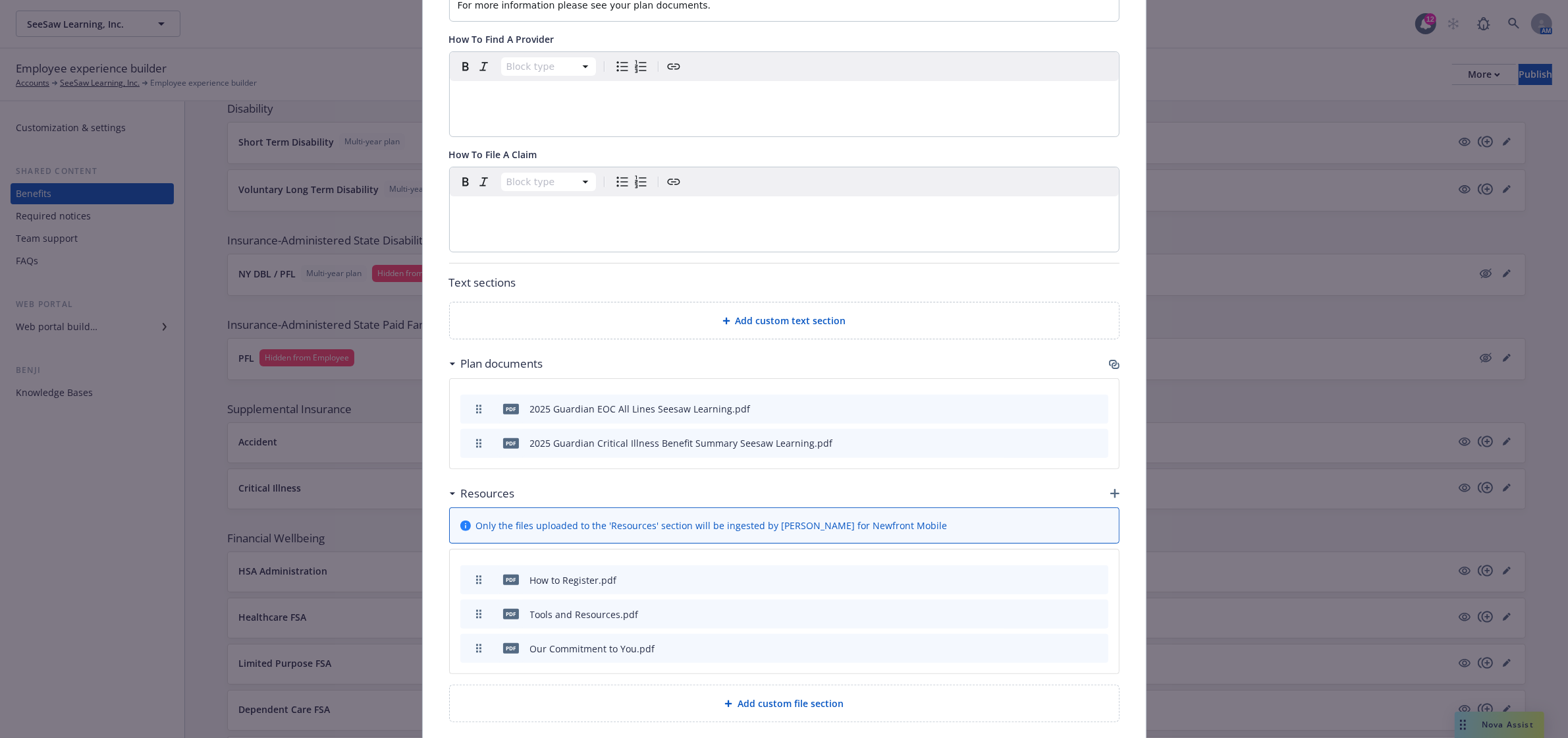
click at [1069, 438] on icon "preview file" at bounding box center [1074, 442] width 12 height 9
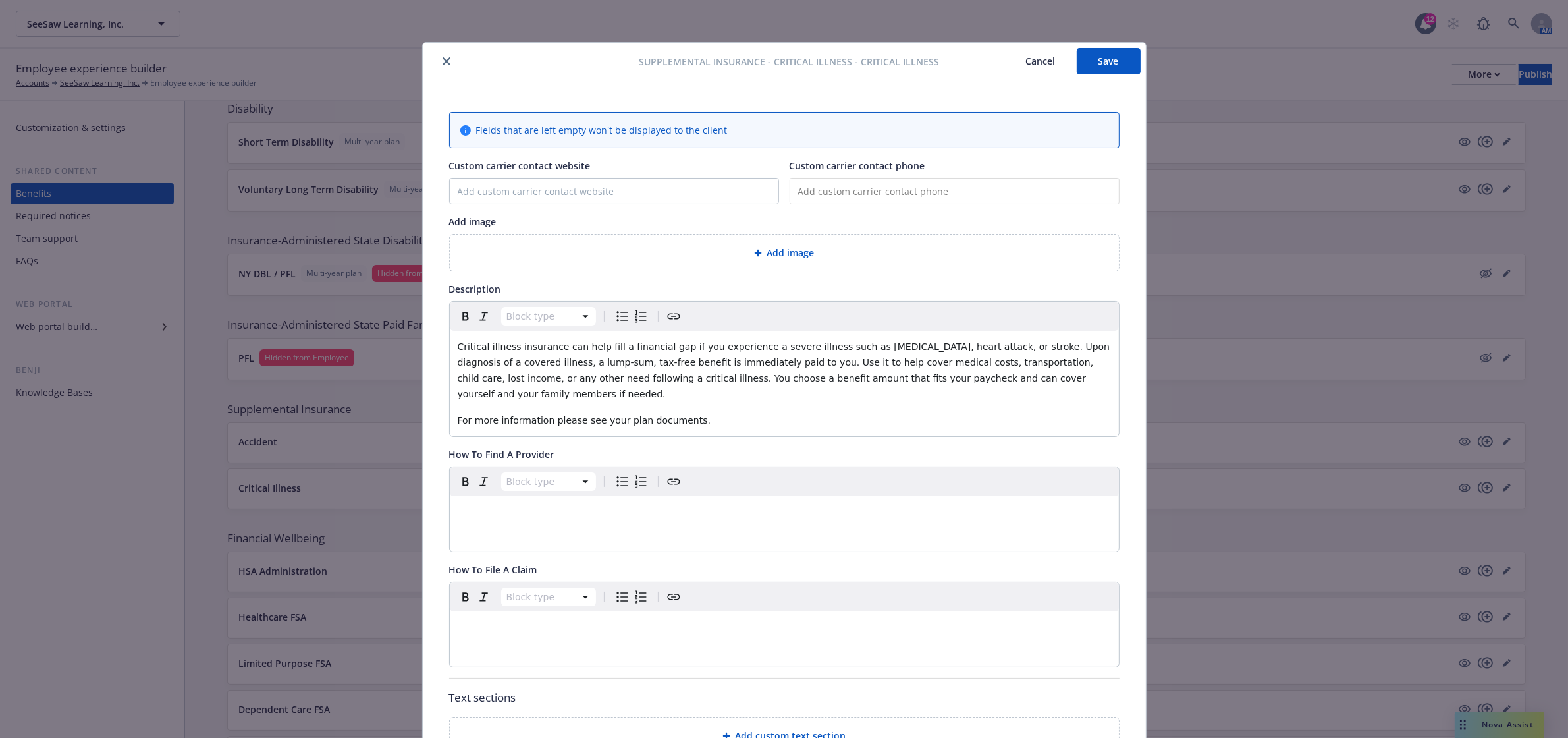
click at [1094, 66] on button "Save" at bounding box center [1108, 61] width 64 height 27
click at [443, 64] on icon "close" at bounding box center [447, 61] width 8 height 8
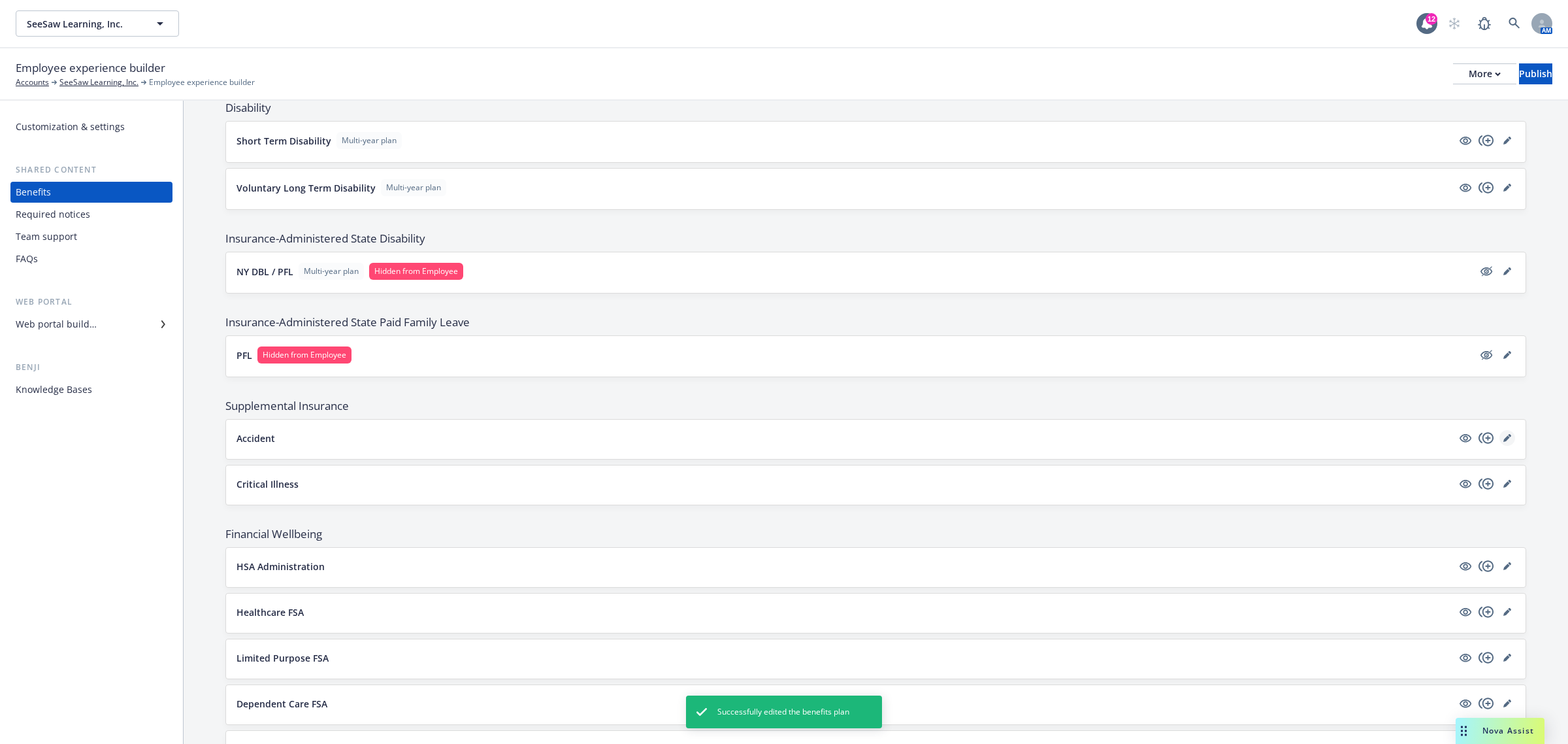
click at [1503, 440] on icon "editPencil" at bounding box center [1507, 438] width 8 height 8
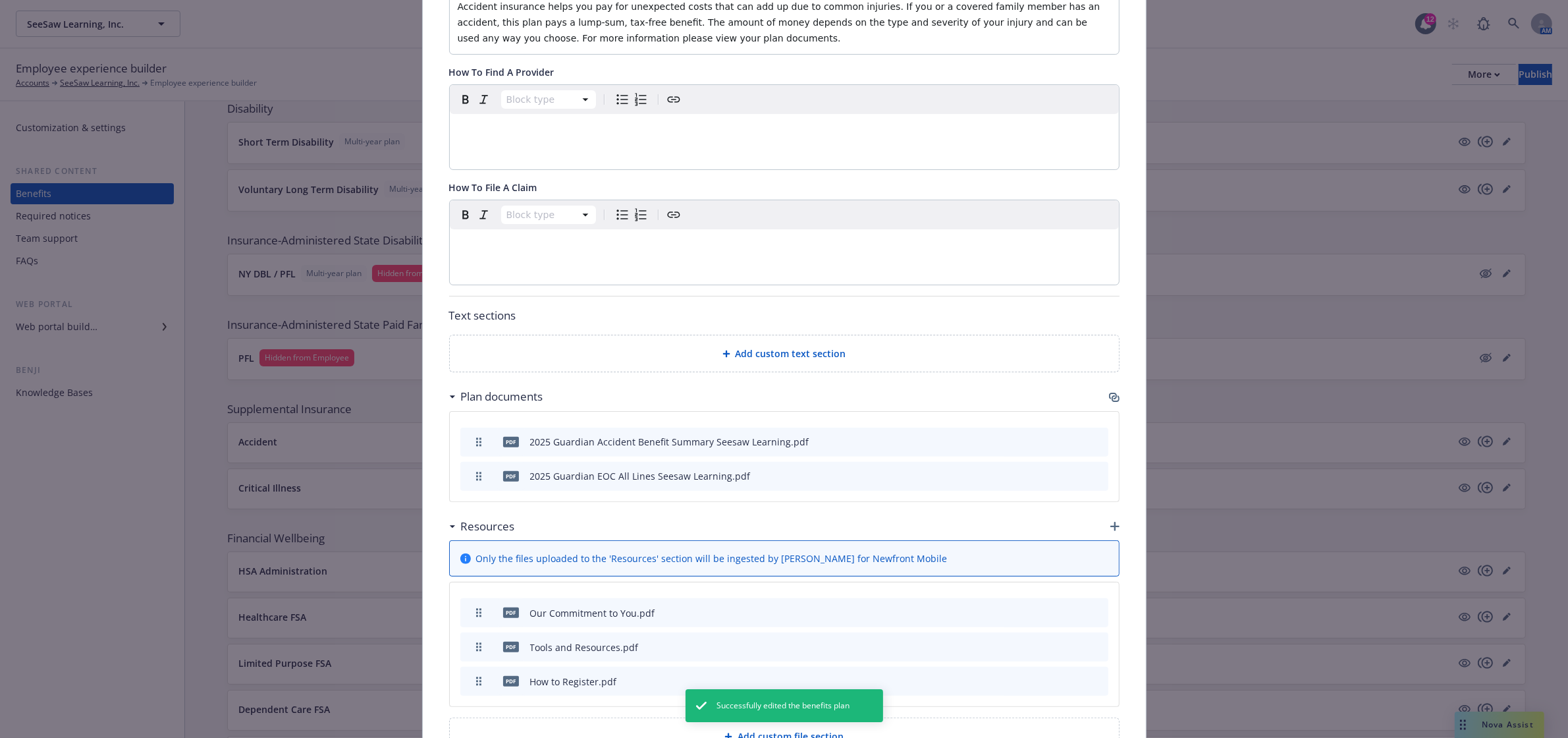
scroll to position [449, 0]
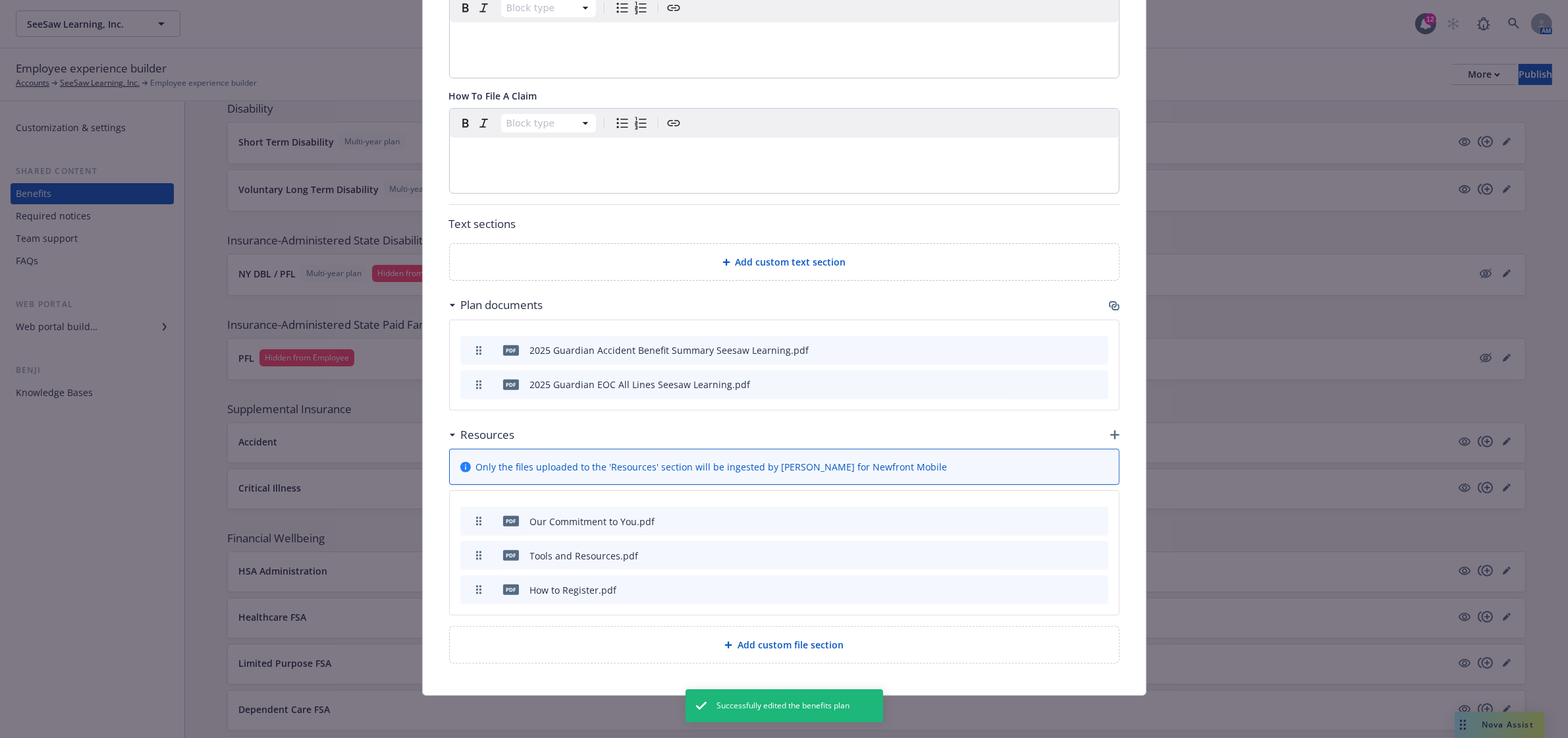
click at [1069, 347] on icon "preview file" at bounding box center [1074, 350] width 12 height 9
click at [1109, 301] on icon "button" at bounding box center [1112, 304] width 8 height 6
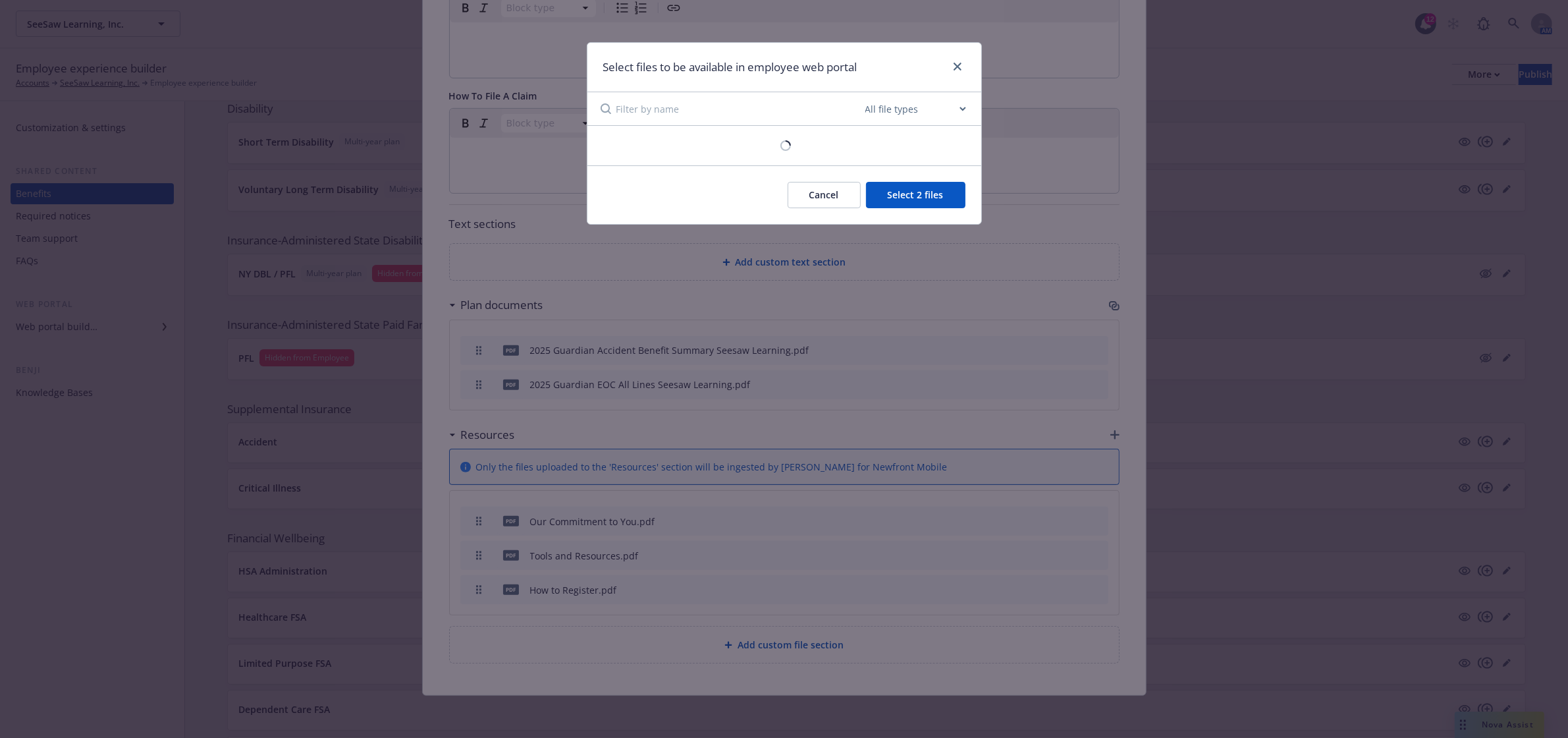
scroll to position [436, 0]
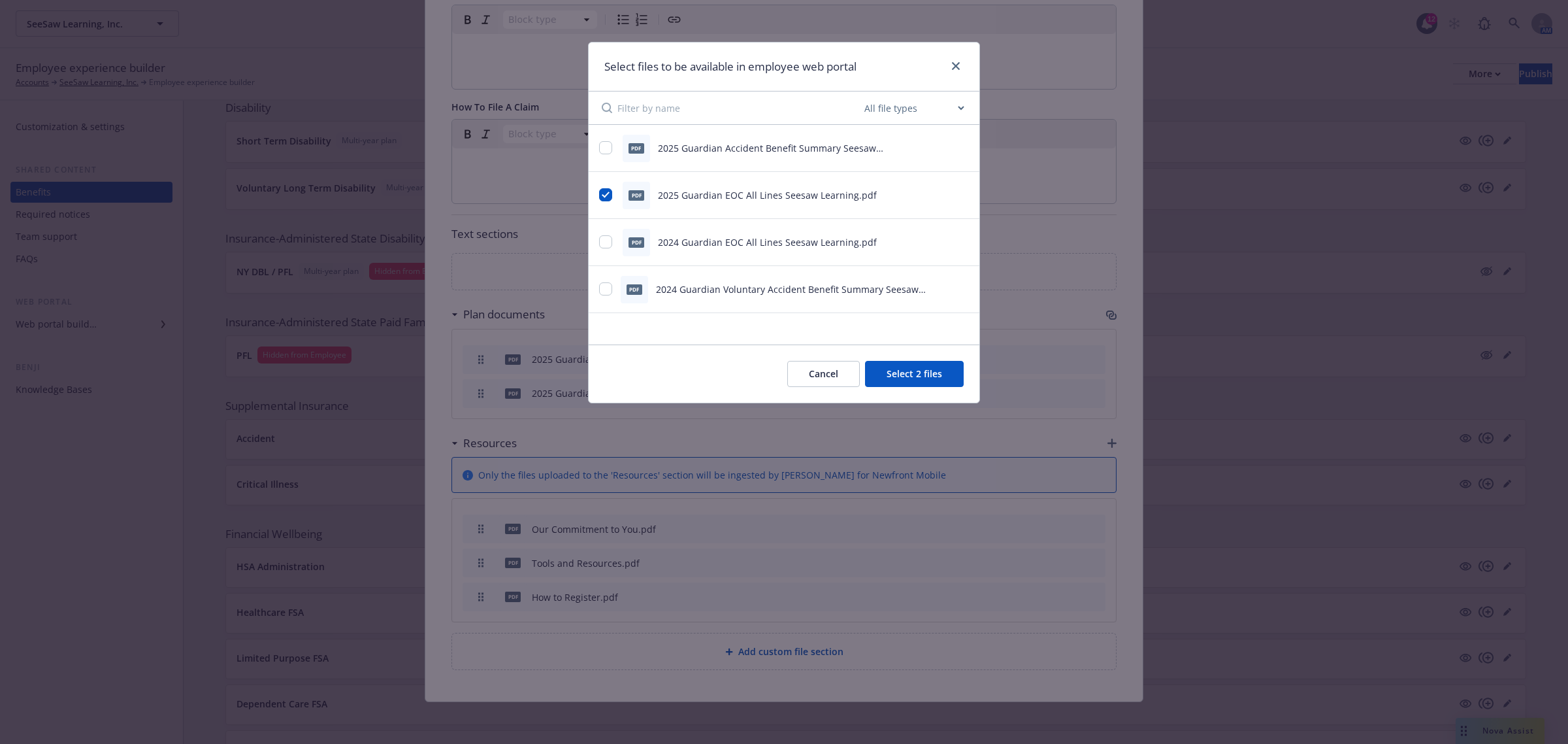
click at [962, 145] on icon "preview file" at bounding box center [961, 147] width 12 height 9
click at [608, 151] on input "checkbox" at bounding box center [606, 147] width 13 height 13
checkbox input "true"
click at [939, 377] on button "Select 3 files" at bounding box center [915, 374] width 99 height 27
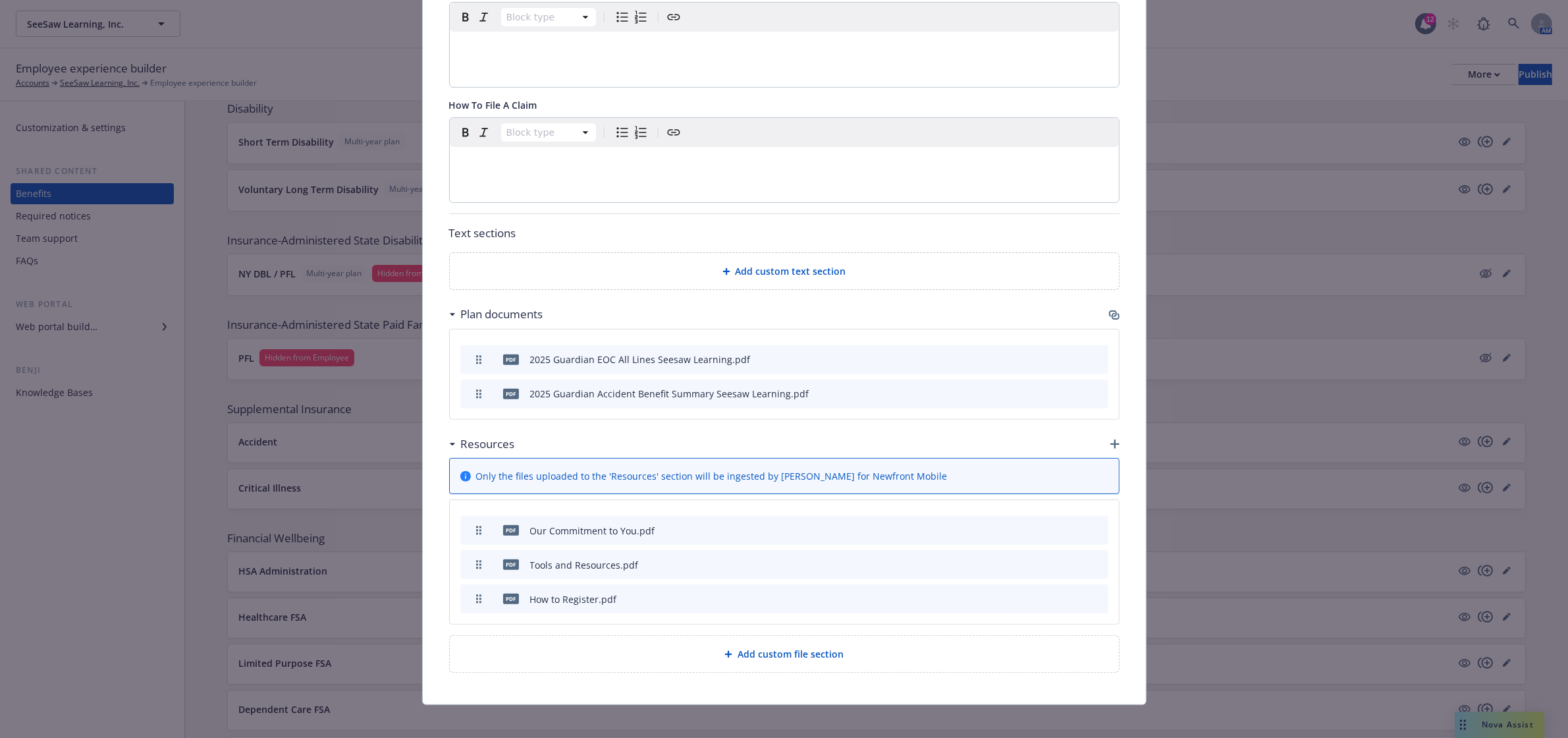
click at [1072, 396] on icon "preview file" at bounding box center [1074, 393] width 12 height 9
drag, startPoint x: 963, startPoint y: 551, endPoint x: 981, endPoint y: 563, distance: 21.6
drag, startPoint x: 981, startPoint y: 563, endPoint x: 849, endPoint y: 449, distance: 174.4
click at [849, 449] on div "Resources" at bounding box center [784, 444] width 670 height 28
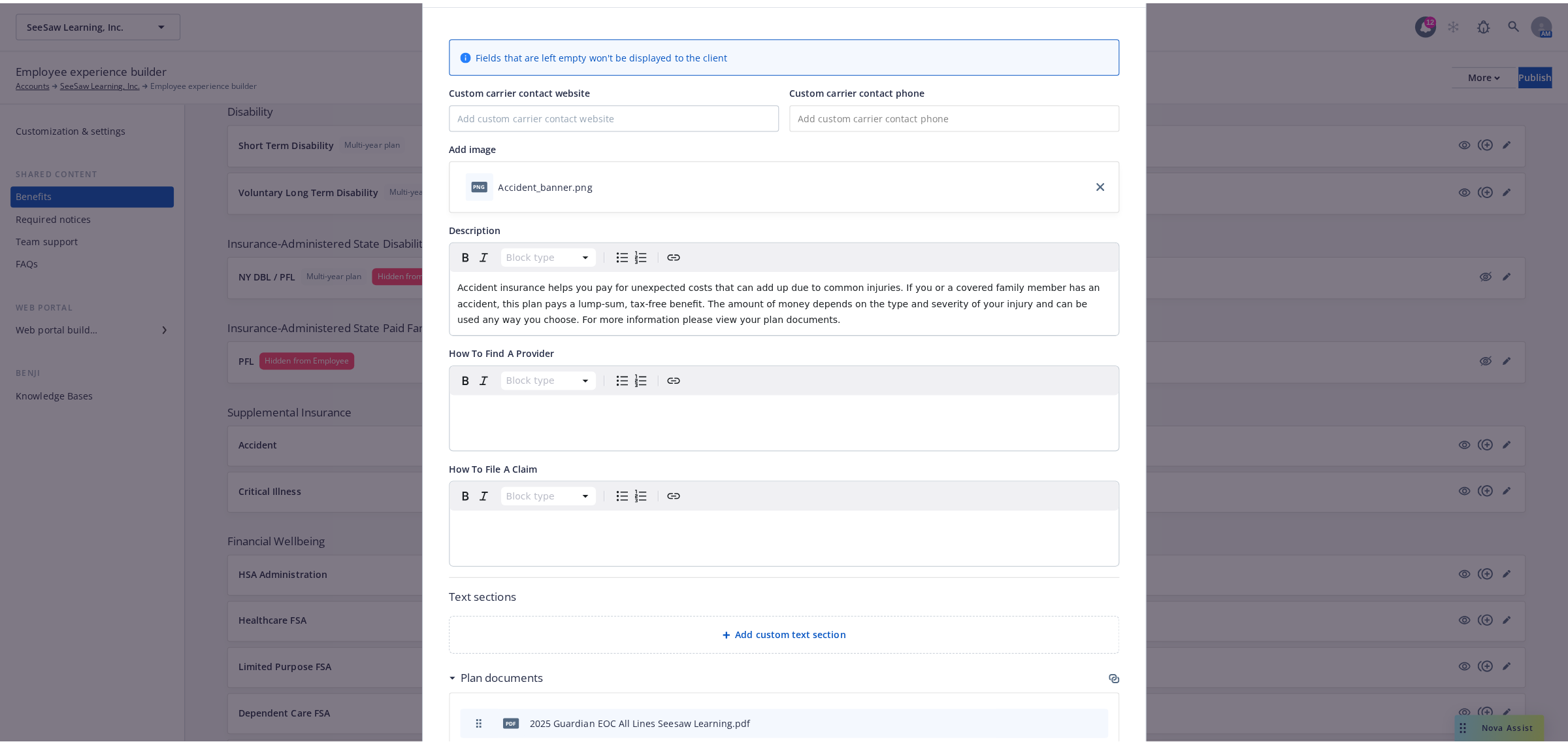
scroll to position [0, 0]
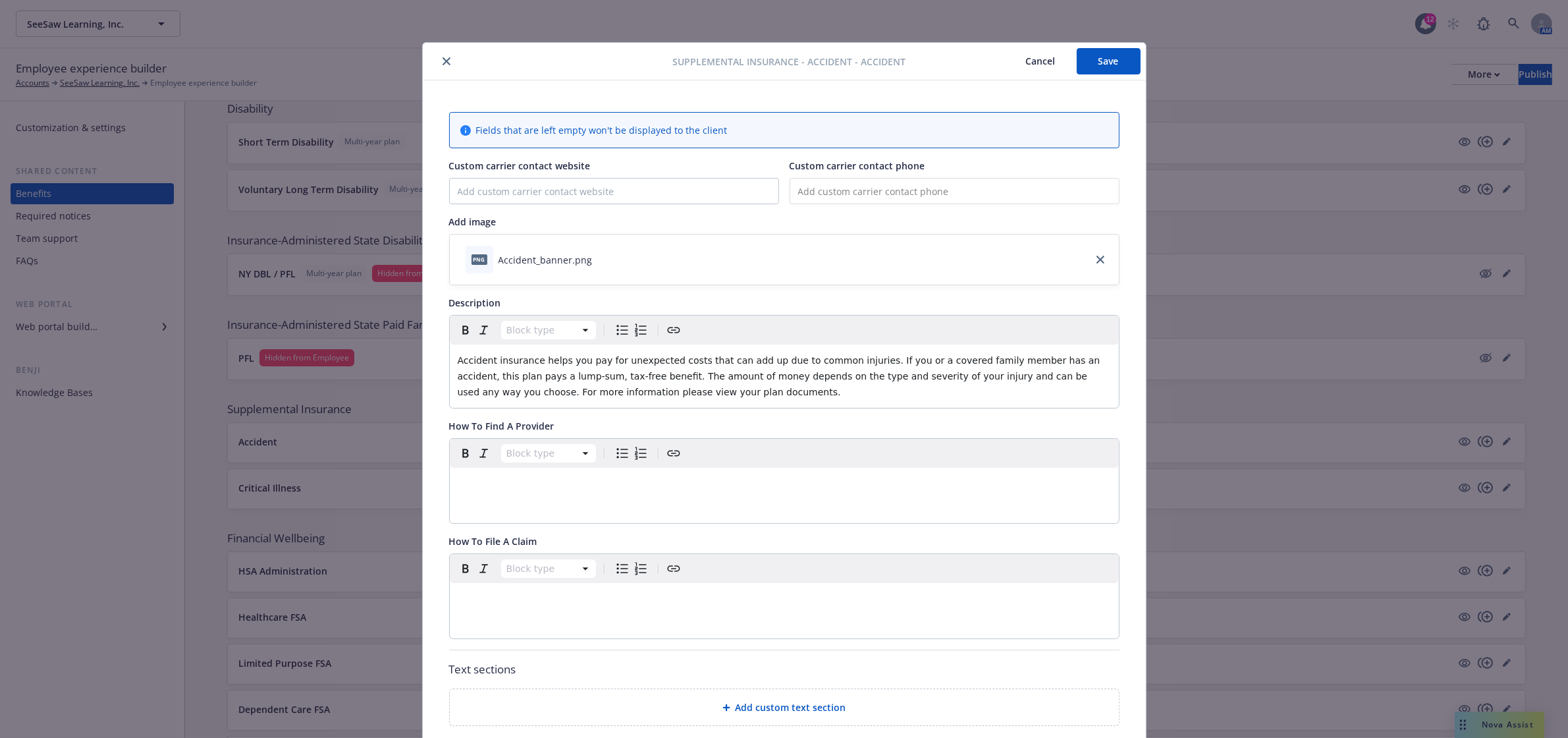
click at [1093, 64] on button "Save" at bounding box center [1108, 61] width 64 height 27
click at [443, 59] on icon "close" at bounding box center [447, 61] width 8 height 8
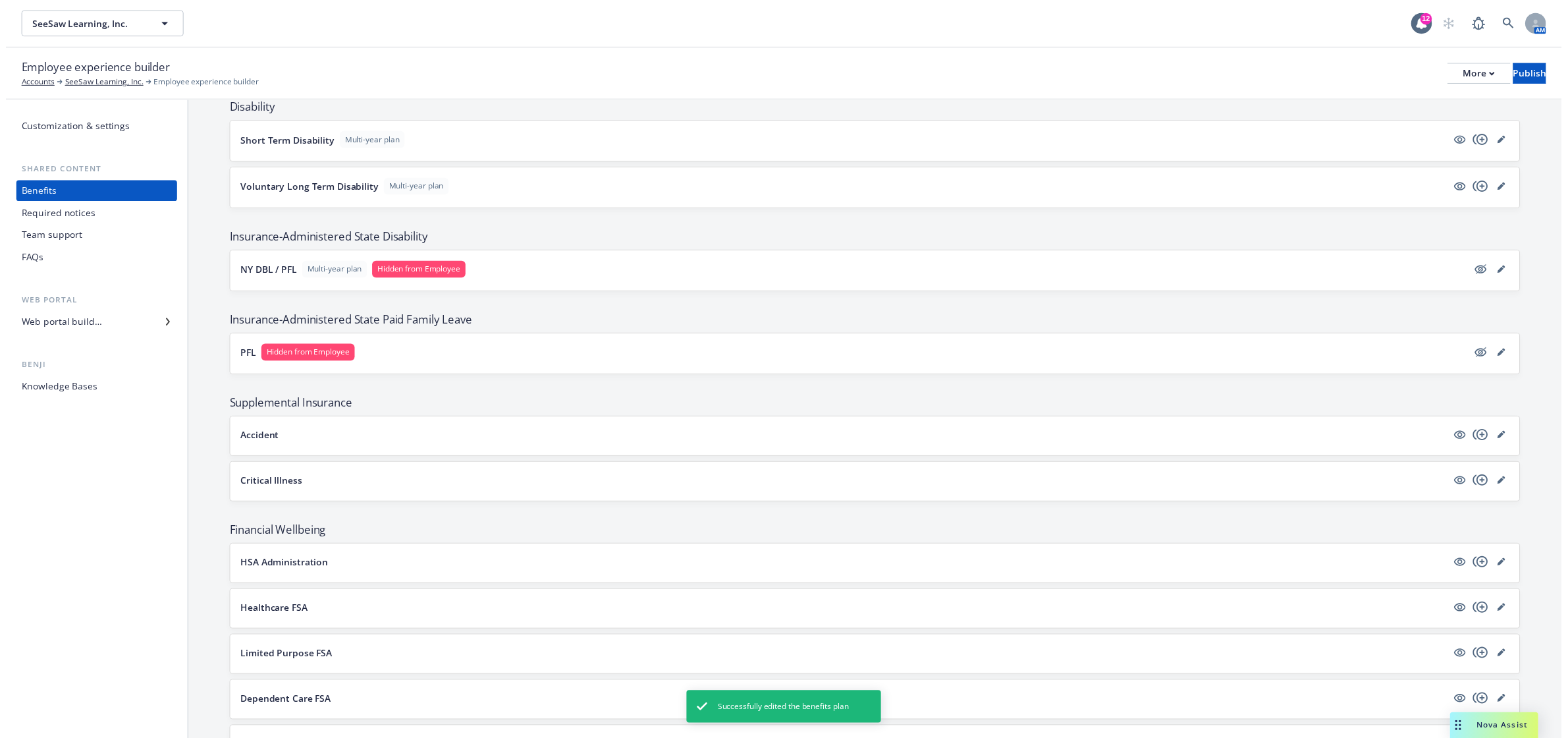
scroll to position [439, 0]
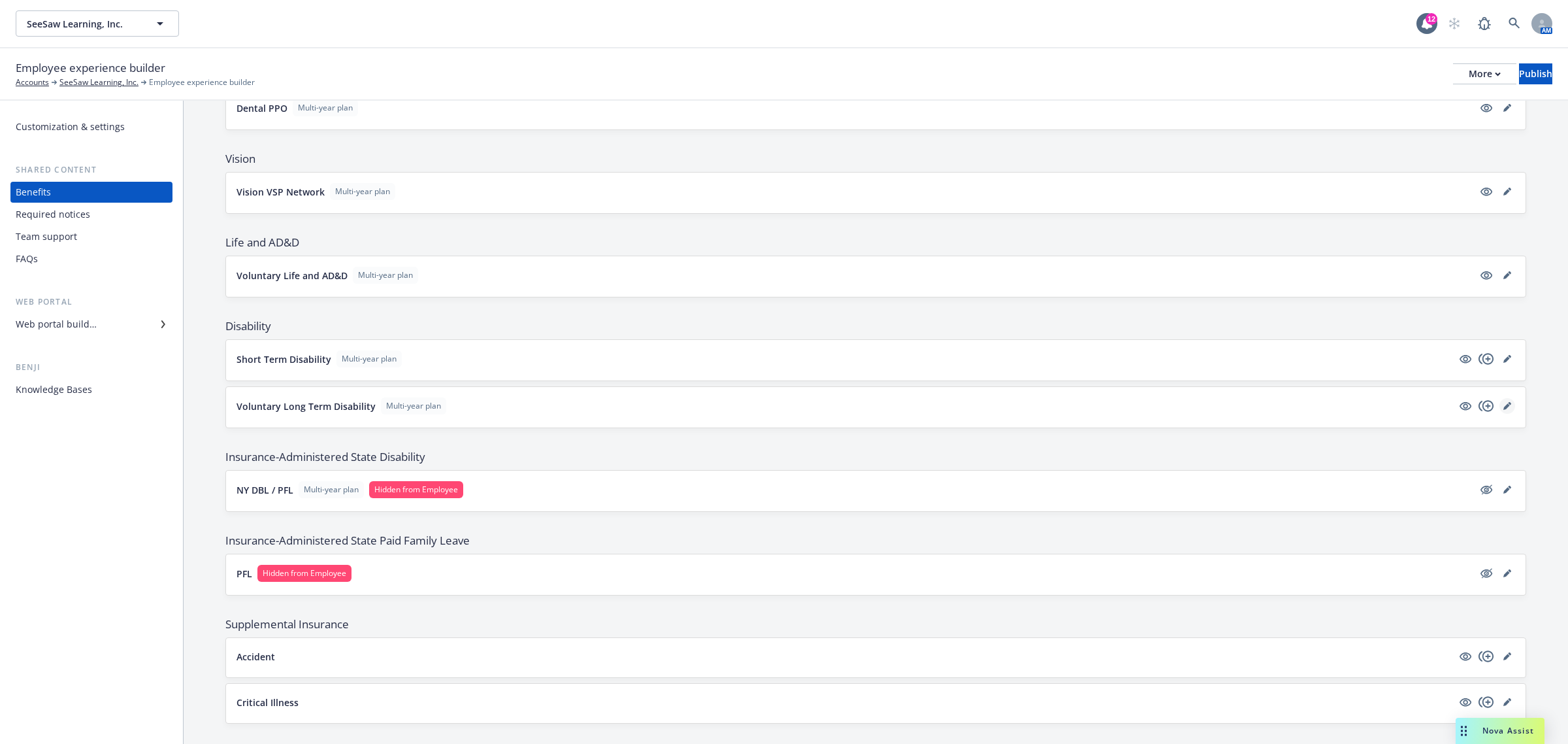
click at [1503, 405] on icon "editPencil" at bounding box center [1507, 406] width 8 height 8
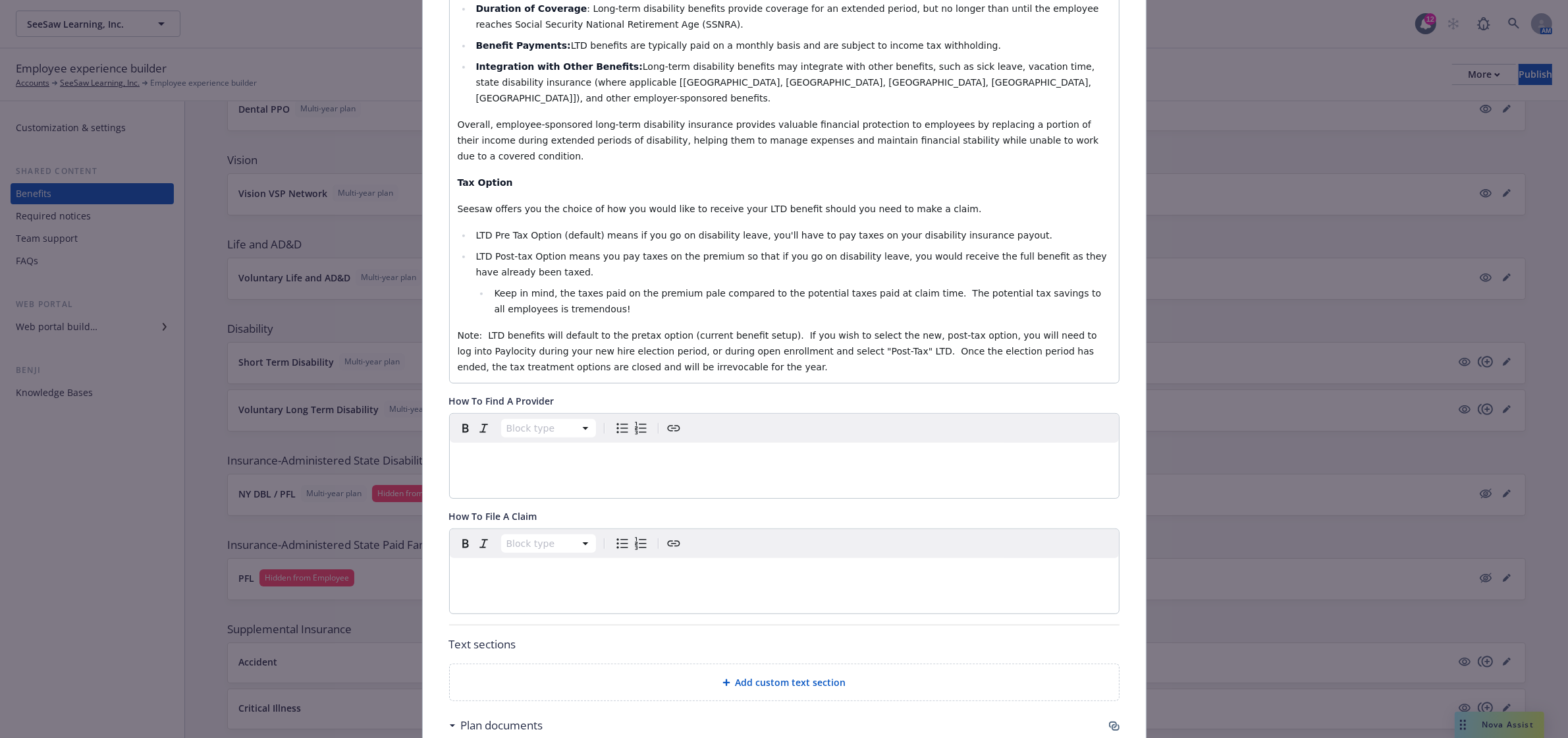
scroll to position [698, 0]
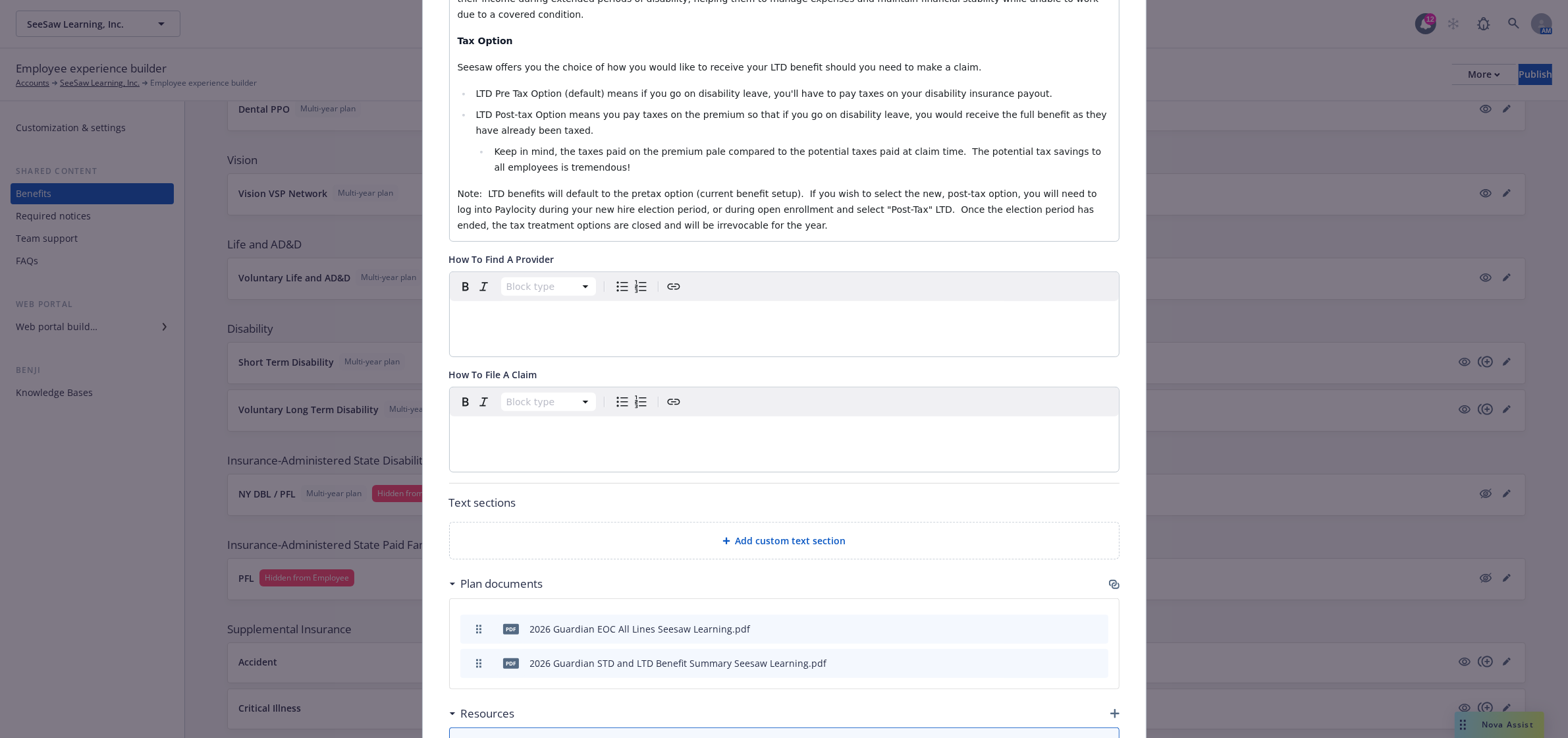
click at [1109, 580] on icon "button" at bounding box center [1112, 582] width 8 height 6
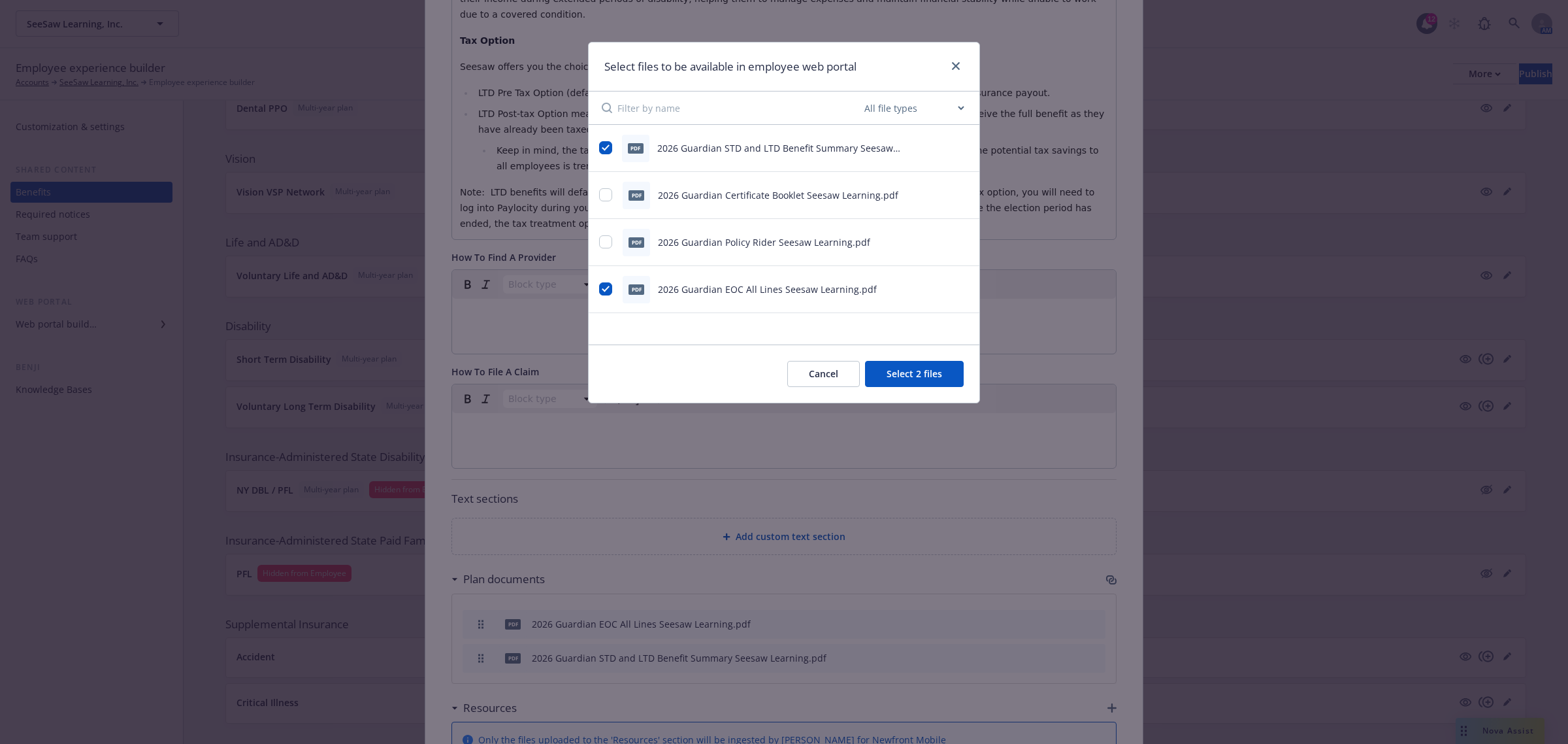
click at [965, 147] on icon "preview file" at bounding box center [961, 148] width 12 height 9
click at [918, 377] on button "Select 2 files" at bounding box center [915, 374] width 99 height 27
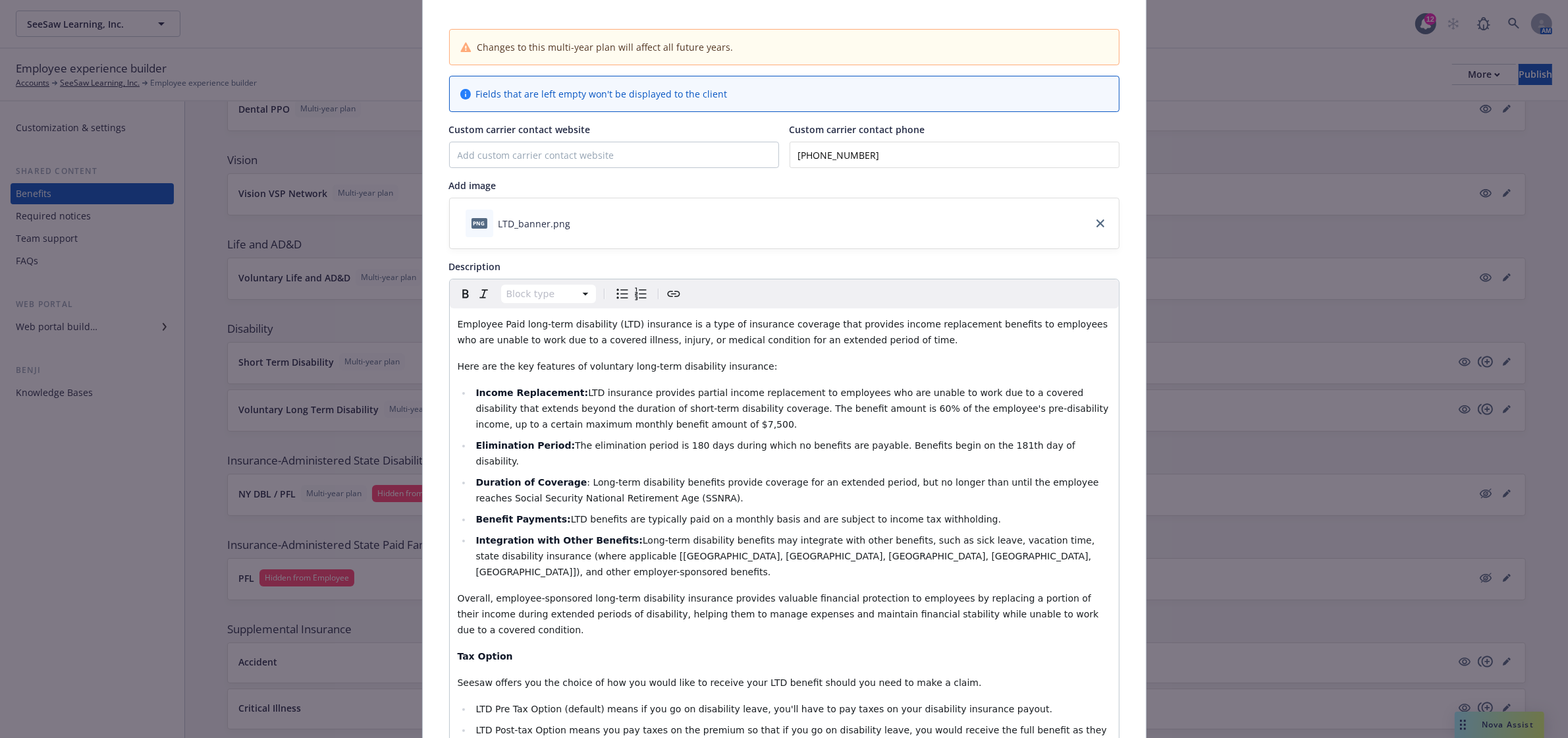
scroll to position [0, 0]
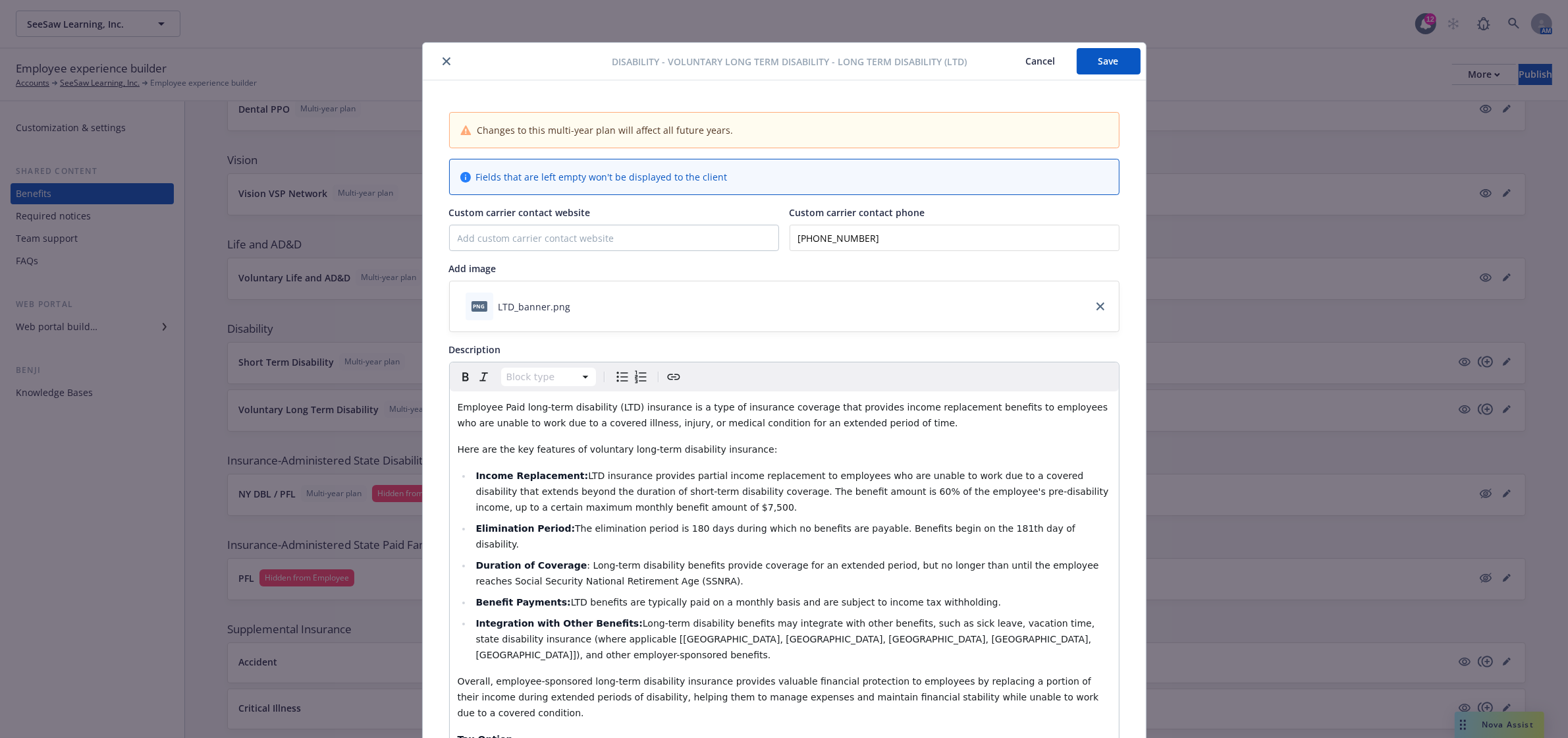
click at [1085, 71] on button "Save" at bounding box center [1108, 61] width 64 height 27
click at [438, 60] on button "close" at bounding box center [446, 61] width 16 height 16
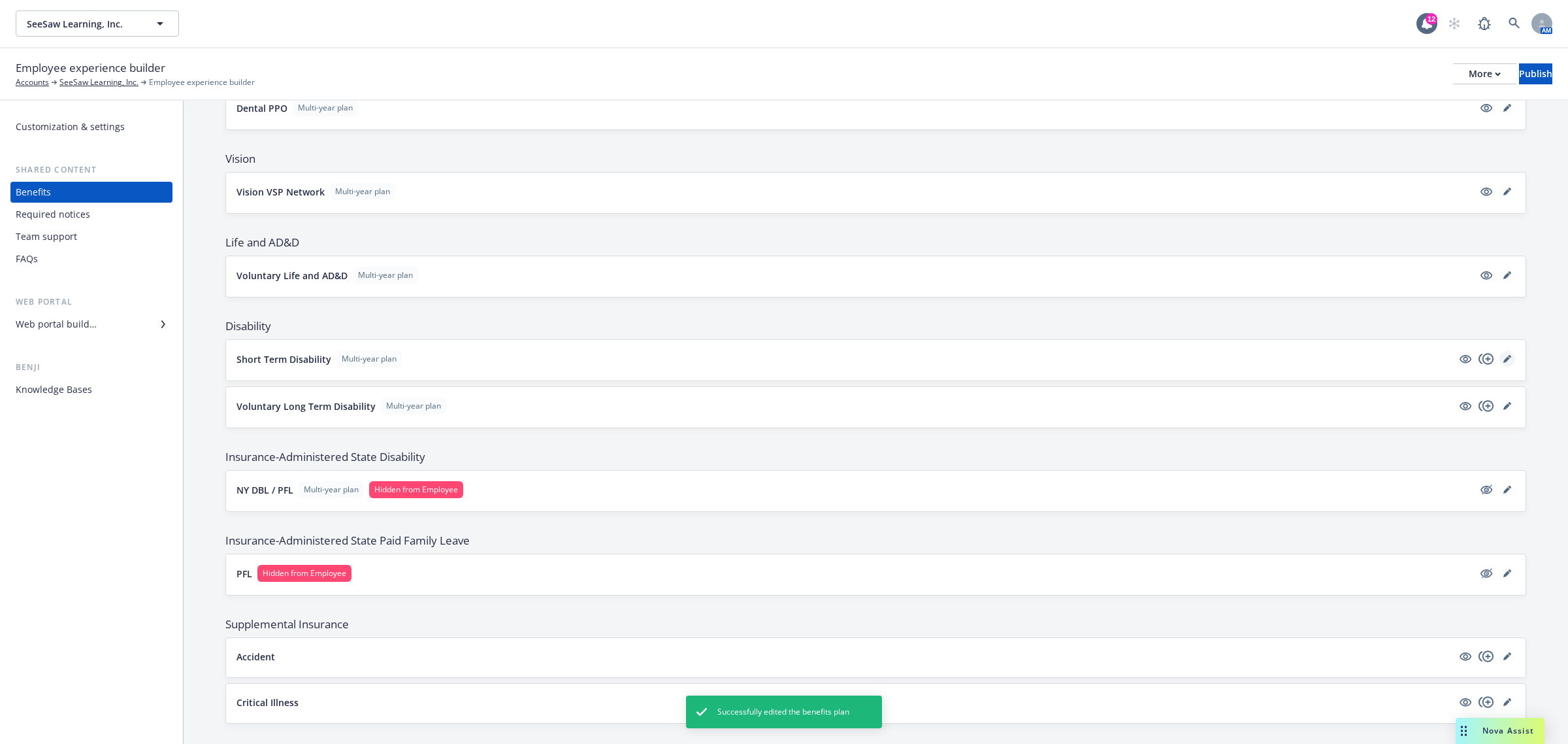
click at [1503, 358] on icon "editPencil" at bounding box center [1507, 358] width 8 height 8
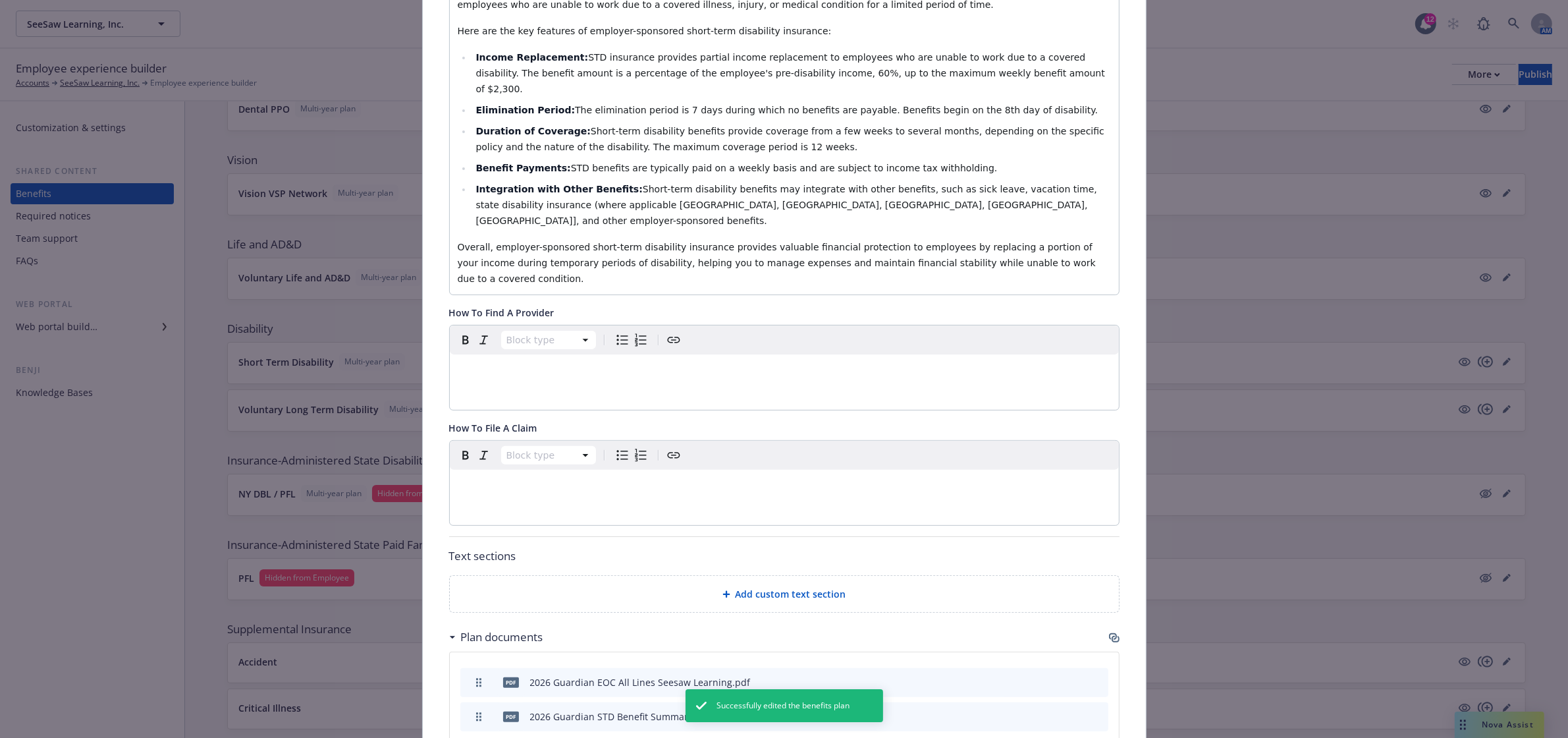
scroll to position [698, 0]
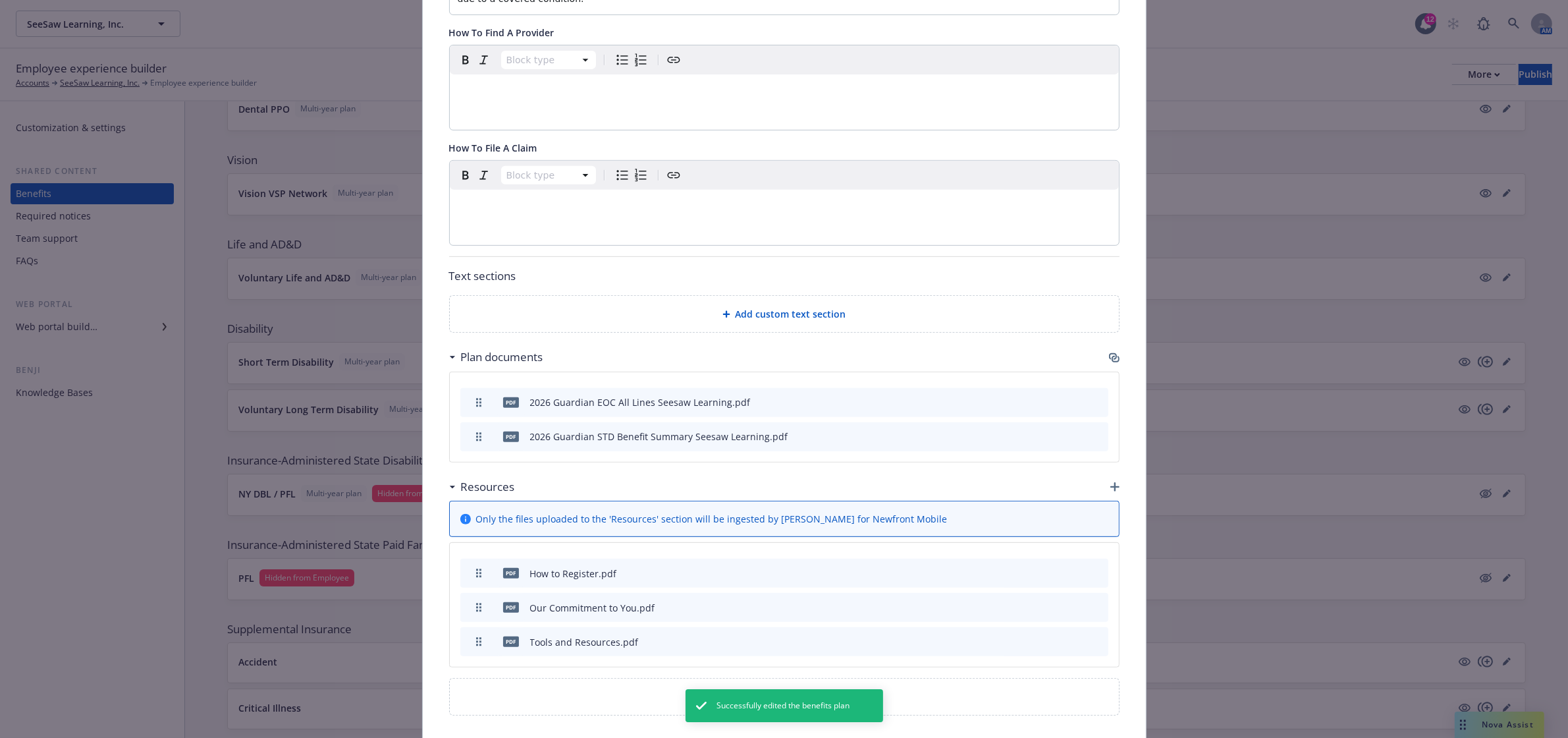
click at [1109, 353] on icon "button" at bounding box center [1112, 356] width 8 height 6
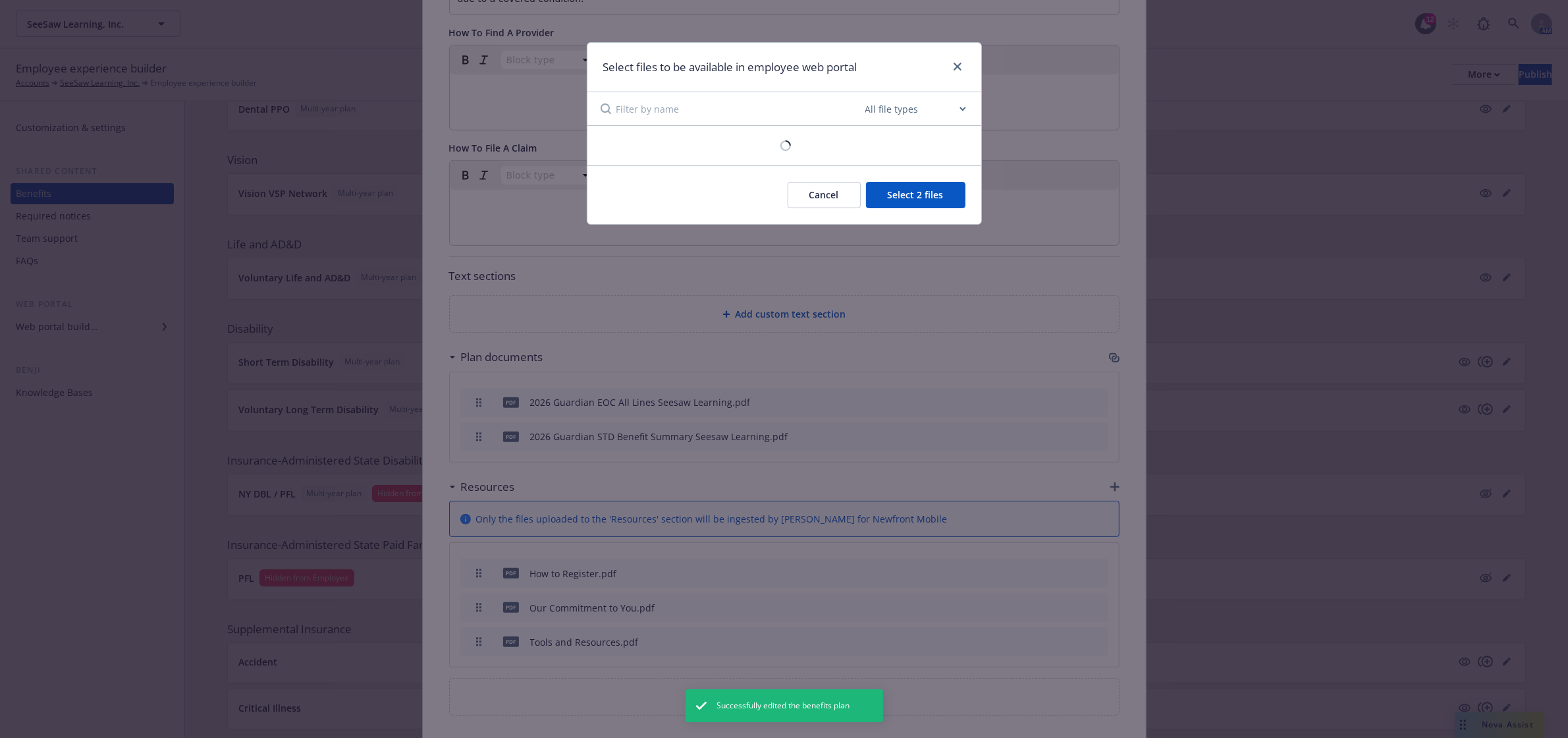
scroll to position [695, 0]
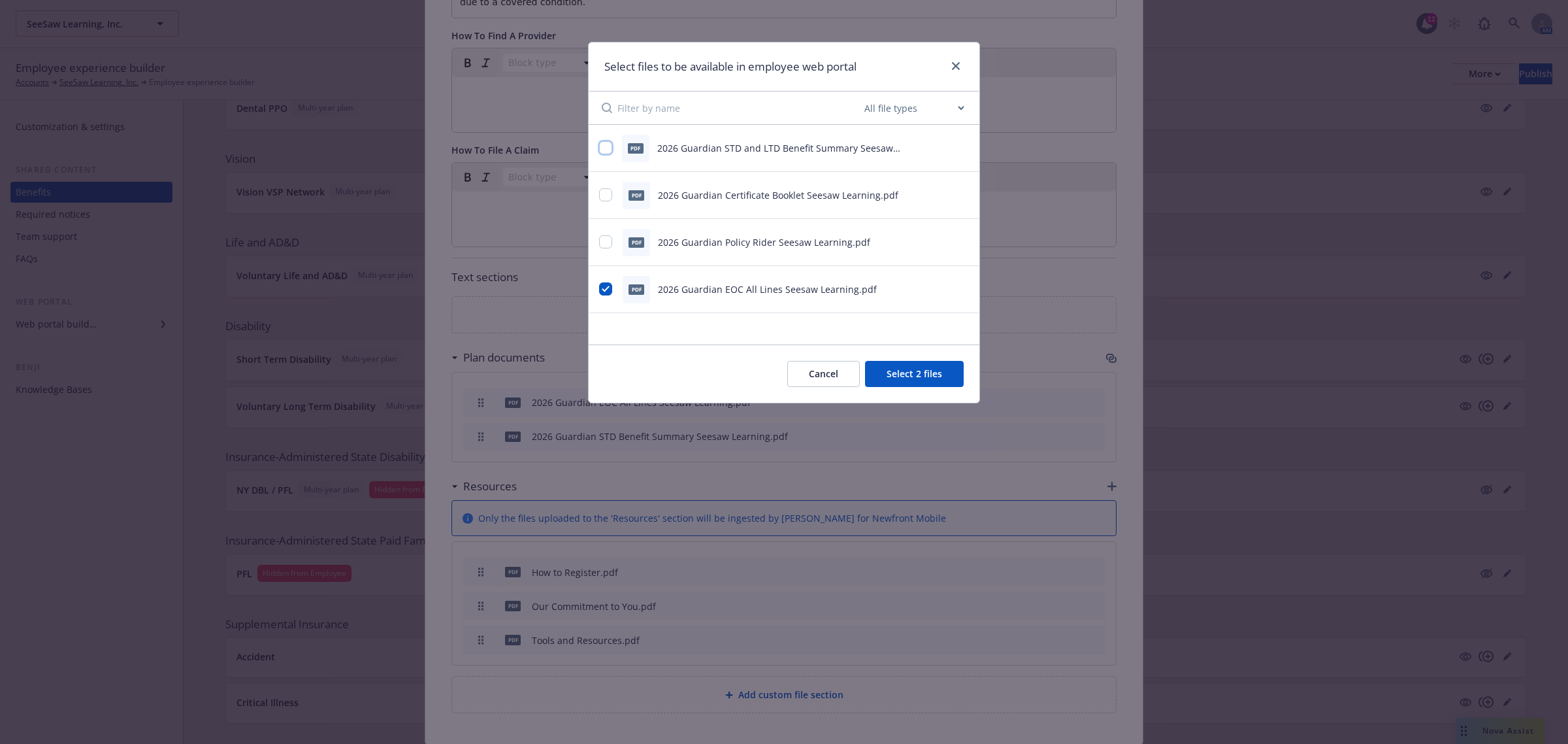
click at [609, 151] on input "checkbox" at bounding box center [606, 147] width 13 height 13
checkbox input "true"
click at [912, 376] on button "Select 3 files" at bounding box center [915, 374] width 99 height 27
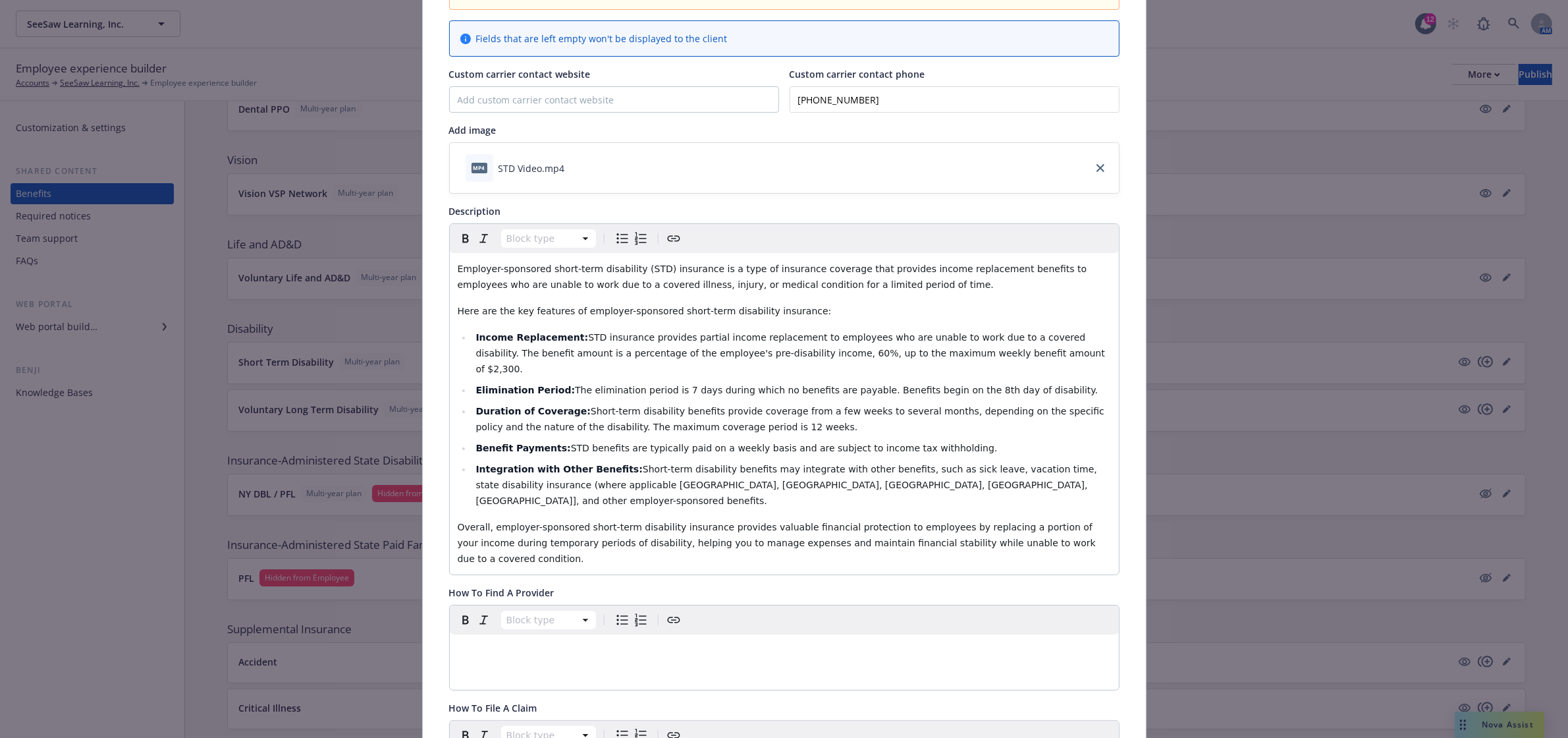
scroll to position [0, 0]
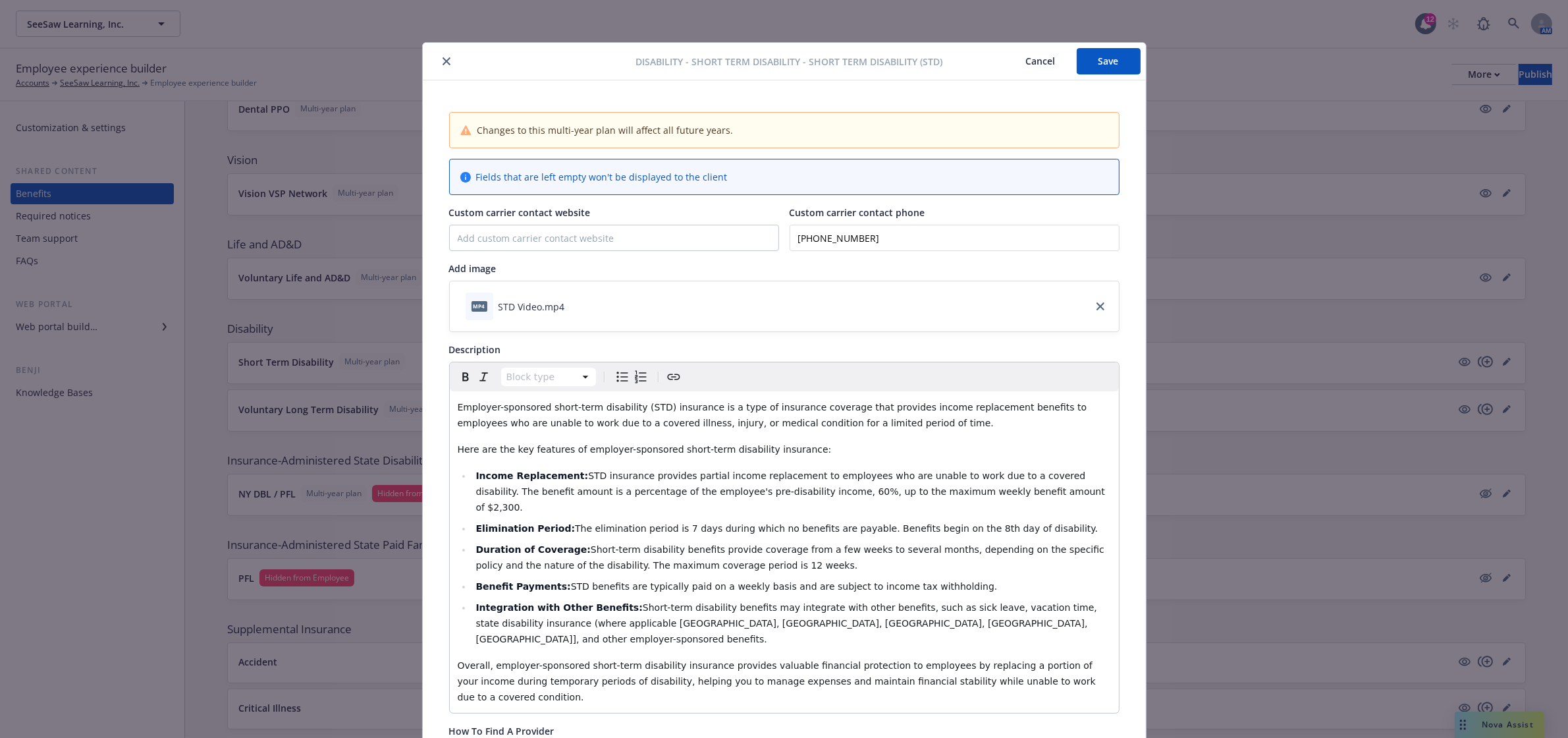
click at [1098, 66] on button "Save" at bounding box center [1108, 61] width 64 height 27
click at [443, 60] on icon "close" at bounding box center [447, 63] width 8 height 8
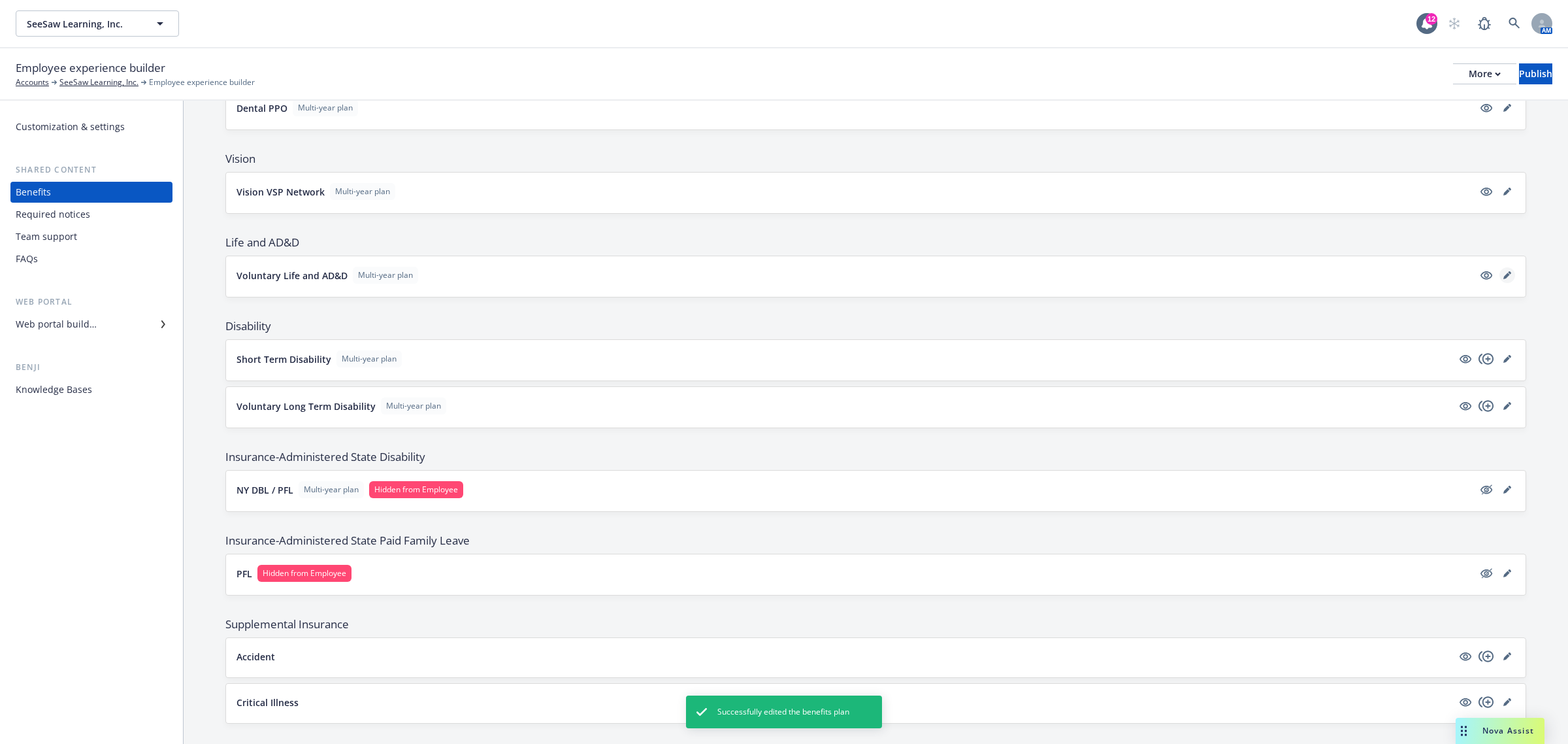
click at [1499, 283] on link "editPencil" at bounding box center [1507, 274] width 16 height 16
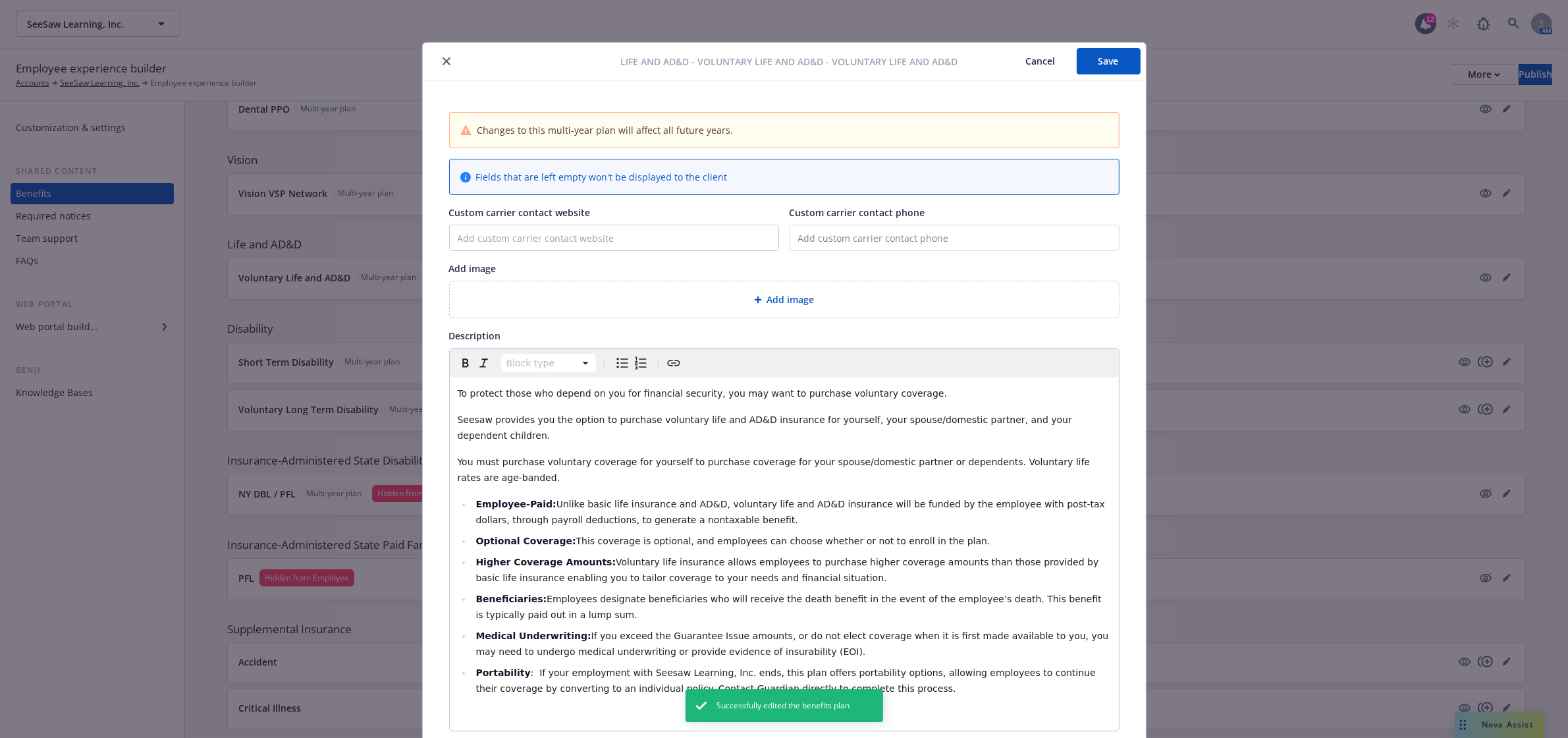
drag, startPoint x: 1118, startPoint y: 58, endPoint x: 1094, endPoint y: 64, distance: 24.7
click at [1117, 58] on button "Save" at bounding box center [1108, 61] width 64 height 27
click at [443, 57] on icon "close" at bounding box center [447, 61] width 8 height 8
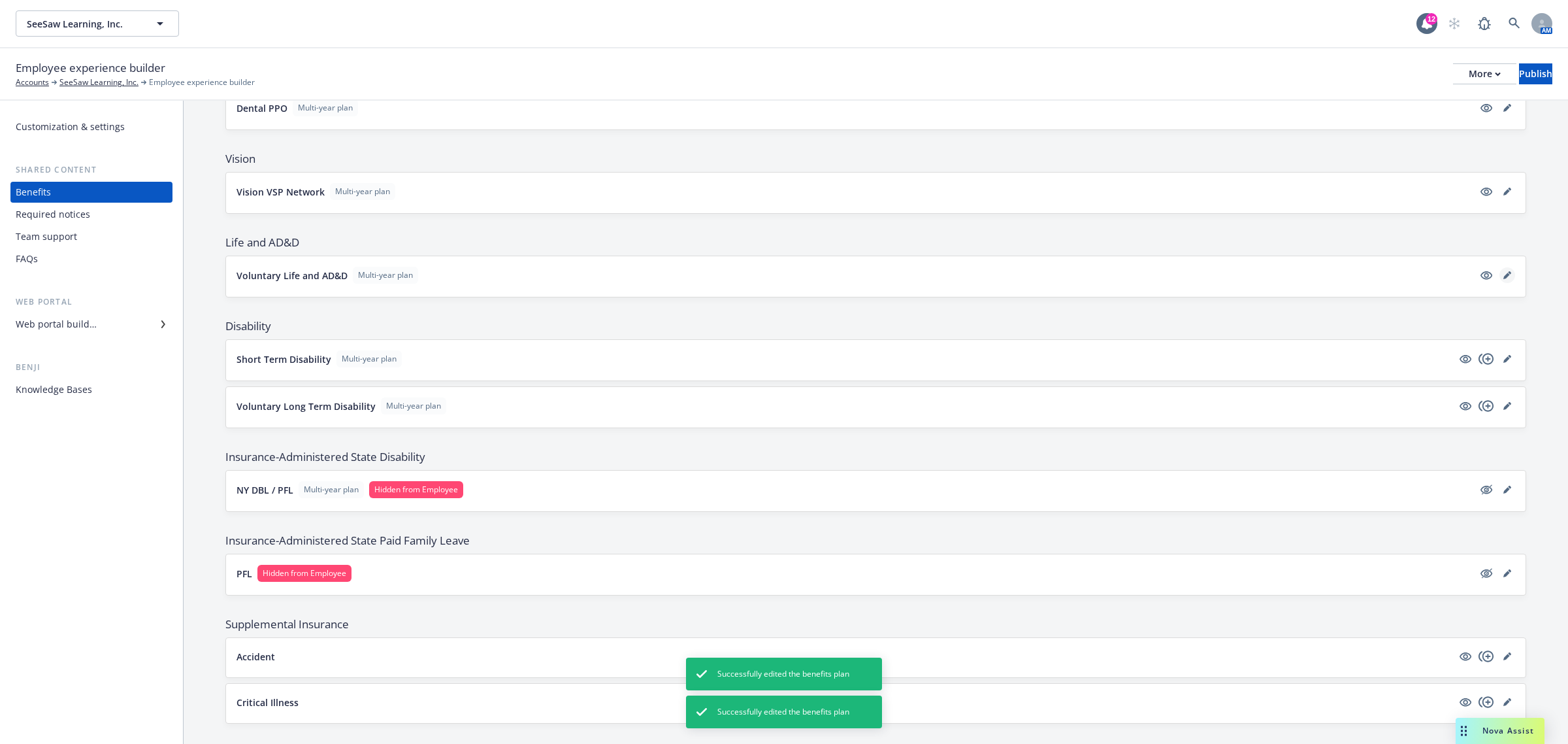
click at [1503, 274] on icon "editPencil" at bounding box center [1507, 275] width 8 height 8
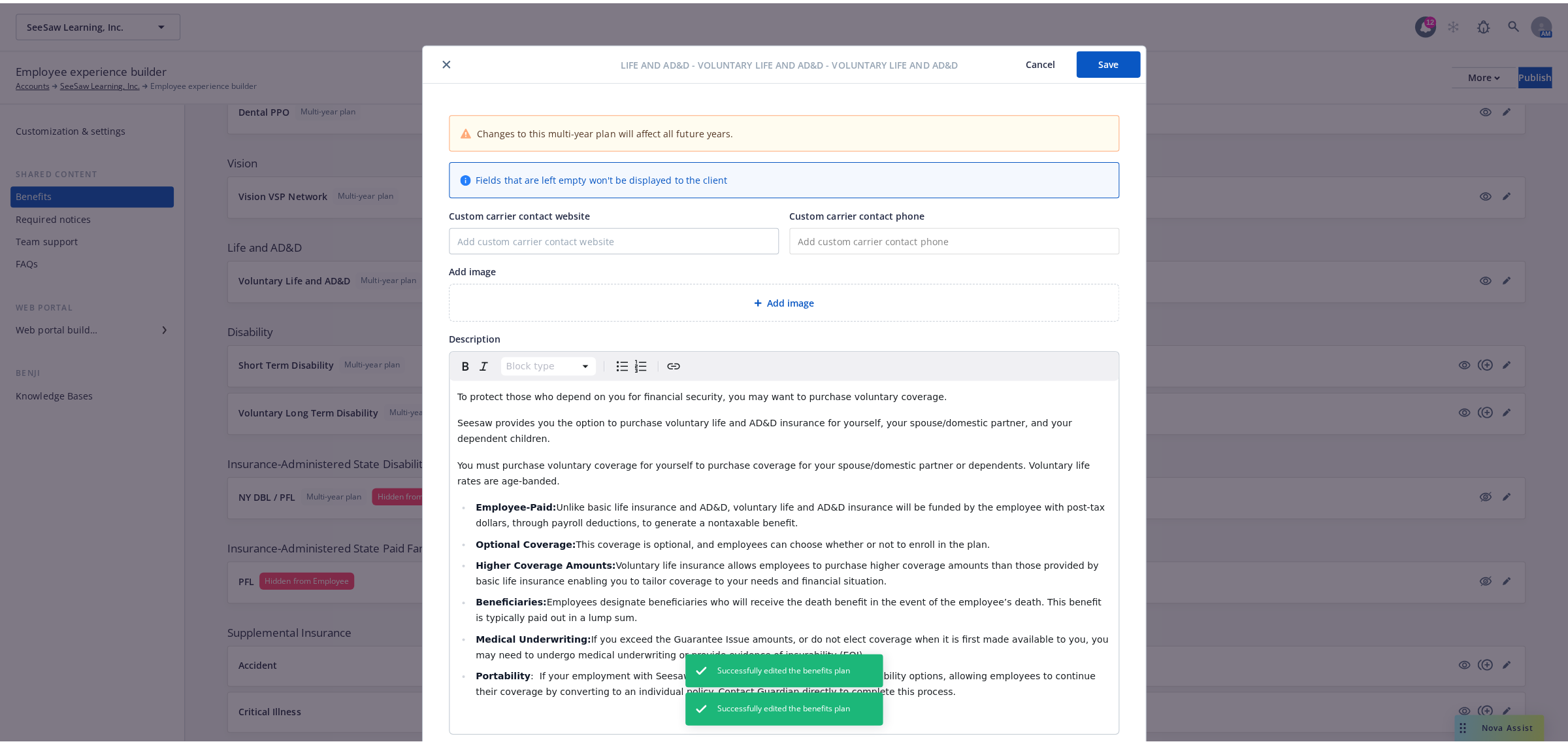
scroll to position [39, 0]
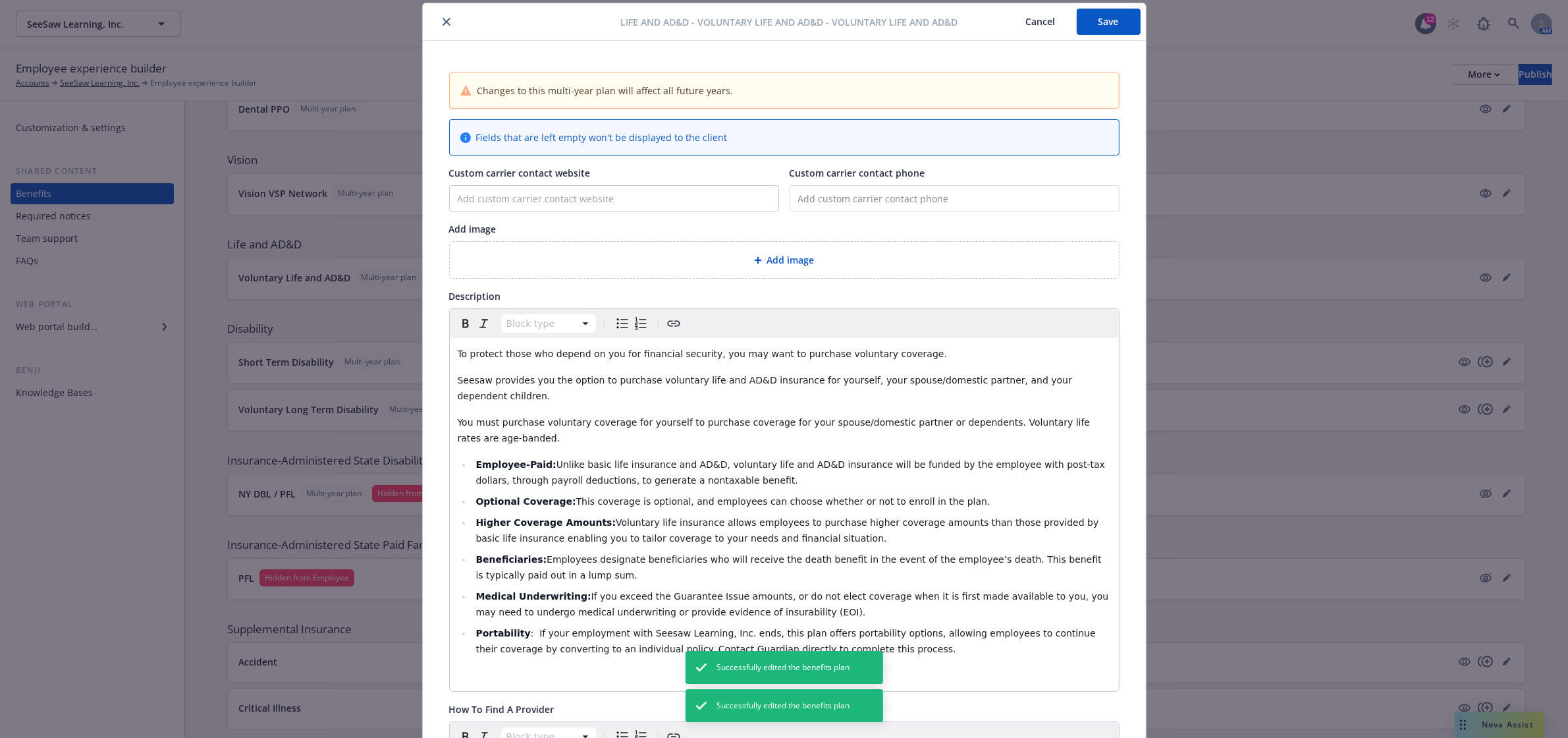
click at [443, 24] on icon "close" at bounding box center [447, 21] width 8 height 8
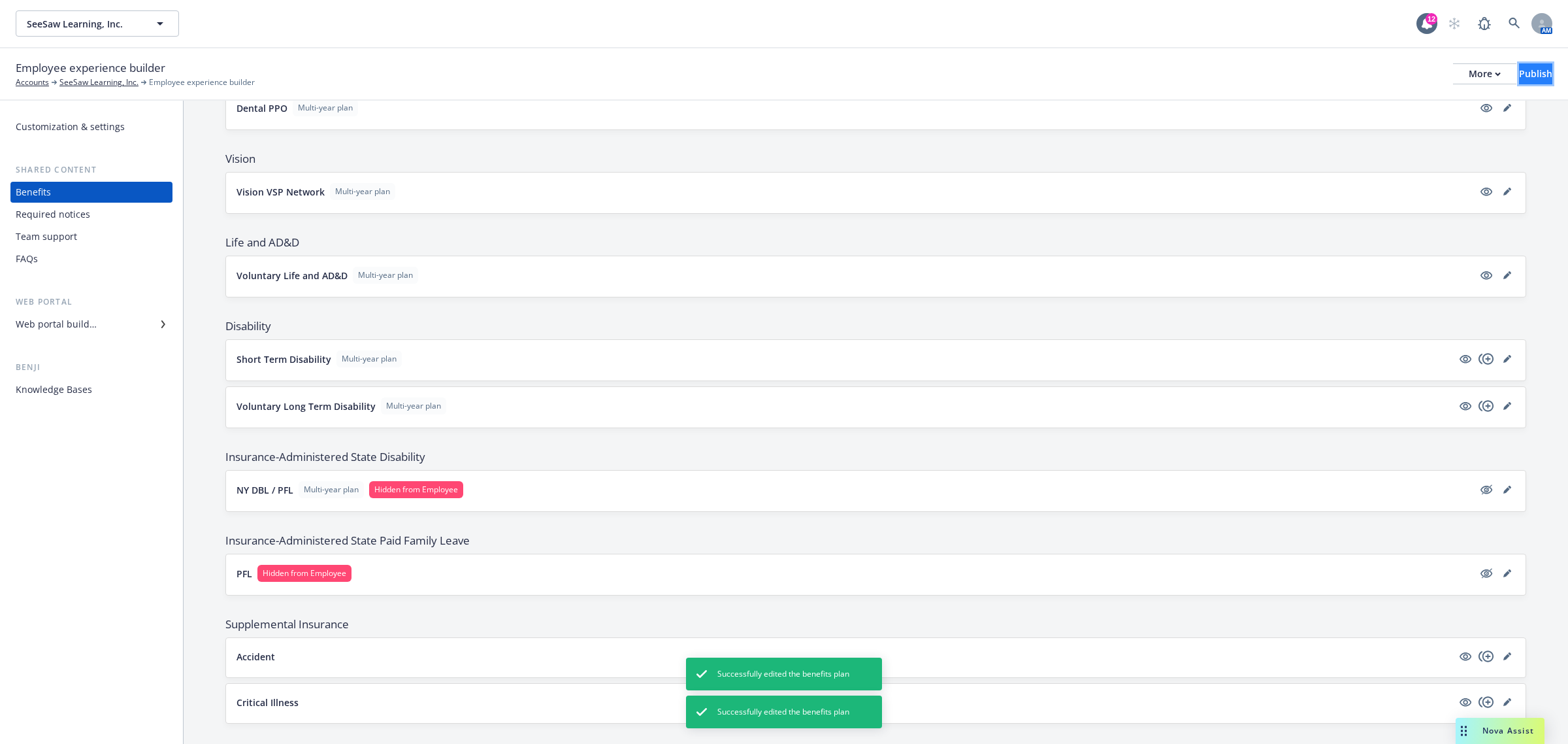
click at [1520, 68] on button "Publish" at bounding box center [1536, 73] width 33 height 21
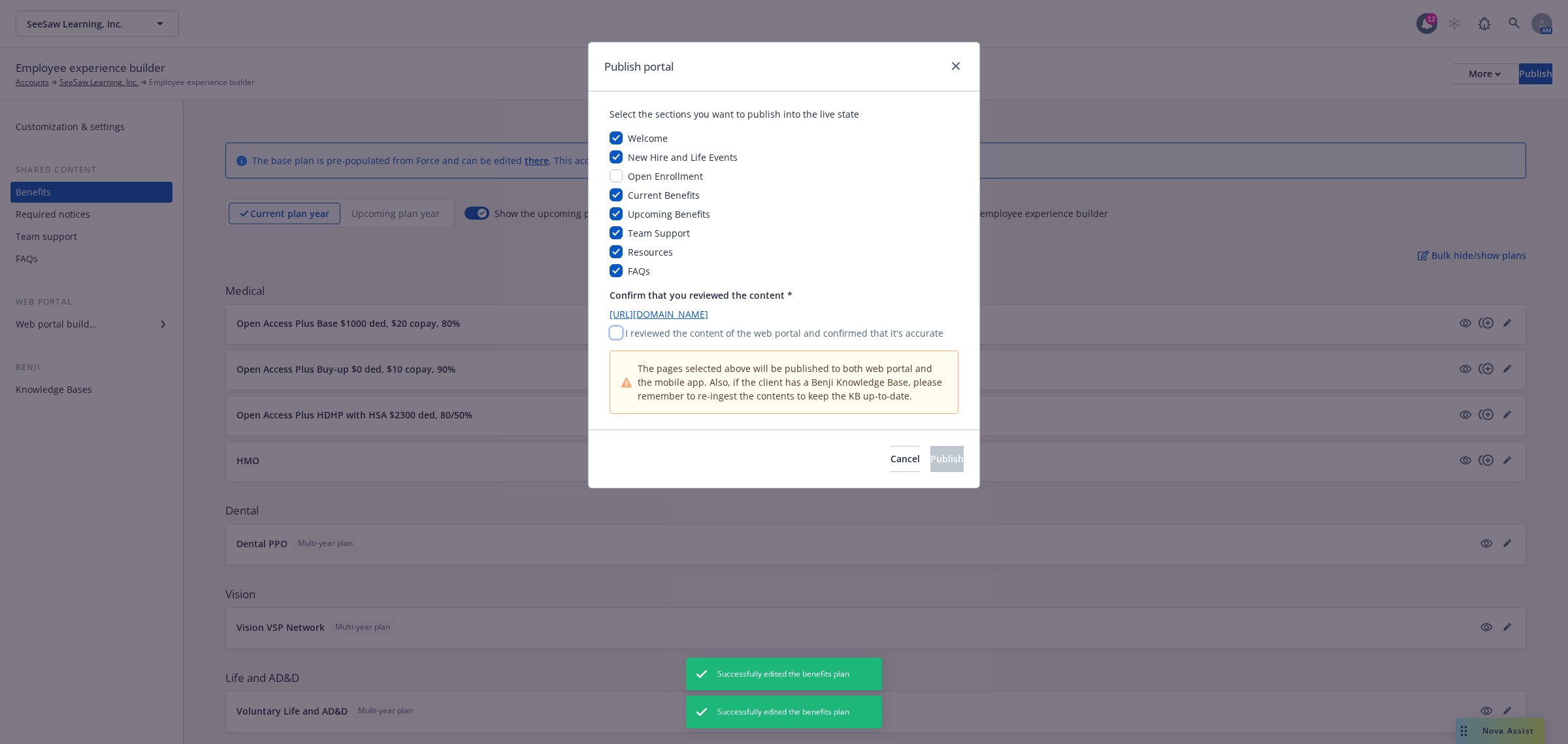
click at [619, 332] on input "checkbox" at bounding box center [616, 333] width 13 height 13
checkbox input "true"
click at [930, 458] on span "Publish" at bounding box center [947, 459] width 33 height 13
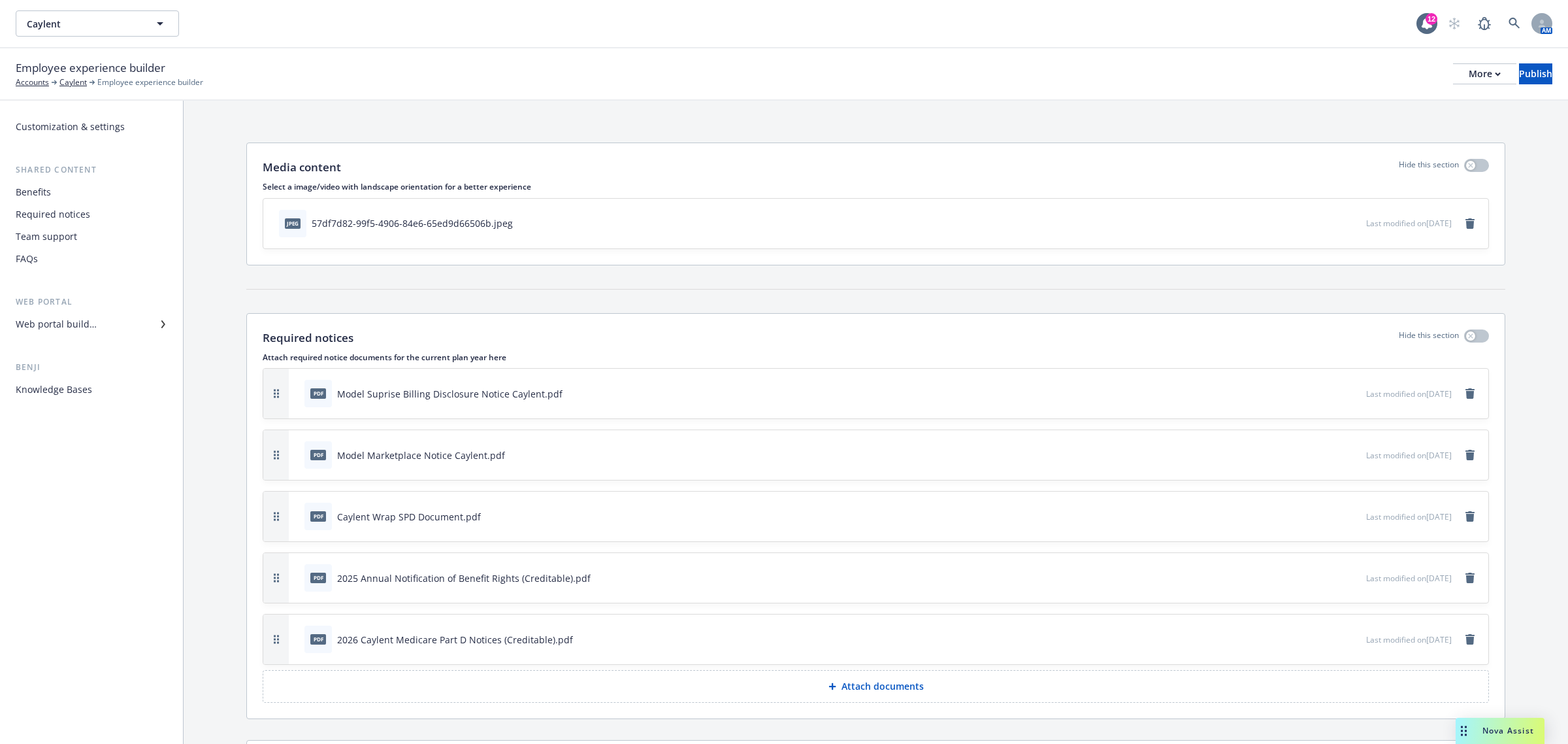
click at [69, 187] on div "Benefits" at bounding box center [91, 192] width 152 height 21
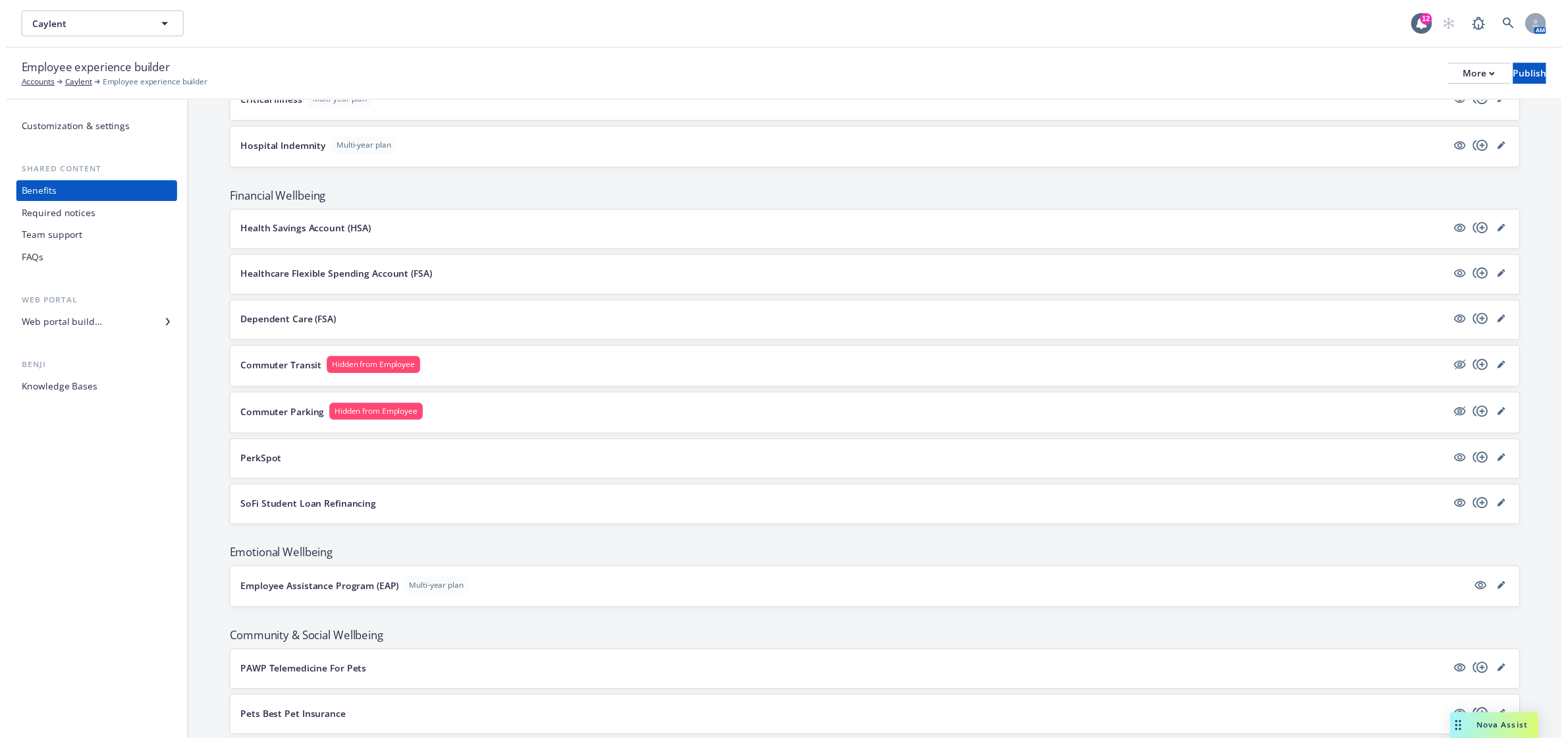
scroll to position [1424, 0]
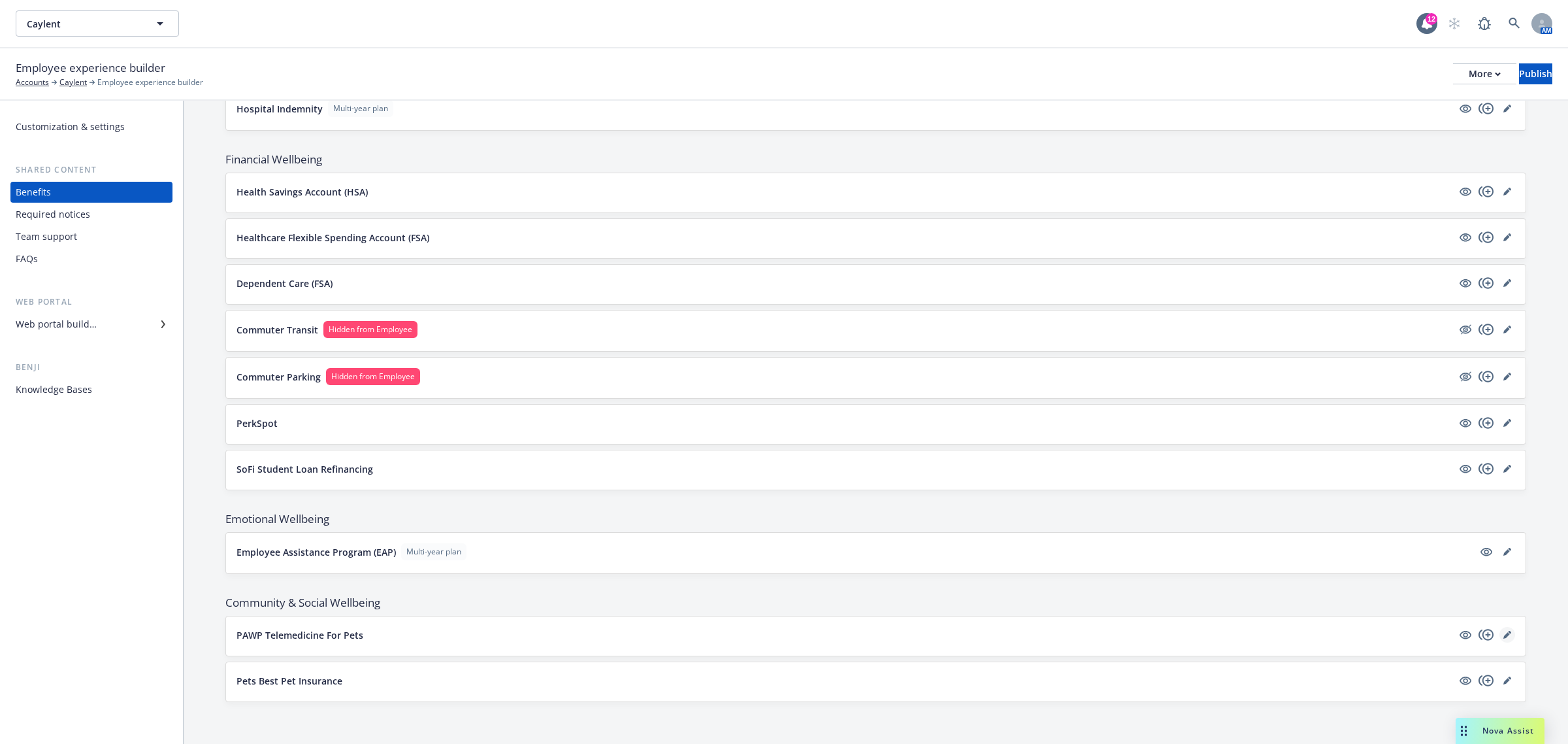
click at [1499, 639] on link "editPencil" at bounding box center [1507, 634] width 16 height 16
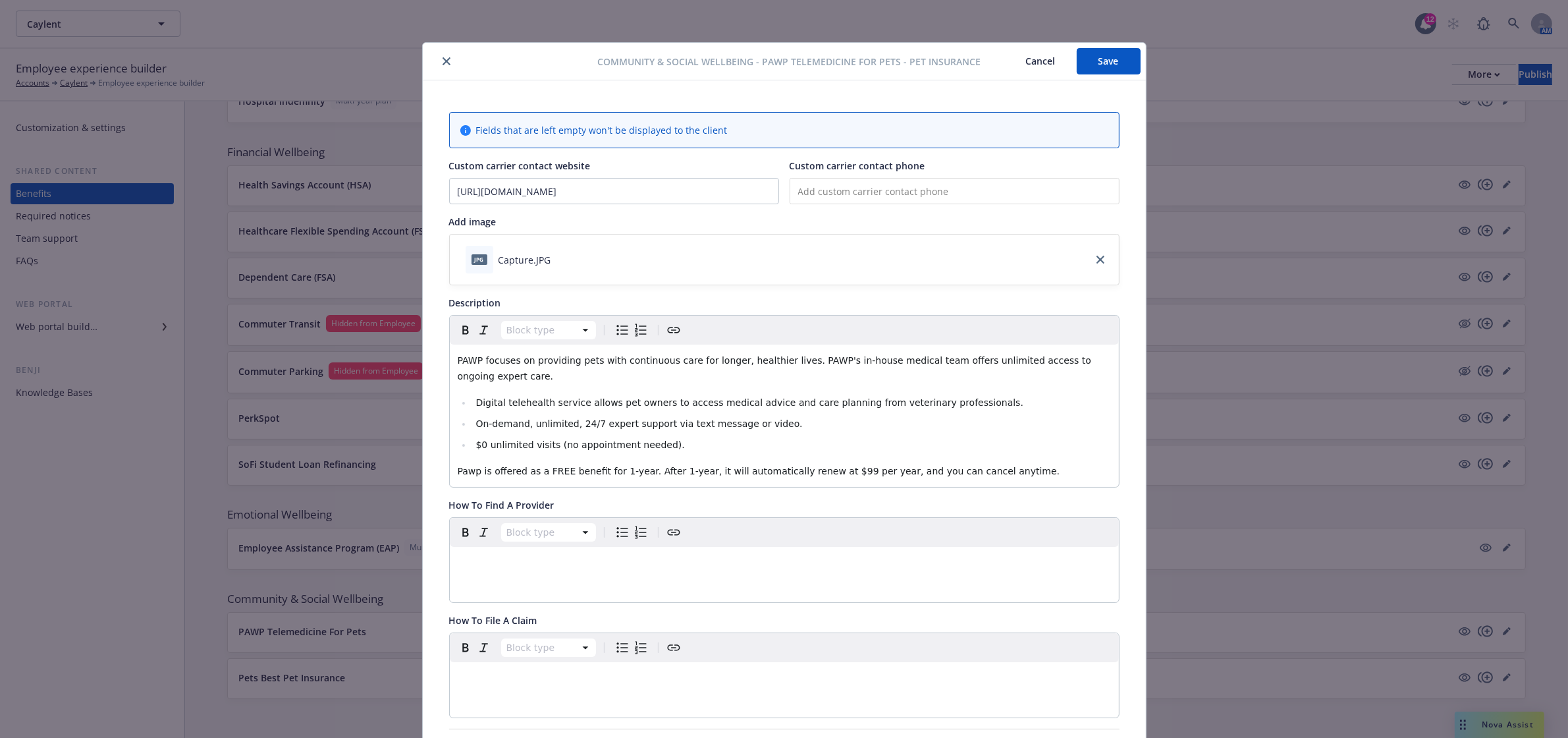
click at [443, 58] on icon "close" at bounding box center [447, 61] width 8 height 8
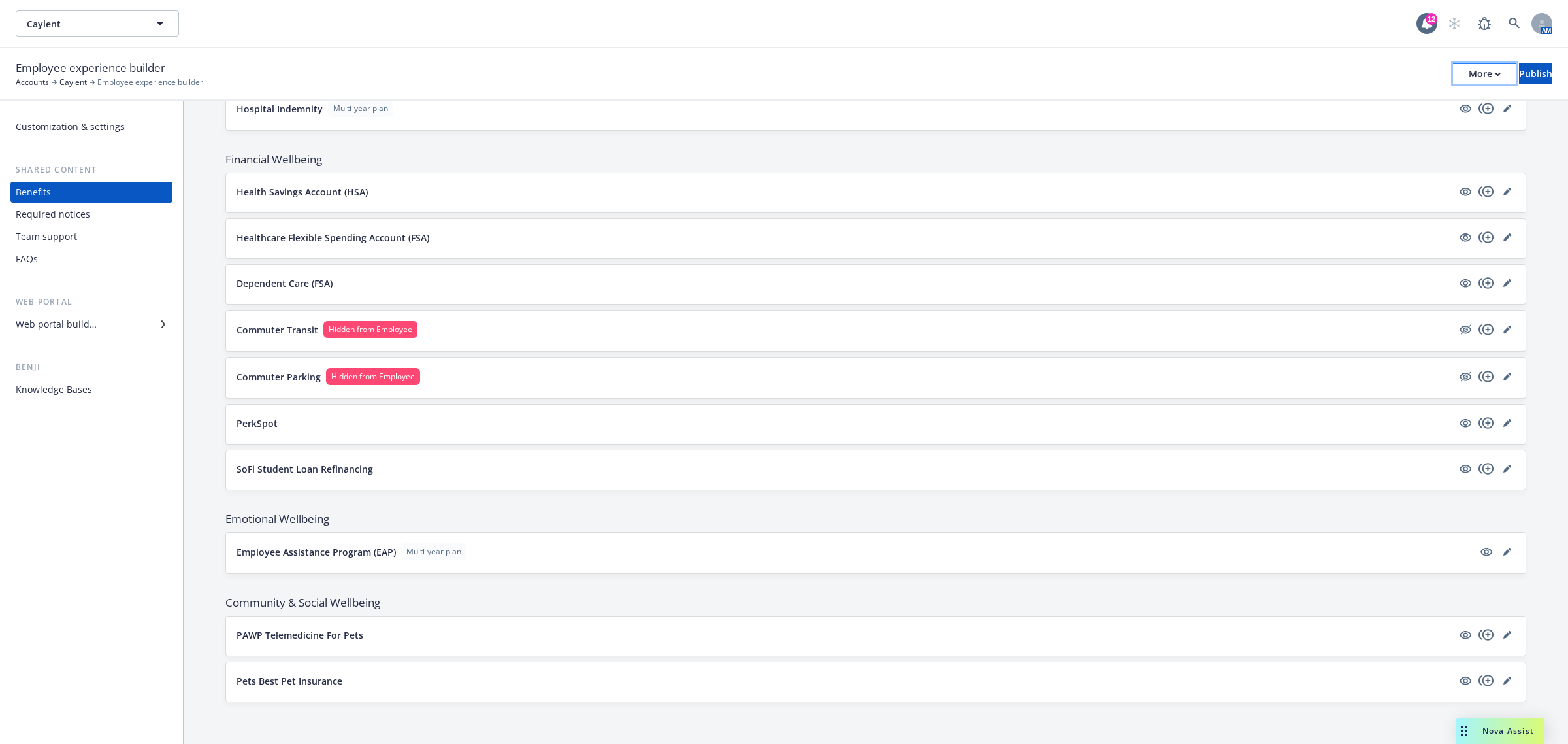
click at [1496, 72] on icon "button" at bounding box center [1498, 73] width 5 height 3
click at [1408, 124] on link "Copy portal link" at bounding box center [1377, 129] width 194 height 27
click at [1503, 634] on icon "editPencil" at bounding box center [1506, 634] width 6 height 6
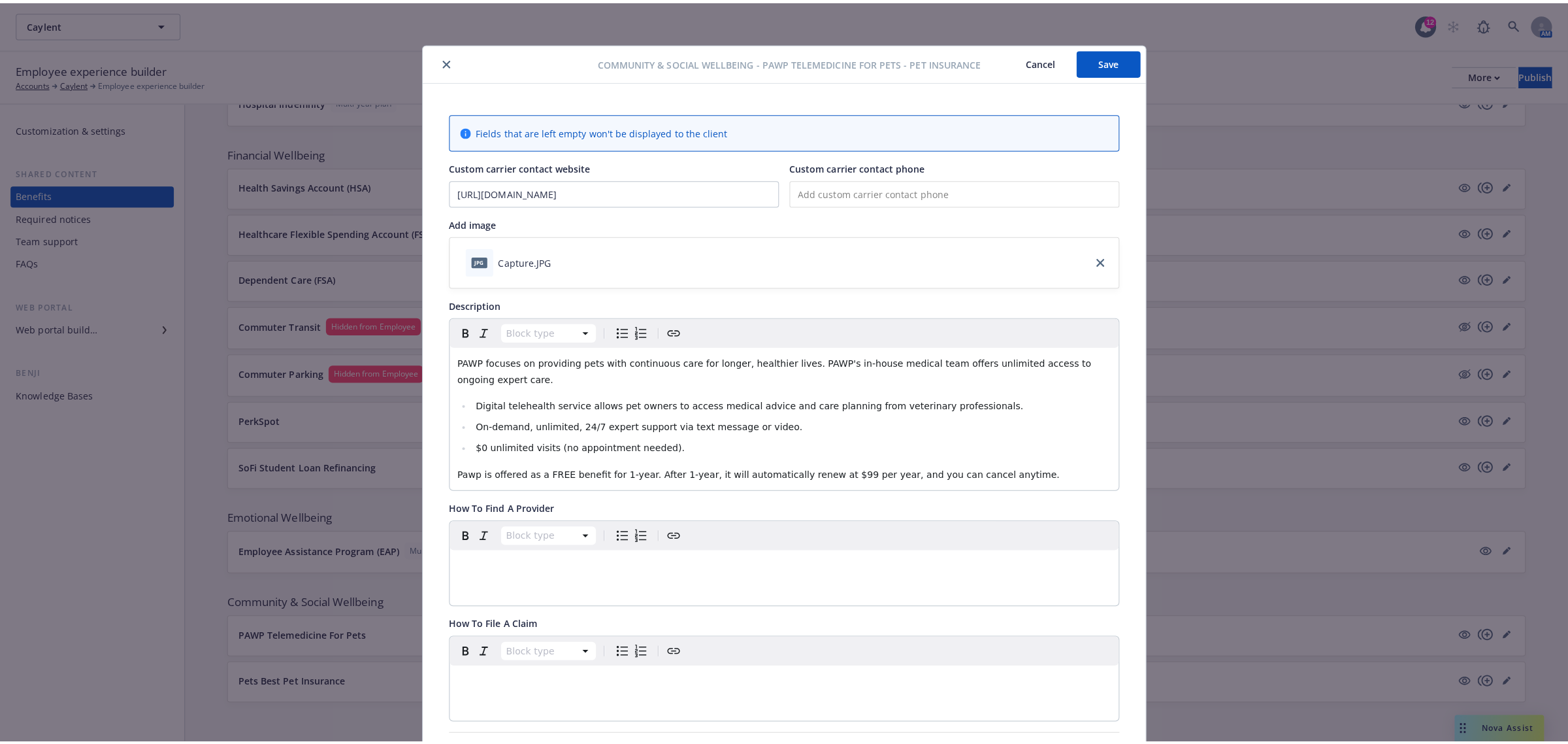
scroll to position [39, 0]
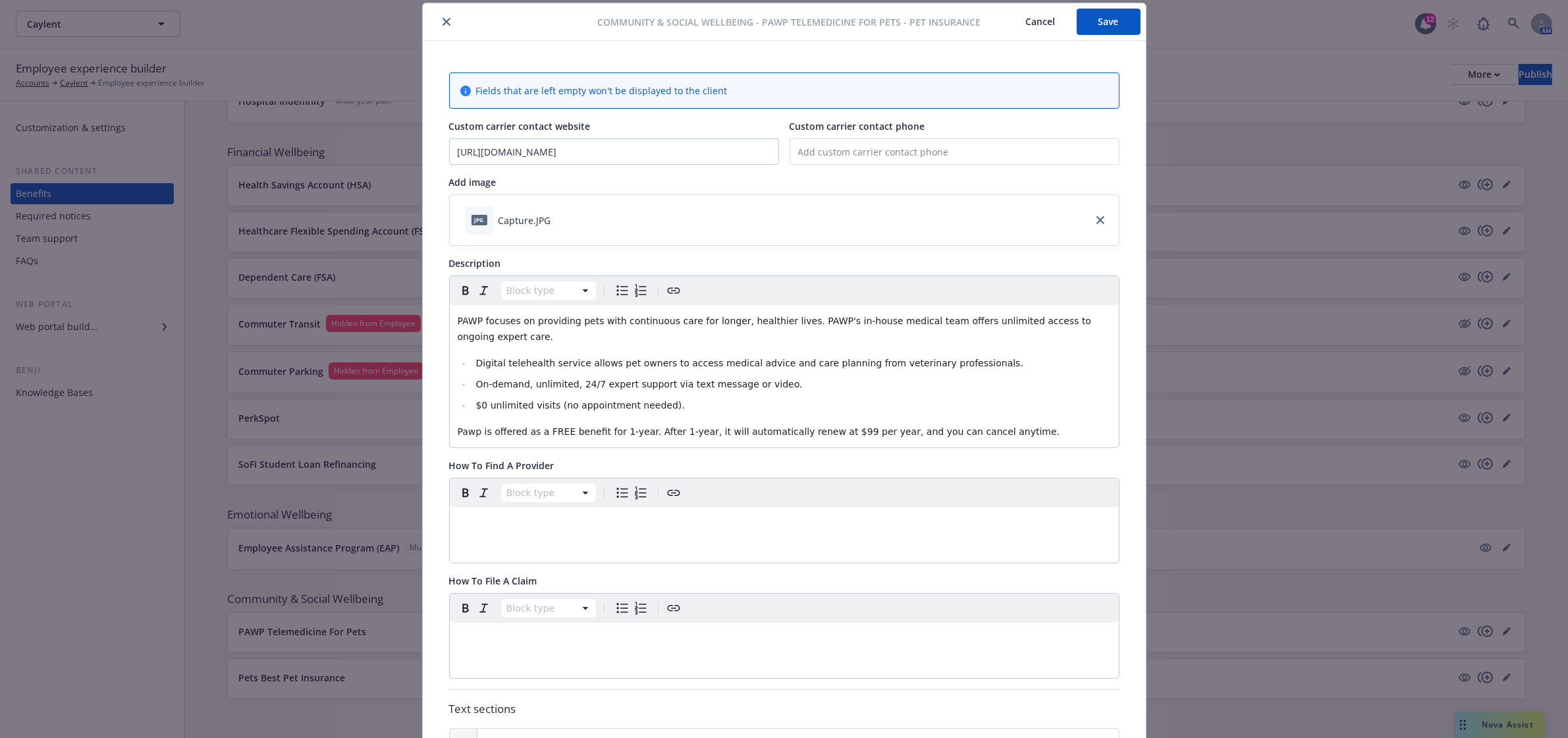
click at [443, 28] on button "close" at bounding box center [446, 21] width 16 height 16
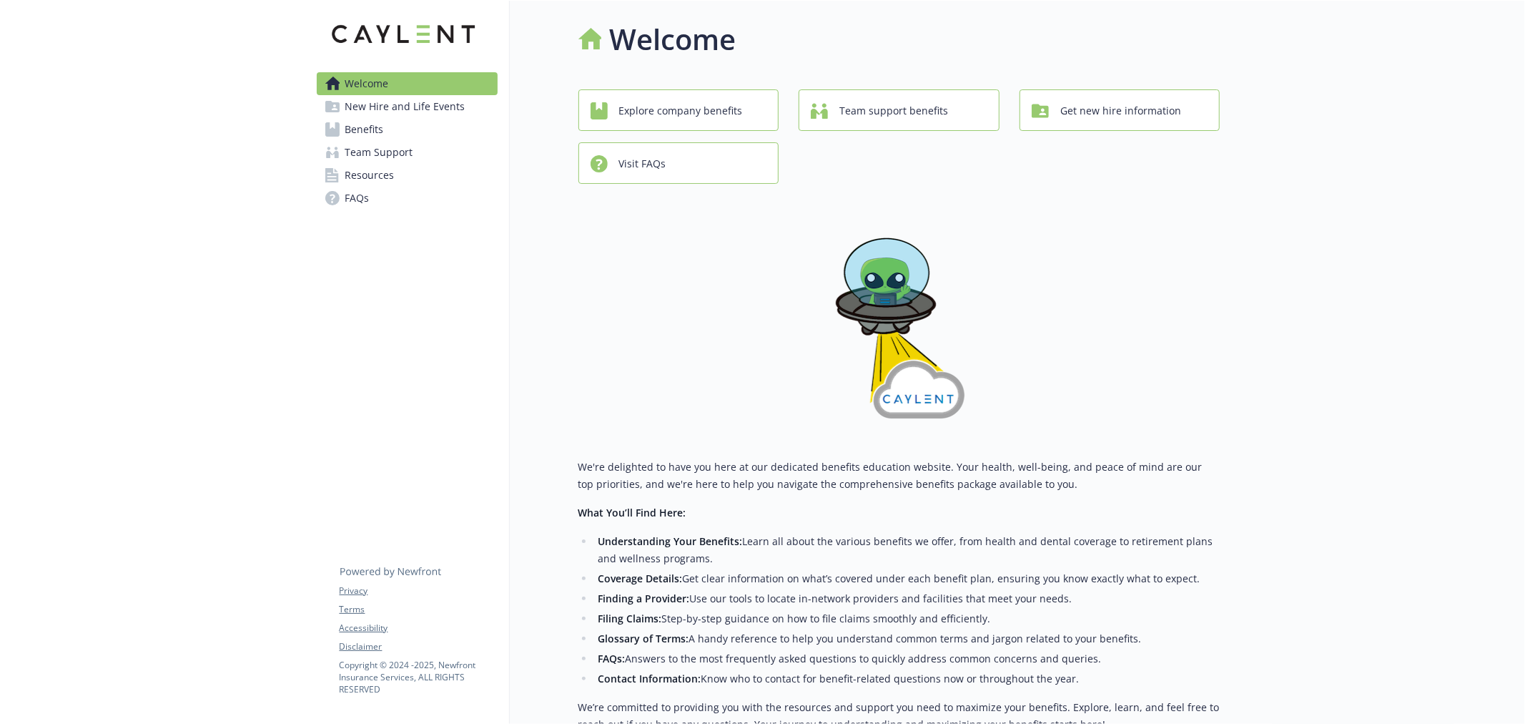
click at [395, 137] on link "Benefits" at bounding box center [407, 129] width 181 height 23
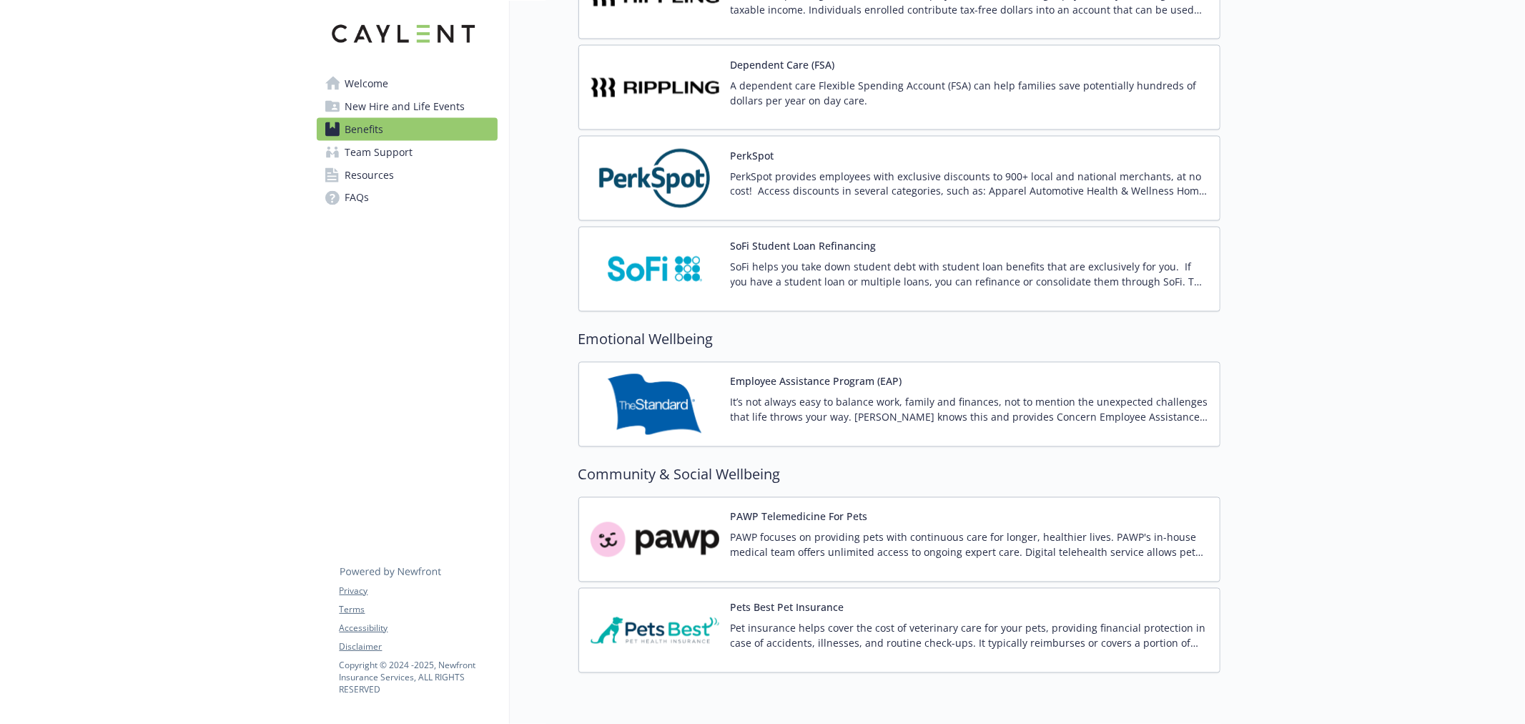
scroll to position [2172, 0]
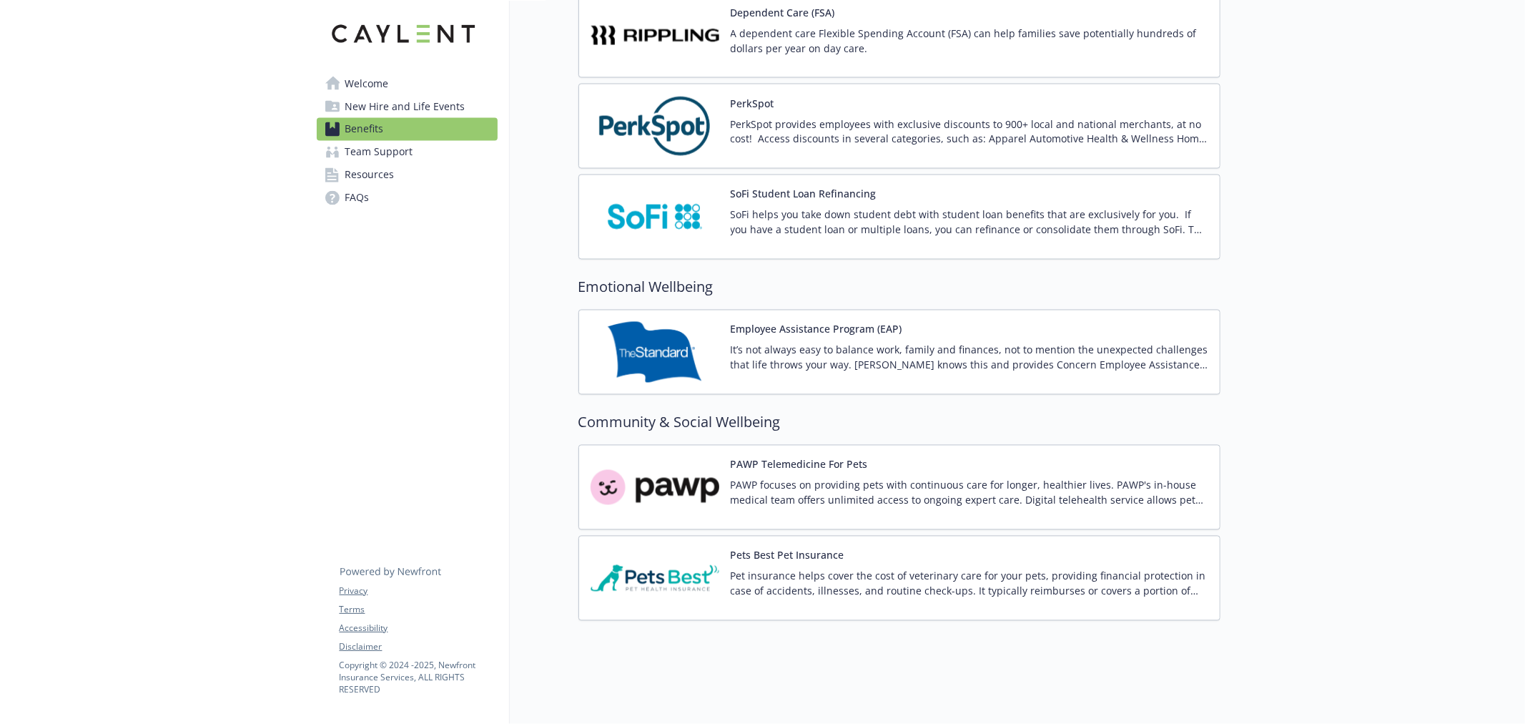
click at [804, 488] on p "PAWP focuses on providing pets with continuous care for longer, healthier lives…" at bounding box center [970, 493] width 478 height 30
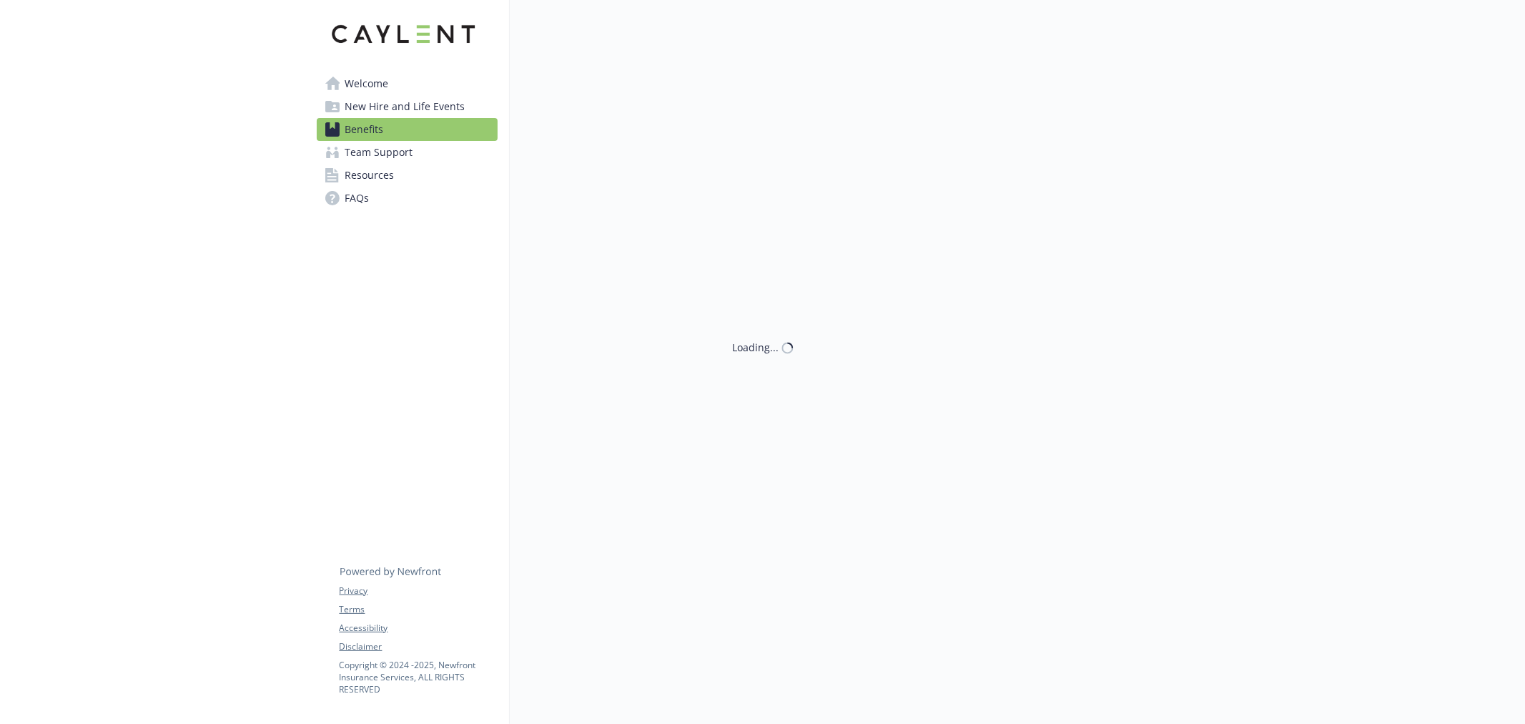
scroll to position [2172, 0]
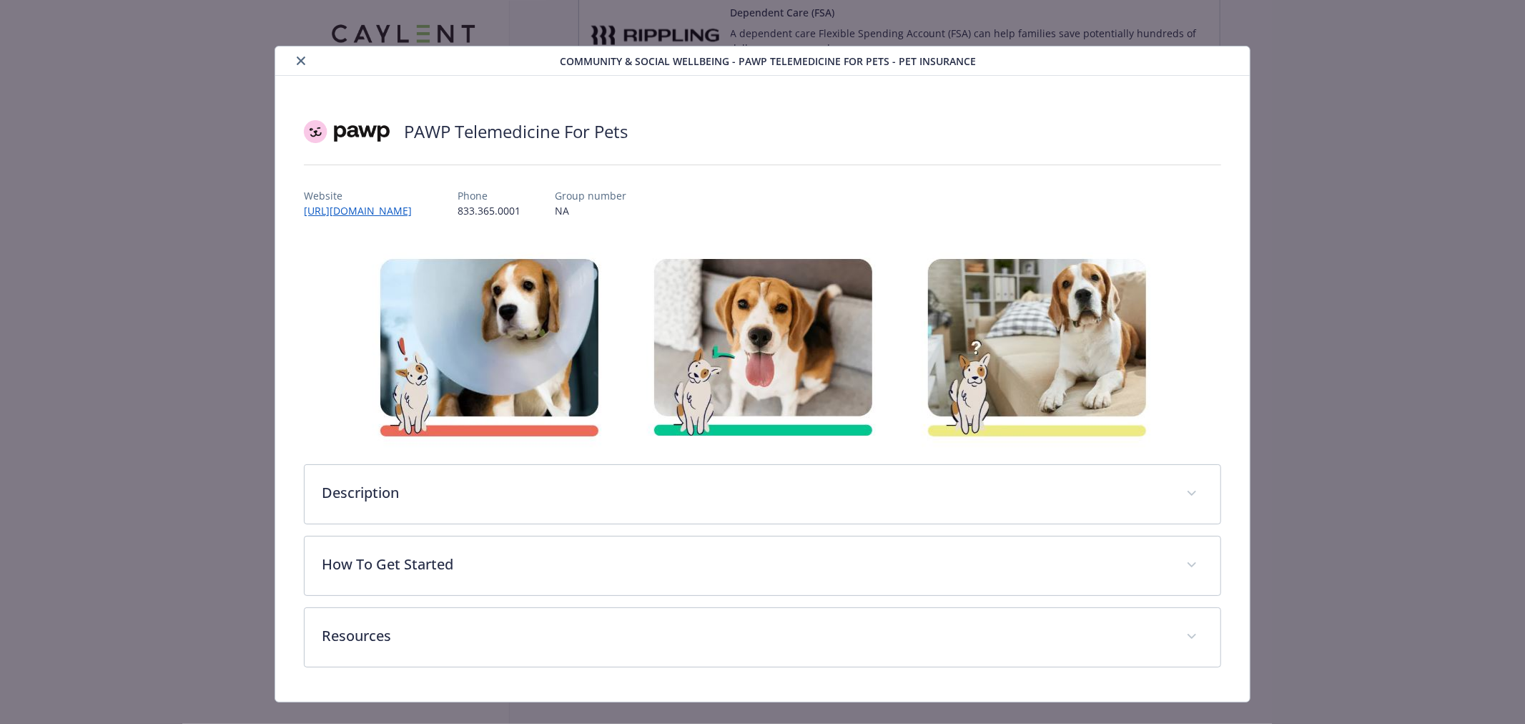
click at [298, 62] on icon "close" at bounding box center [301, 60] width 9 height 9
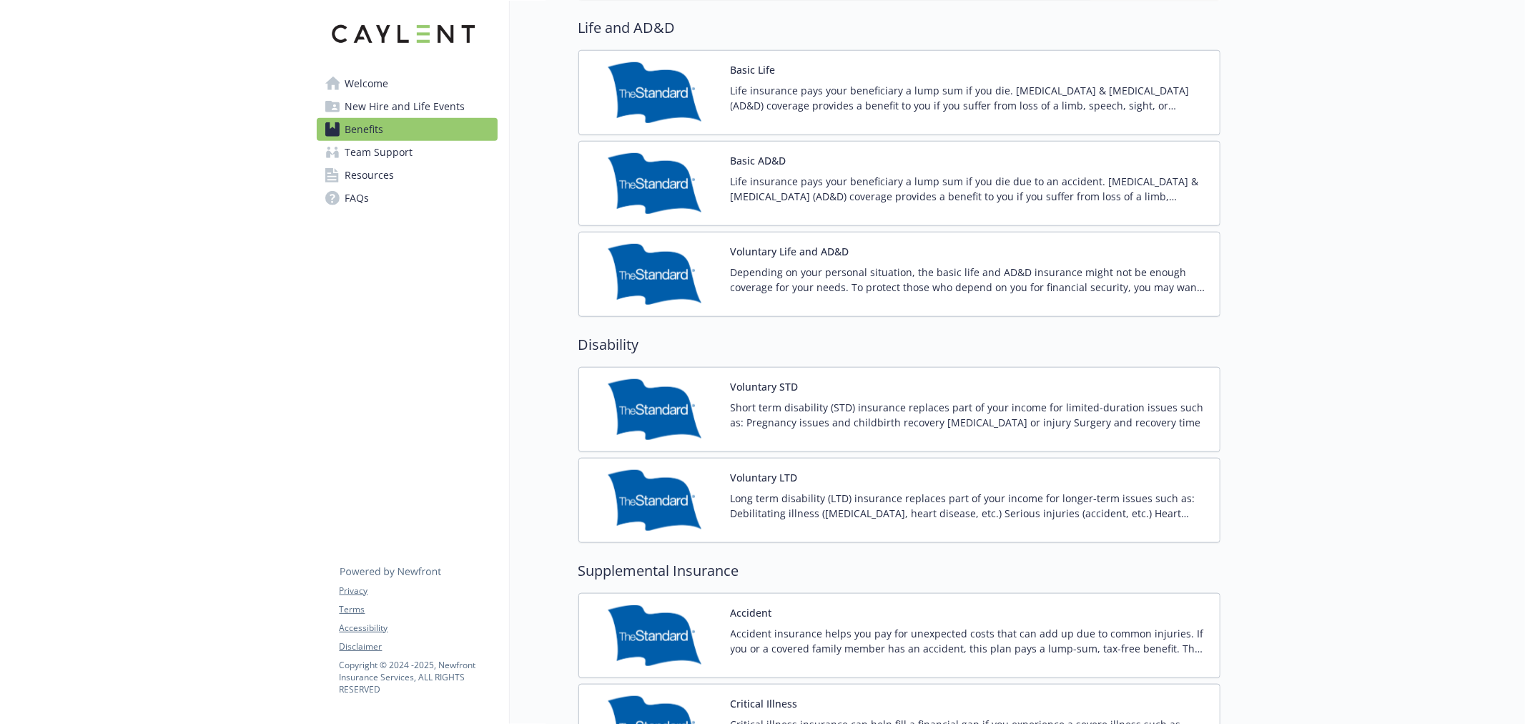
scroll to position [1695, 0]
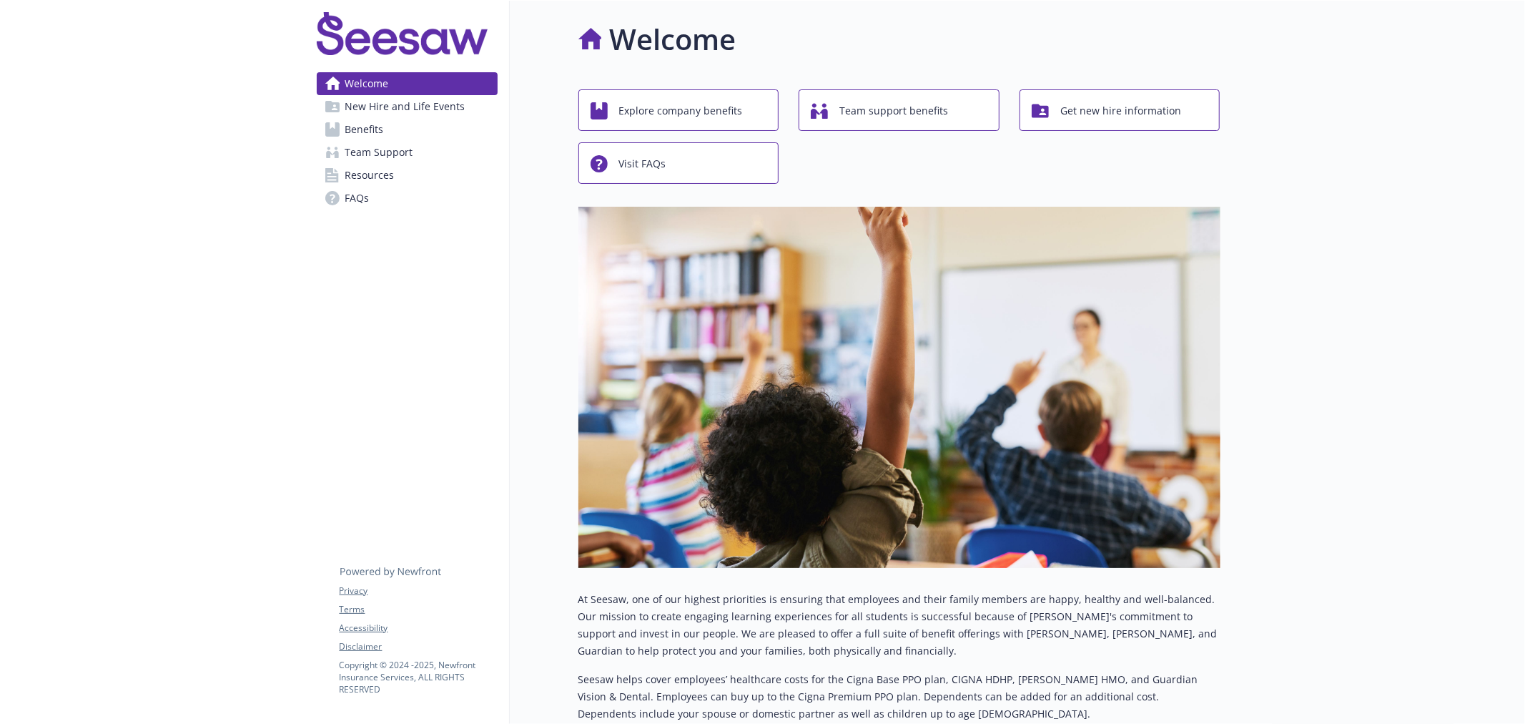
click at [363, 133] on span "Benefits" at bounding box center [364, 129] width 39 height 23
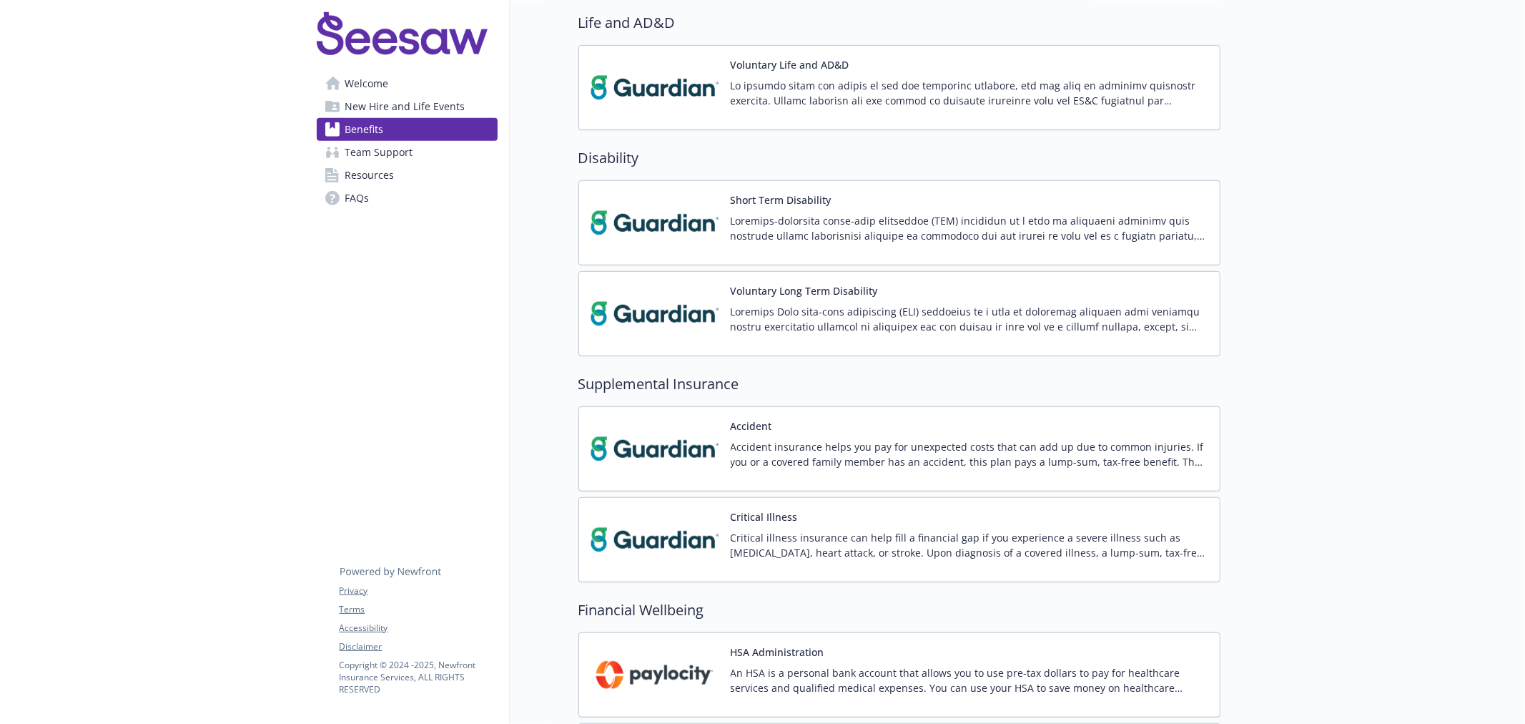
scroll to position [847, 0]
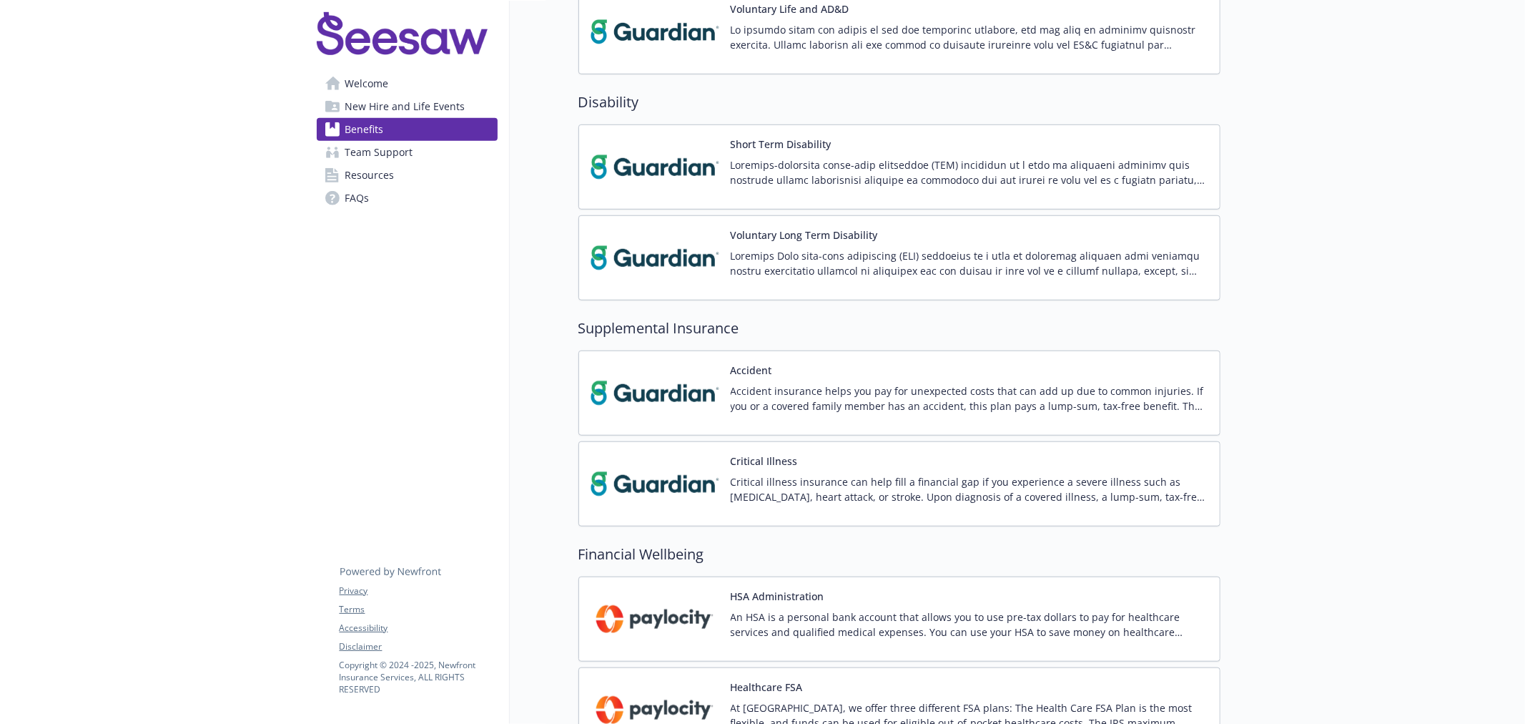
click at [814, 393] on p "Accident insurance helps you pay for unexpected costs that can add up due to co…" at bounding box center [970, 398] width 478 height 30
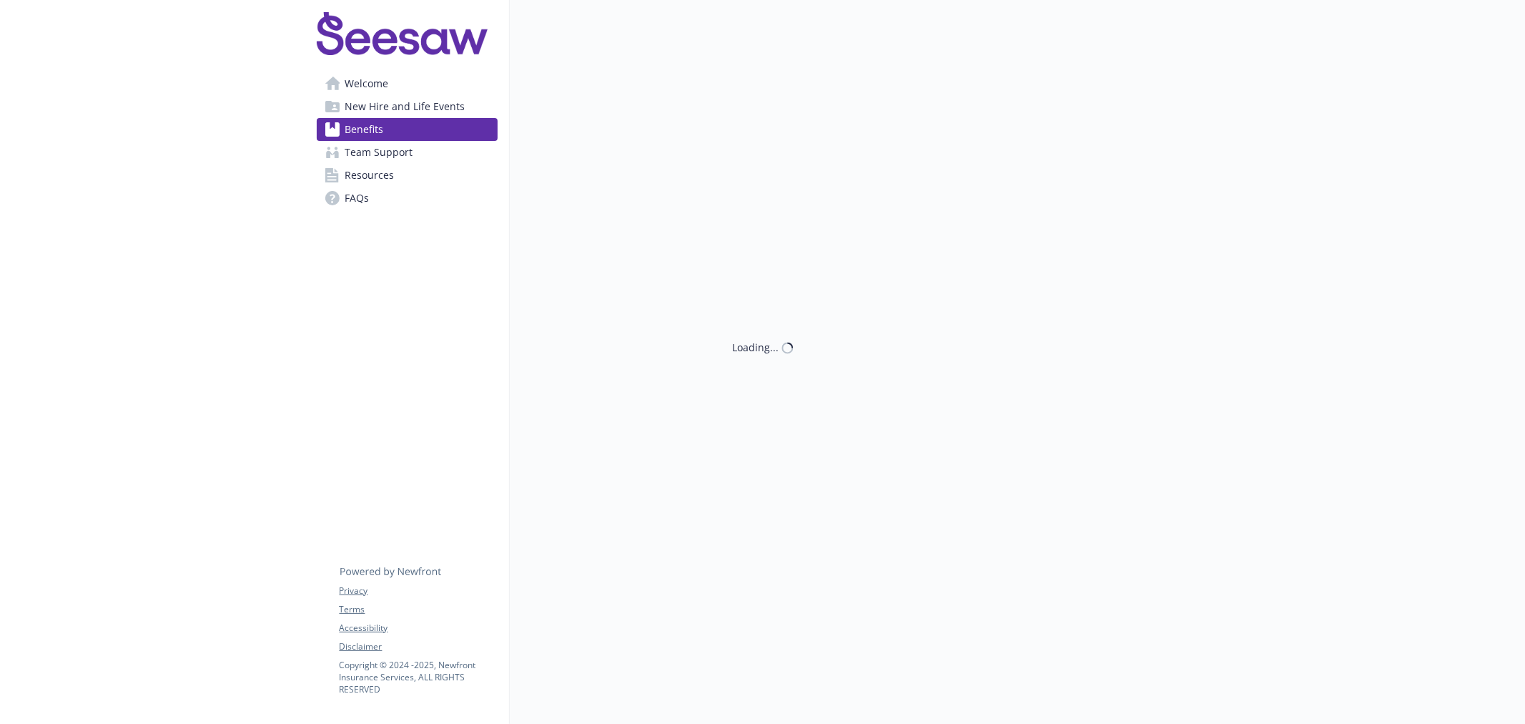
scroll to position [847, 0]
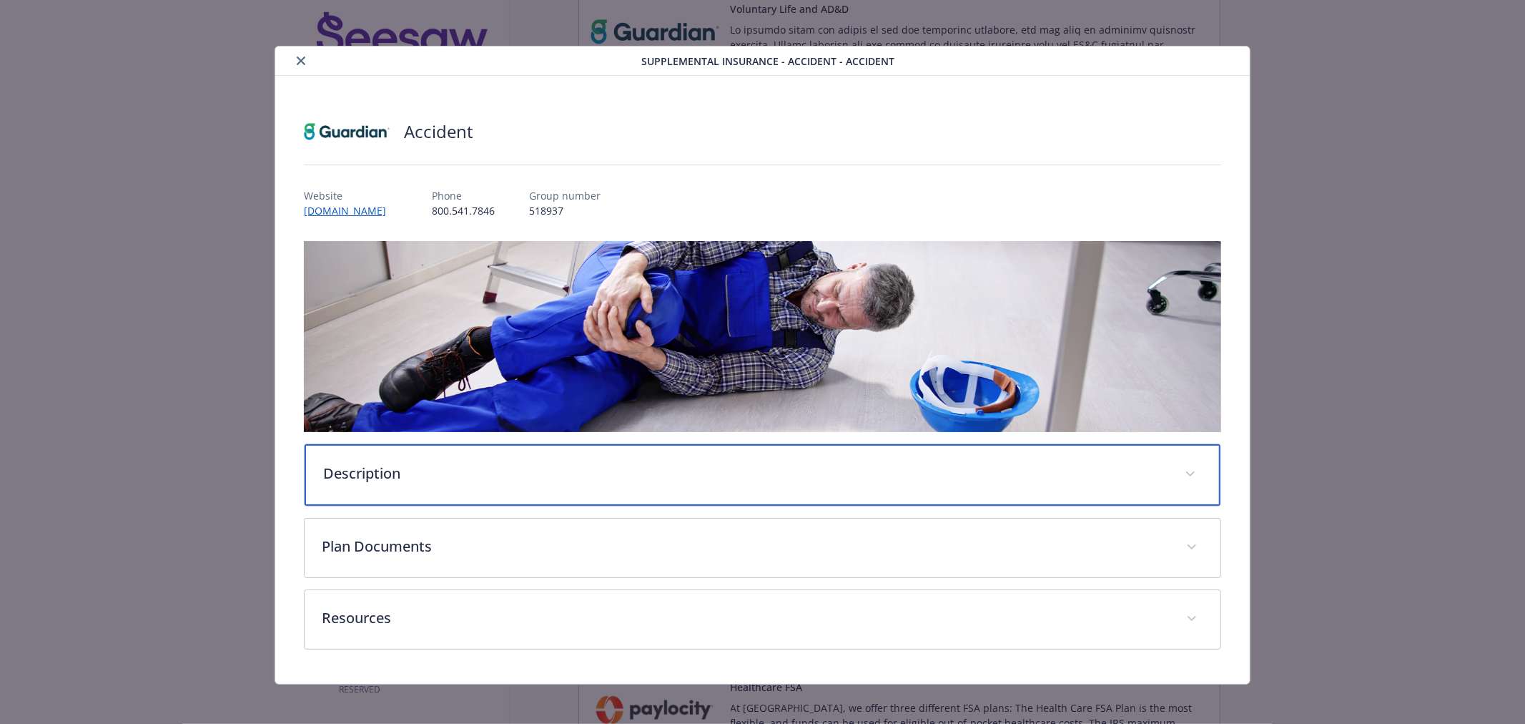
click at [771, 485] on div "Description" at bounding box center [763, 474] width 916 height 61
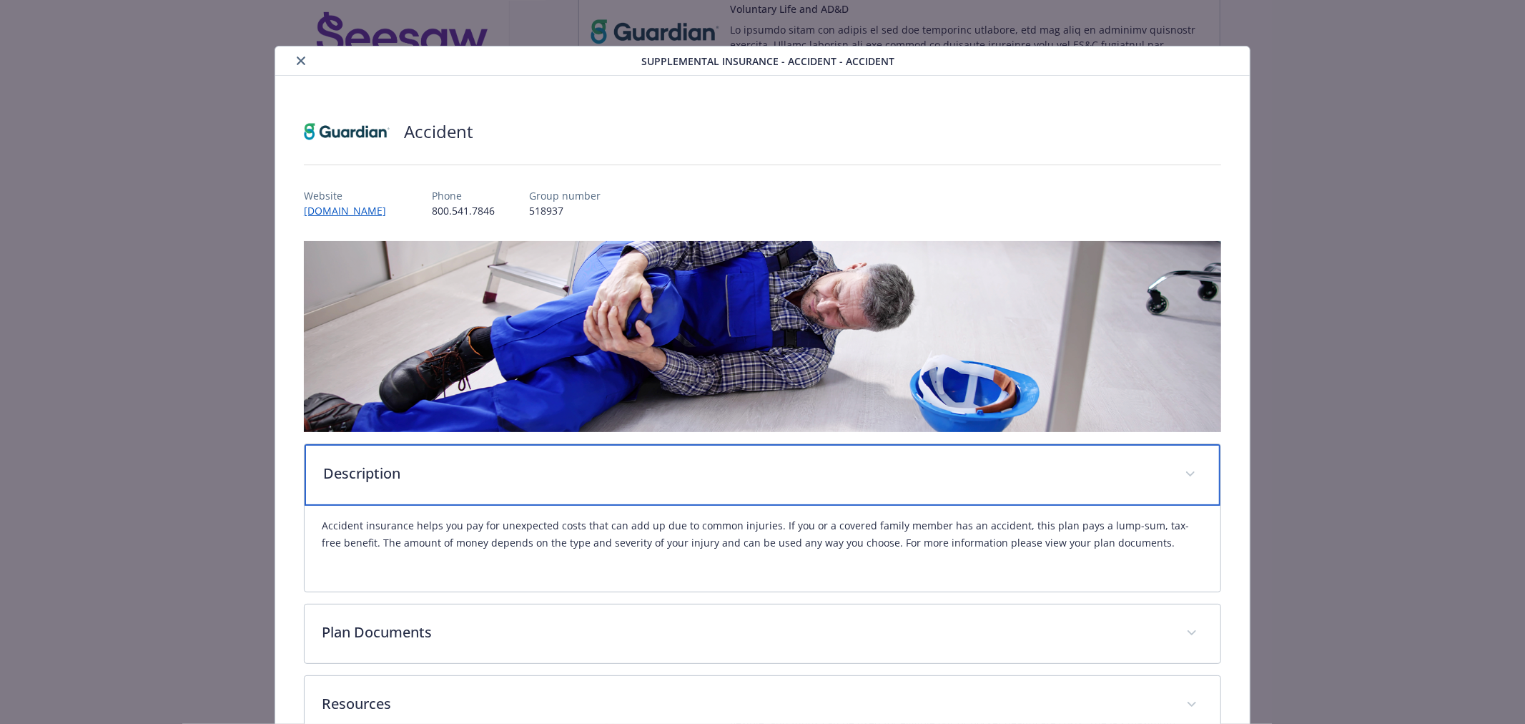
scroll to position [89, 0]
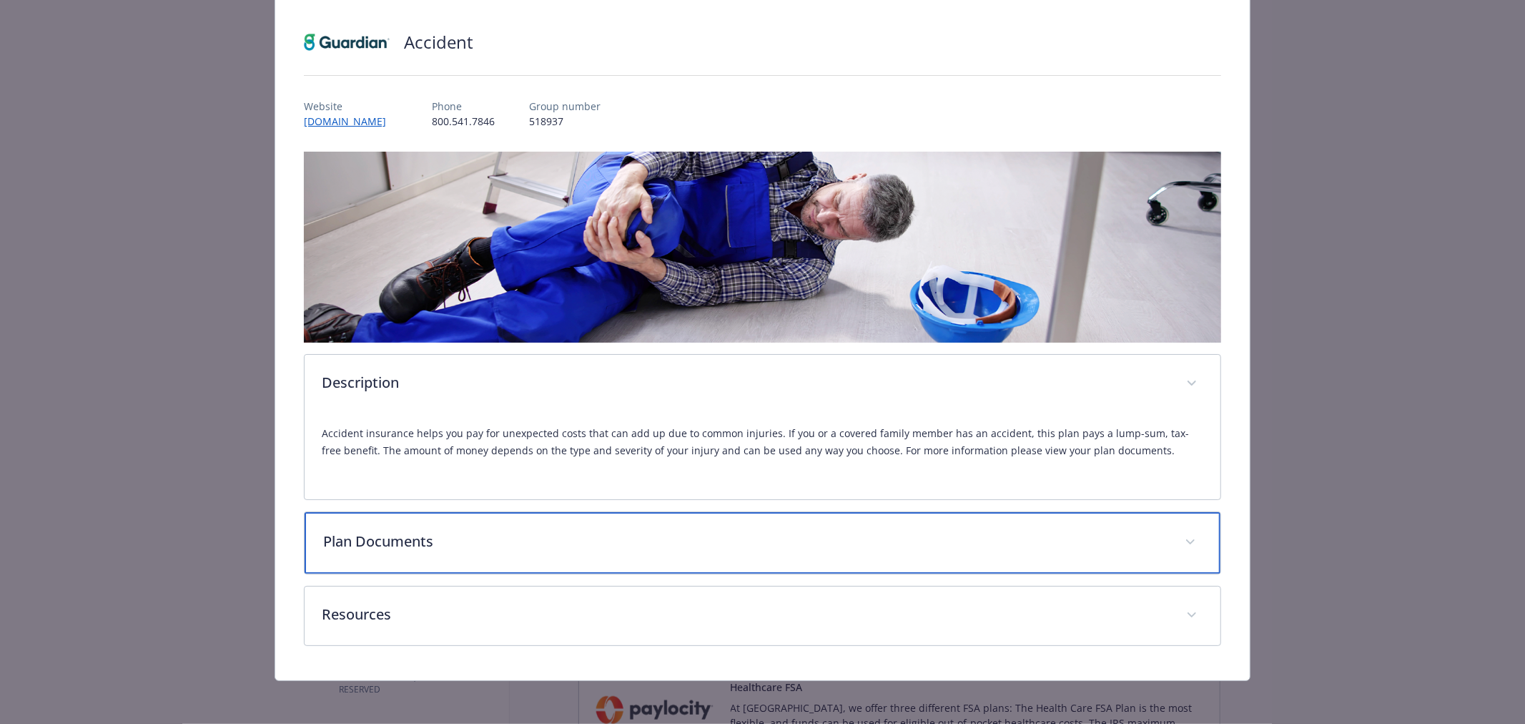
click at [763, 536] on p "Plan Documents" at bounding box center [745, 541] width 844 height 21
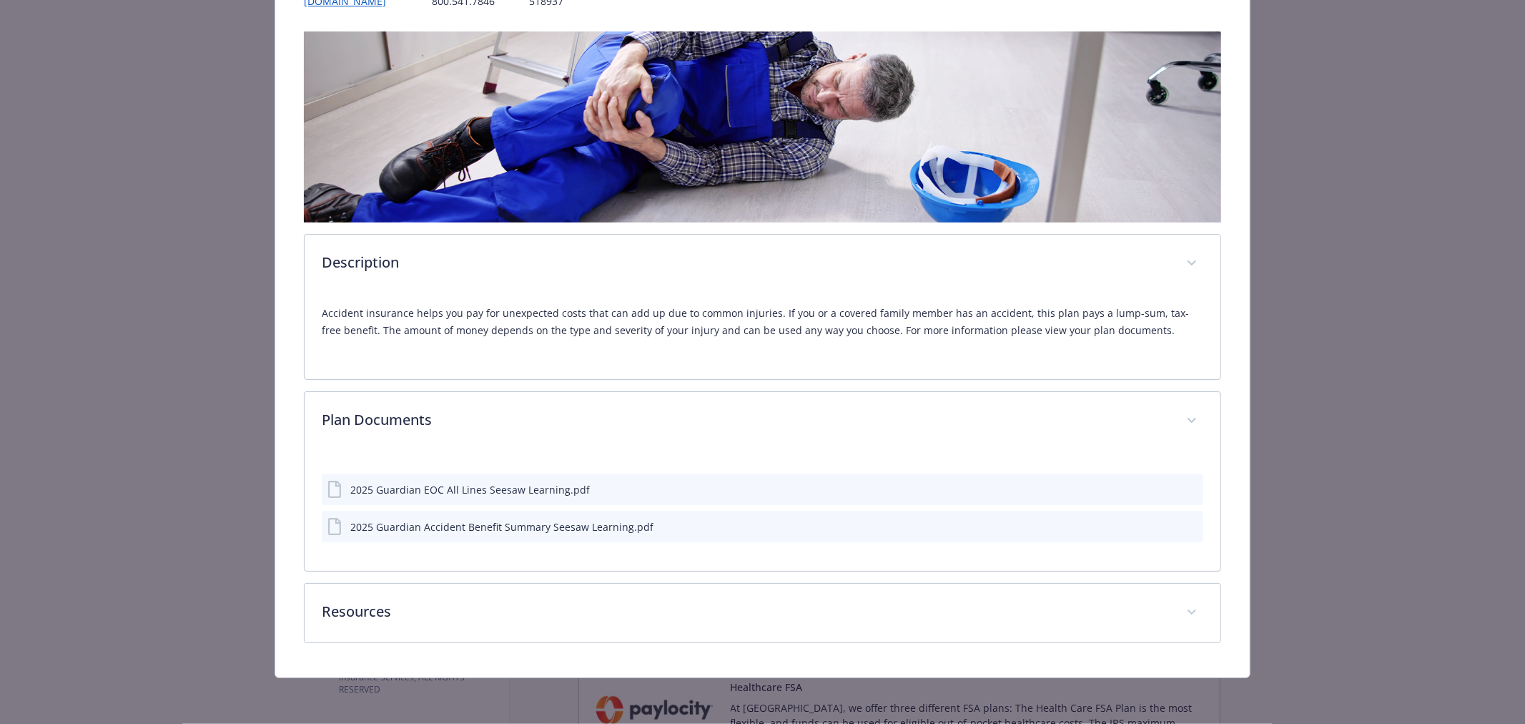
scroll to position [208, 0]
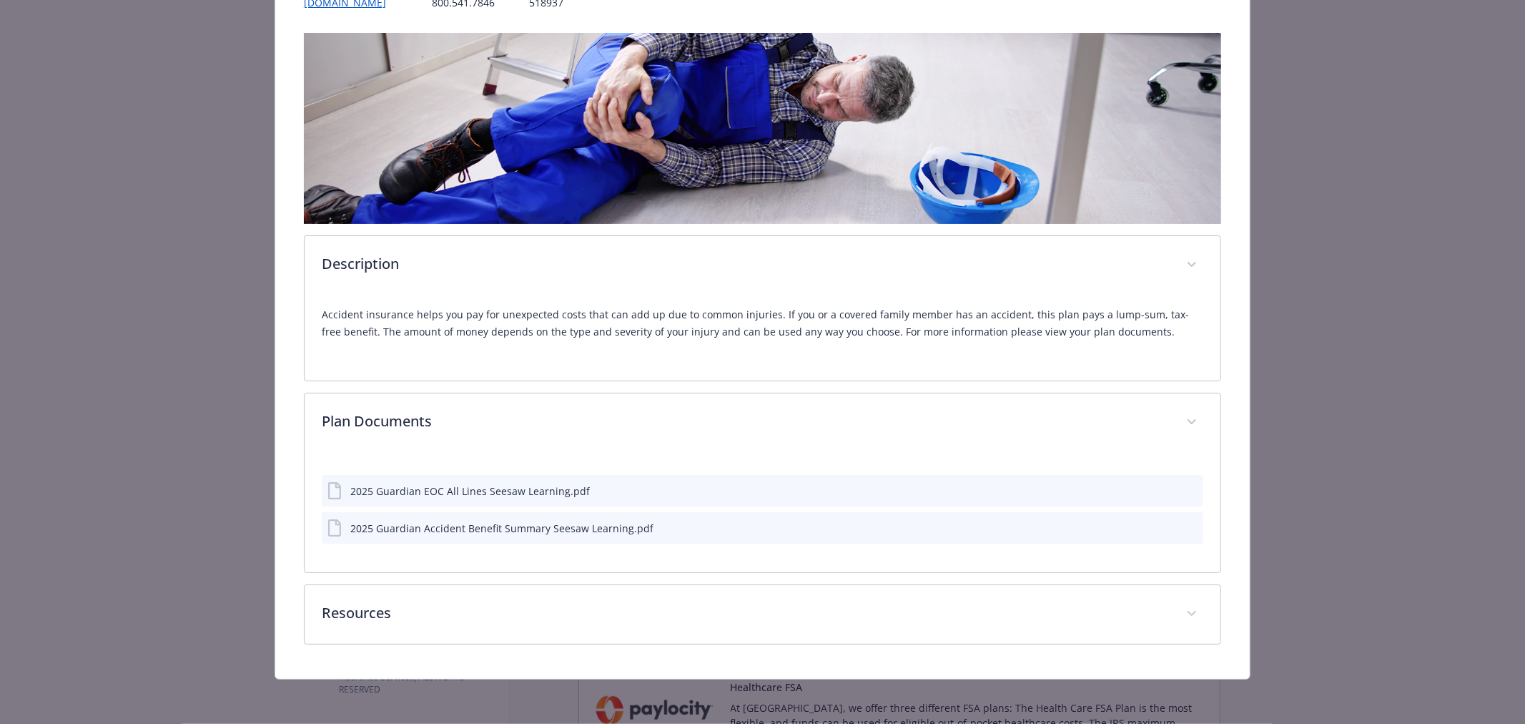
click at [1187, 527] on icon "preview file" at bounding box center [1189, 527] width 13 height 10
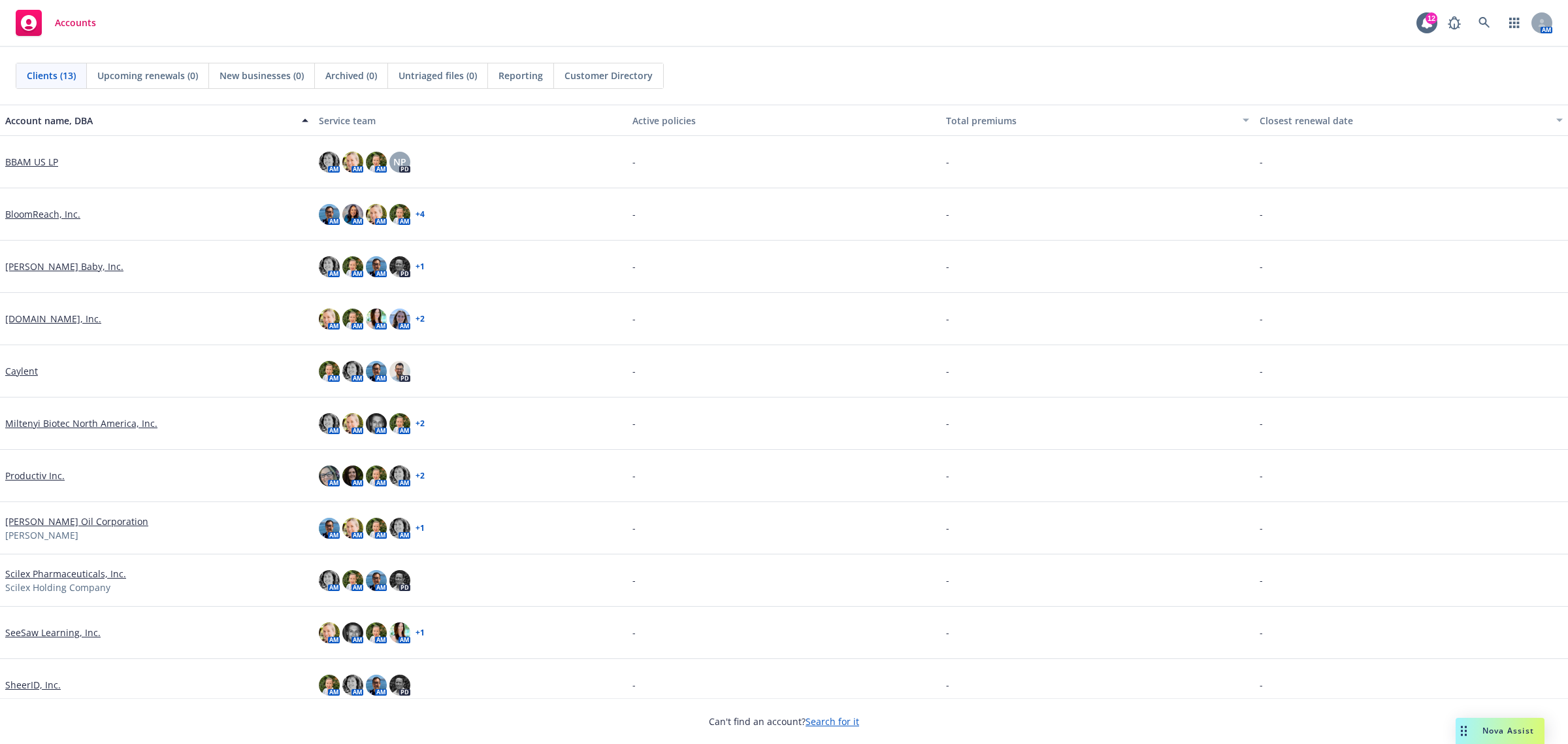
click at [69, 521] on link "[PERSON_NAME] Oil Corporation" at bounding box center [77, 521] width 143 height 14
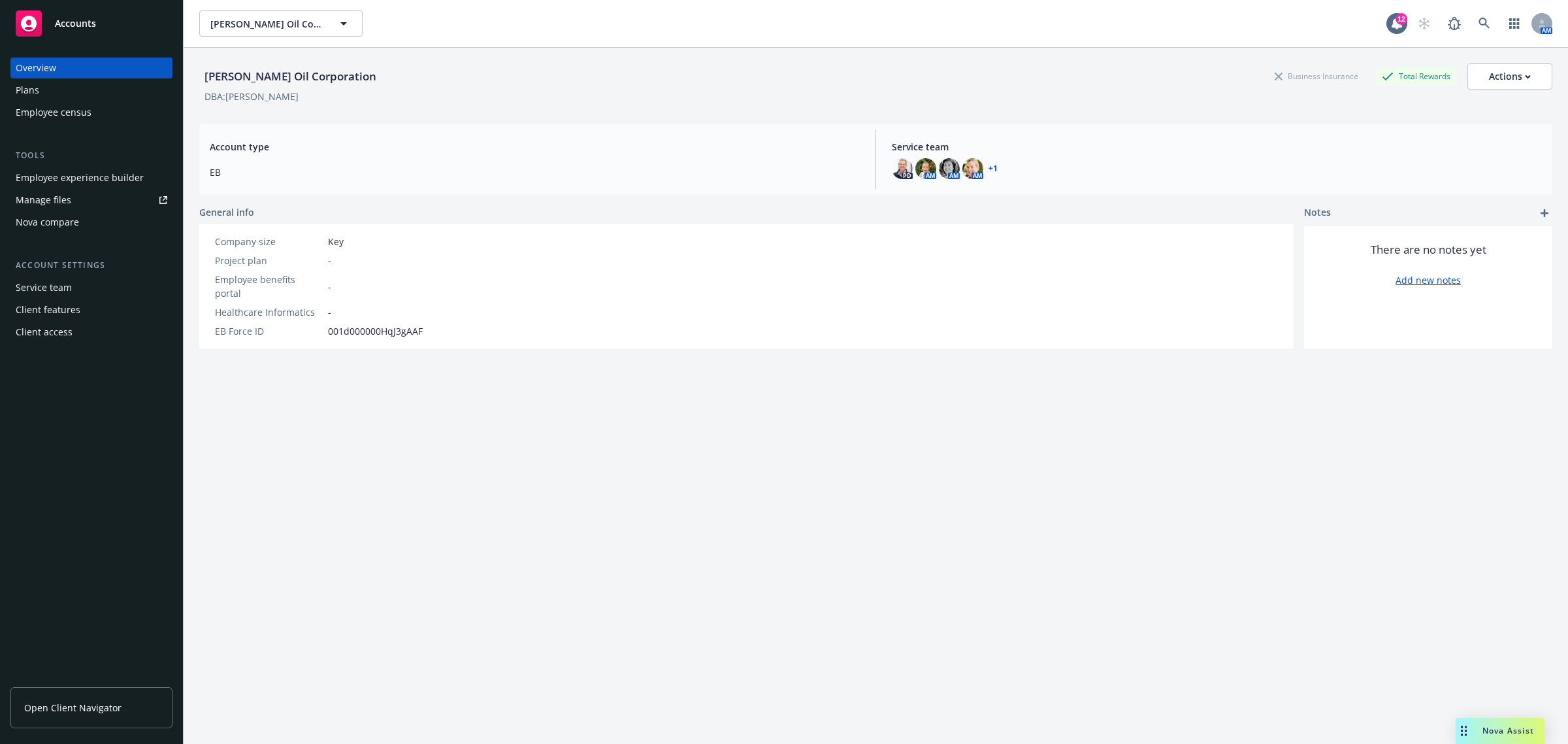
click at [40, 84] on div "Plans" at bounding box center [91, 90] width 152 height 21
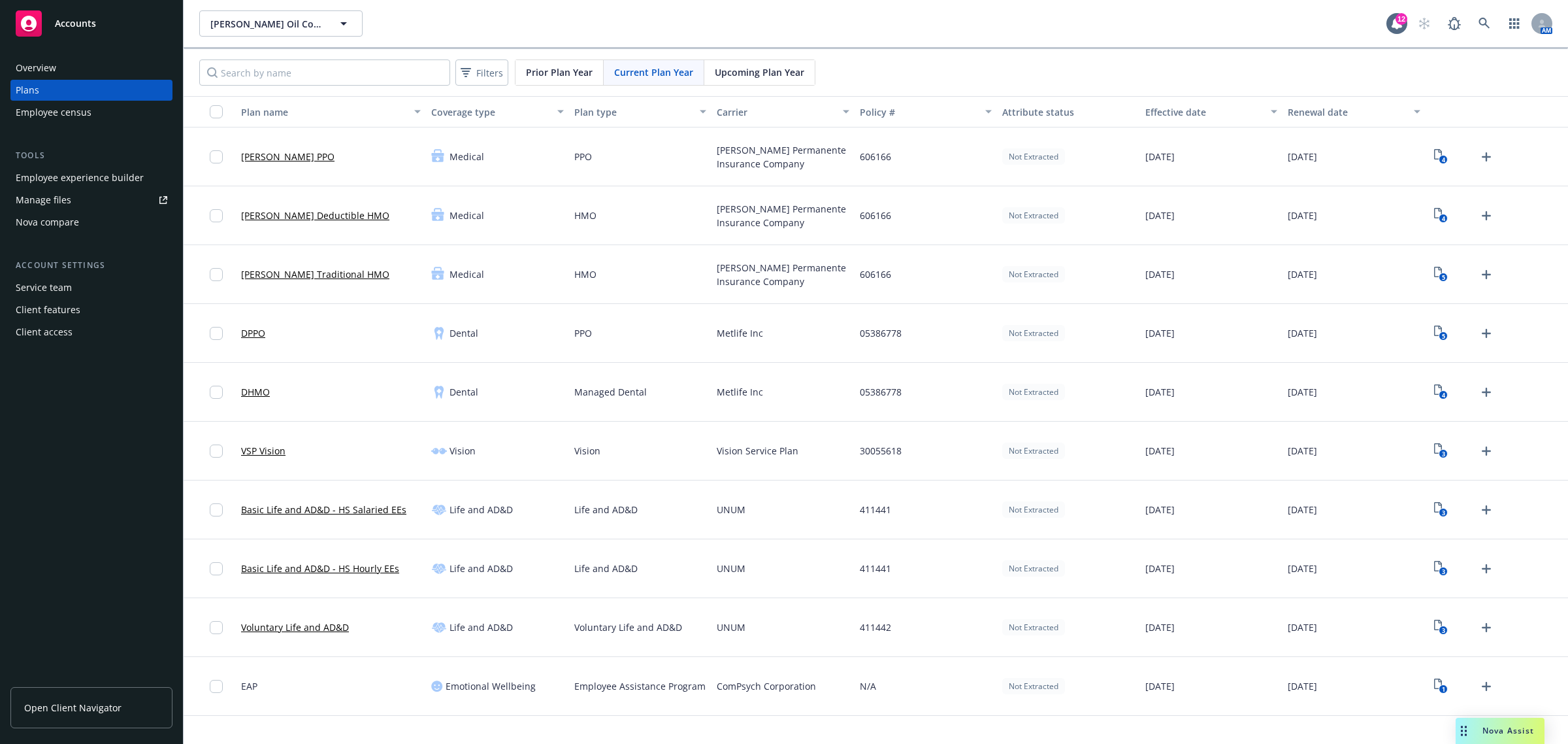
click at [771, 77] on span "Upcoming Plan Year" at bounding box center [759, 72] width 90 height 14
click at [1441, 220] on rect "View Plan Documents" at bounding box center [1443, 218] width 8 height 8
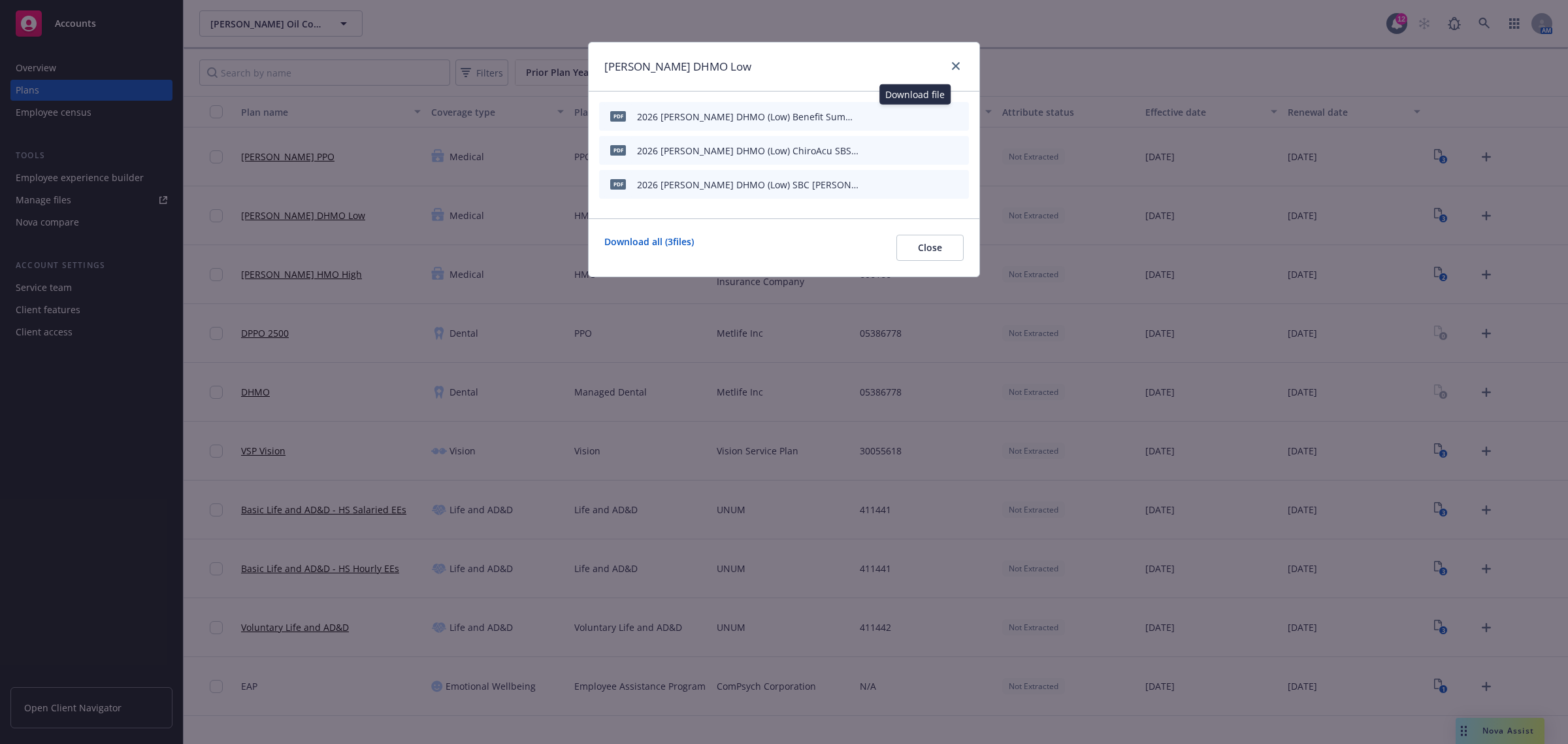
click at [916, 116] on icon "download file" at bounding box center [914, 114] width 8 height 8
click at [946, 250] on button "Close" at bounding box center [930, 248] width 68 height 27
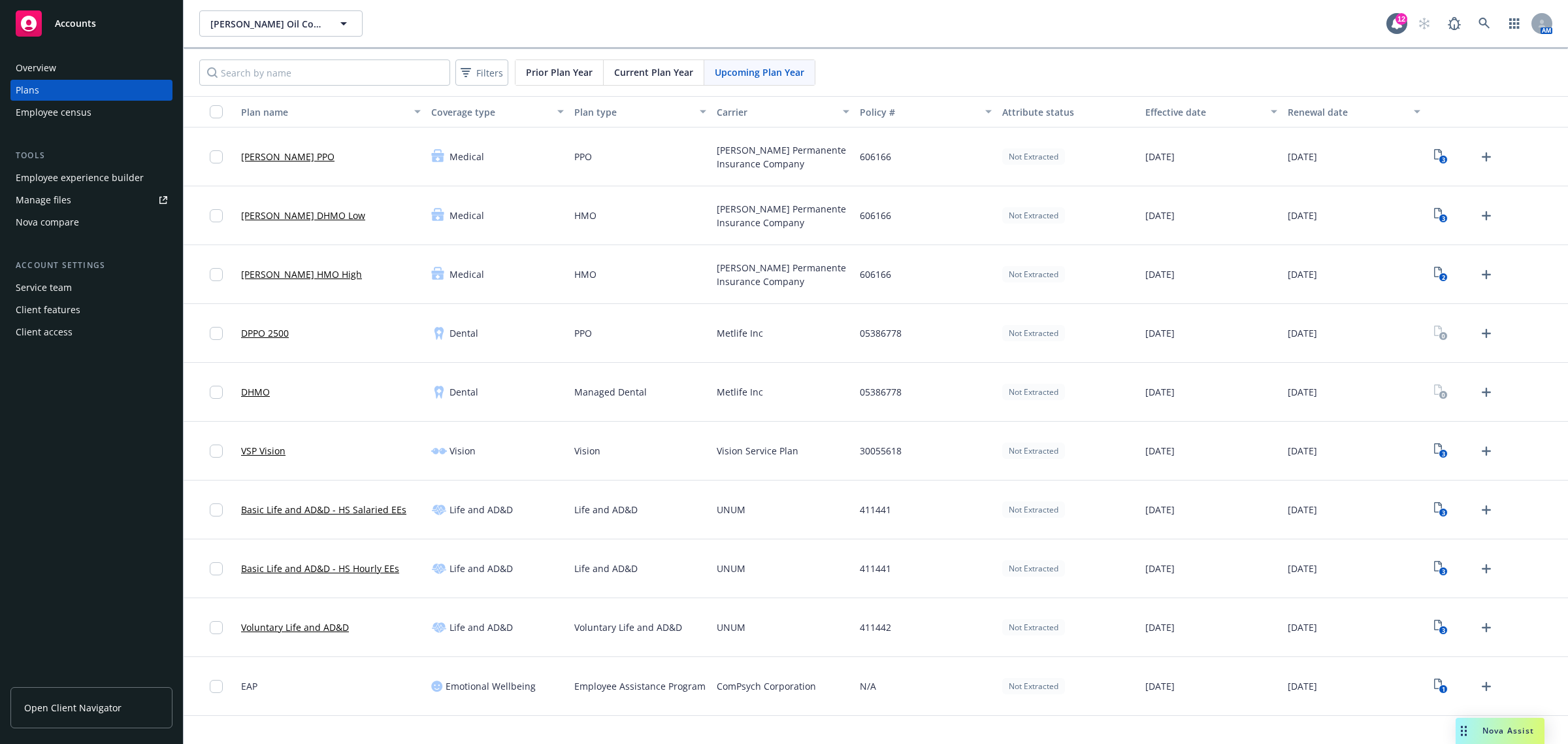
click at [662, 66] on span "Current Plan Year" at bounding box center [653, 72] width 79 height 14
click at [1441, 216] on rect "View Plan Documents" at bounding box center [1443, 218] width 8 height 8
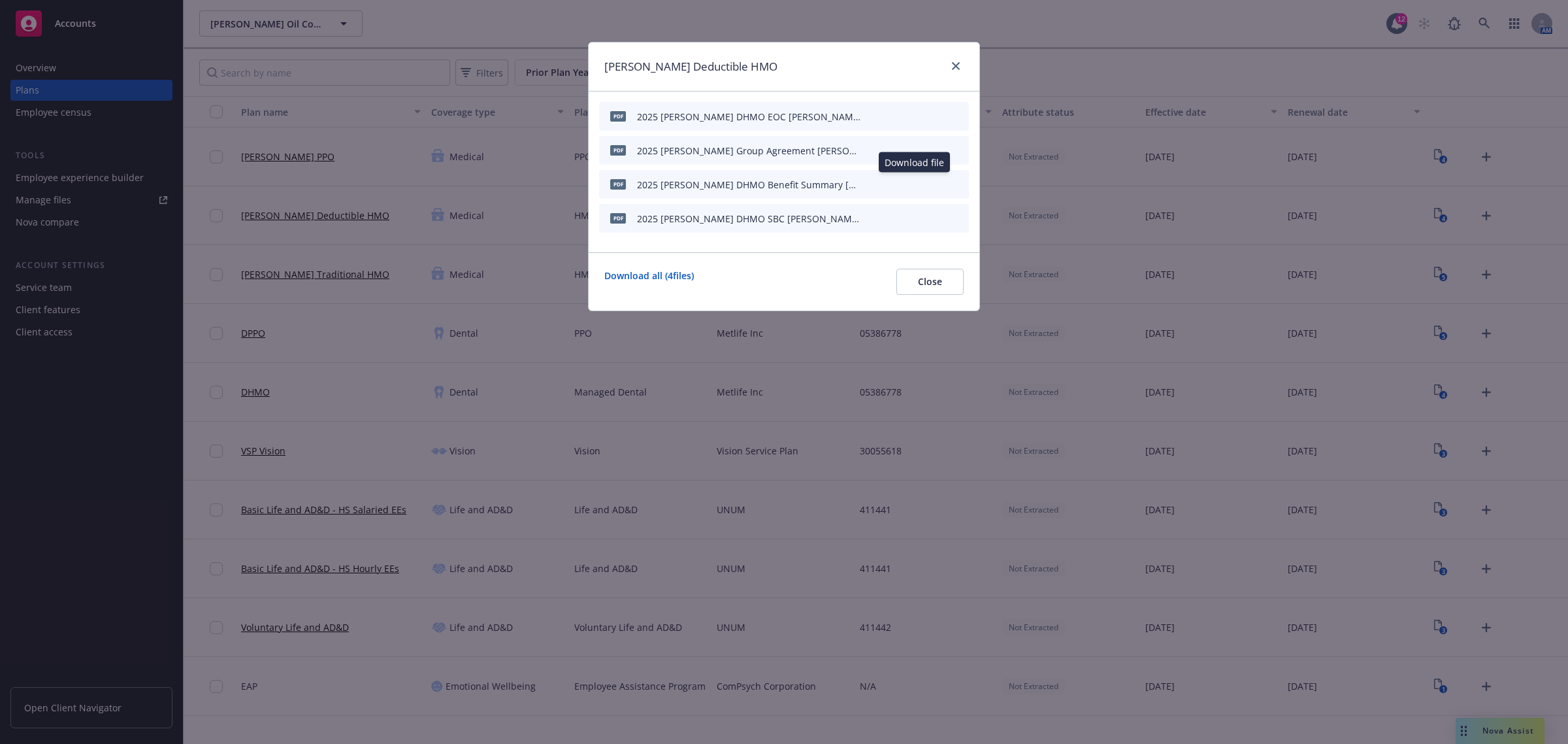
click at [913, 180] on icon "download file" at bounding box center [914, 183] width 10 height 10
click at [935, 291] on button "Close" at bounding box center [930, 282] width 68 height 27
